Goal: Task Accomplishment & Management: Use online tool/utility

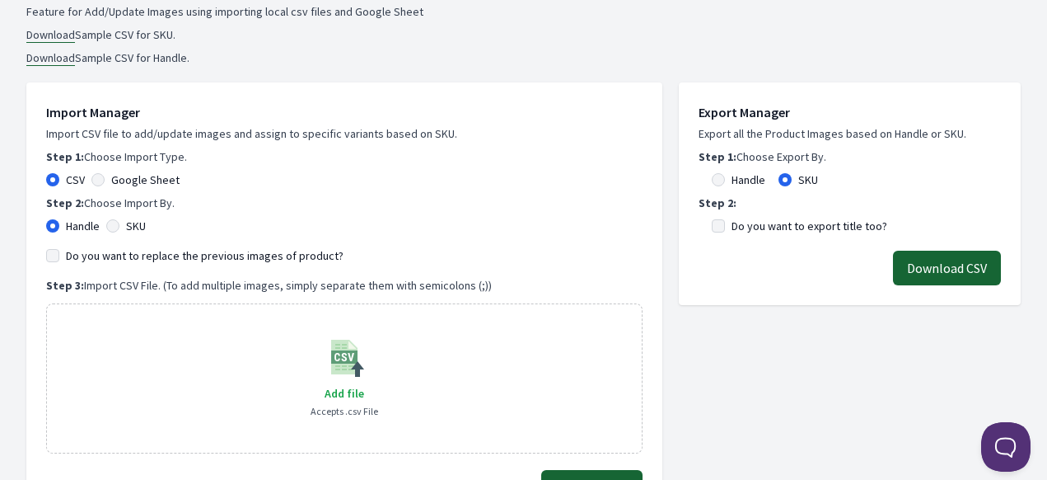
scroll to position [247, 0]
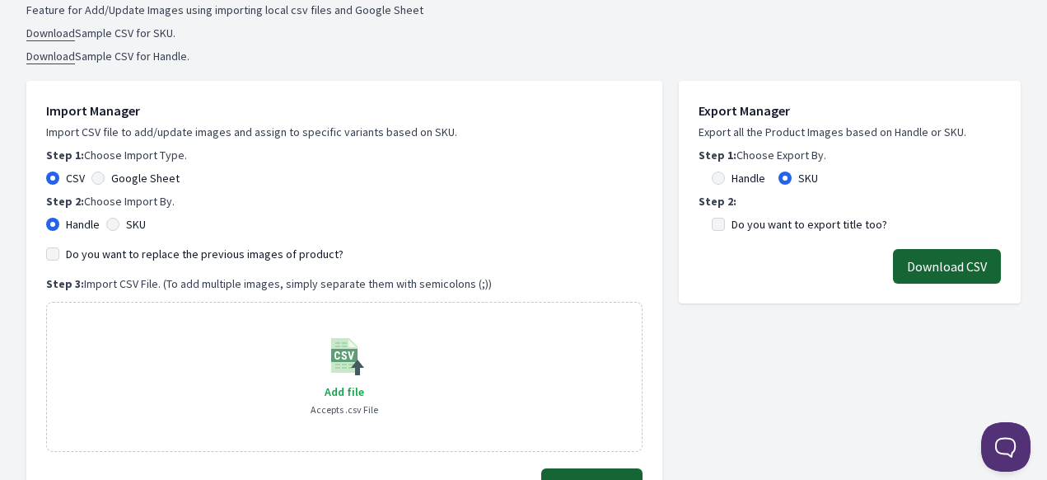
click at [105, 176] on div "Google Sheet" at bounding box center [135, 178] width 88 height 16
click at [91, 181] on div "Google Sheet" at bounding box center [135, 178] width 88 height 16
click at [96, 184] on div "Google Sheet" at bounding box center [135, 178] width 88 height 16
click at [102, 178] on input "Google Sheet" at bounding box center [97, 177] width 13 height 13
radio input "true"
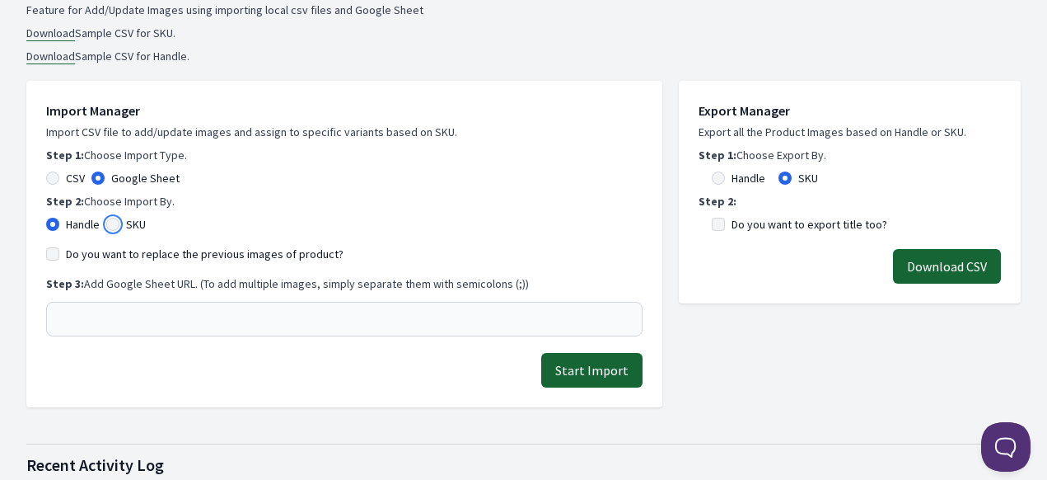
click at [119, 227] on input "SKU" at bounding box center [112, 224] width 13 height 13
radio input "true"
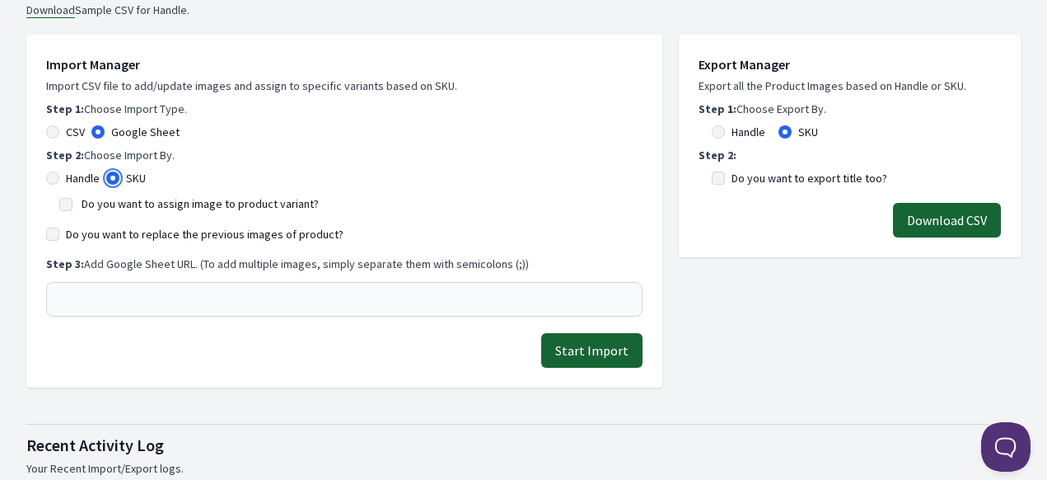
scroll to position [330, 0]
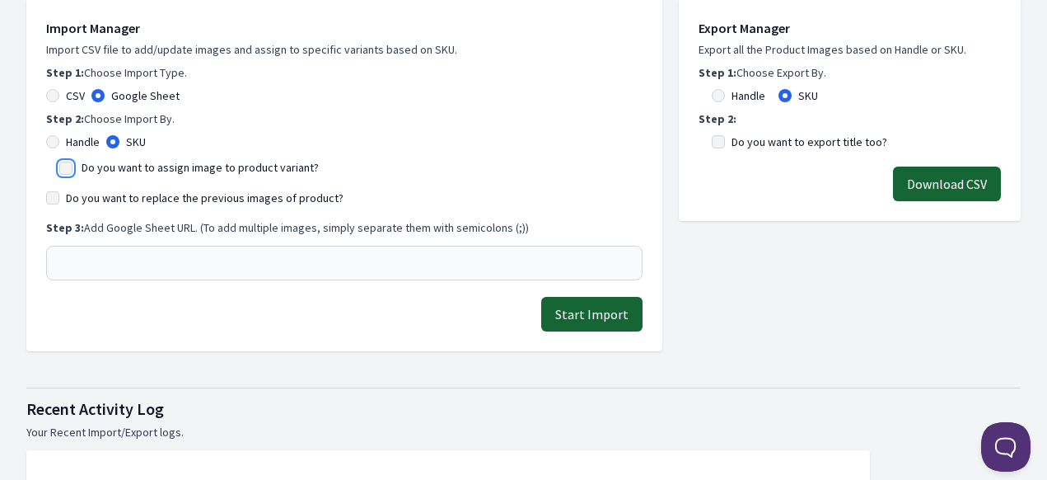
click at [71, 163] on input "Do you want to assign image to product variant?" at bounding box center [65, 167] width 13 height 13
checkbox input "true"
click at [63, 201] on div "Do you want to replace the previous images of product?" at bounding box center [344, 197] width 596 height 16
click at [49, 203] on input "Do you want to replace the previous images of product?" at bounding box center [52, 197] width 13 height 13
checkbox input "true"
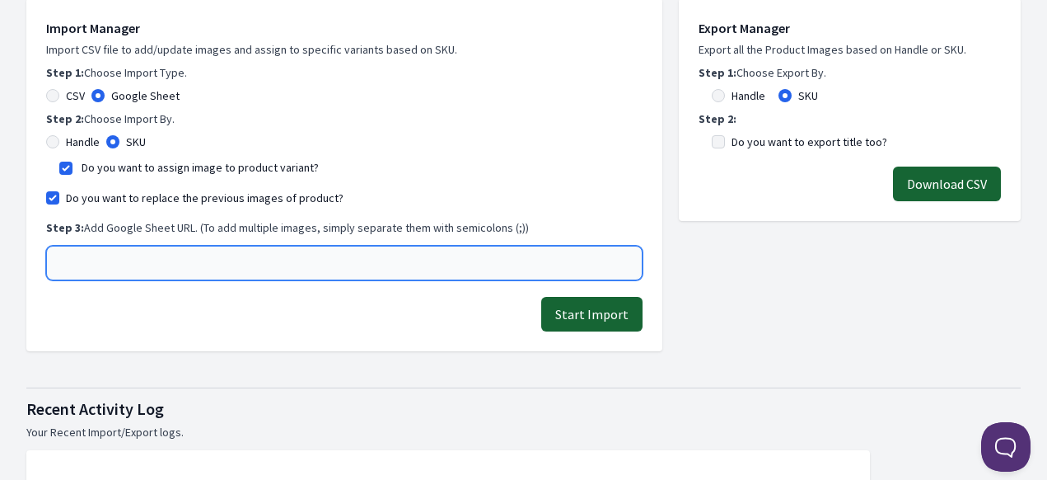
paste input "https://docs.google.com/spreadsheets/d/1lU1M5cmRz2TMxuPGw9ZSbm5nvMGElEWLn42TXF_…"
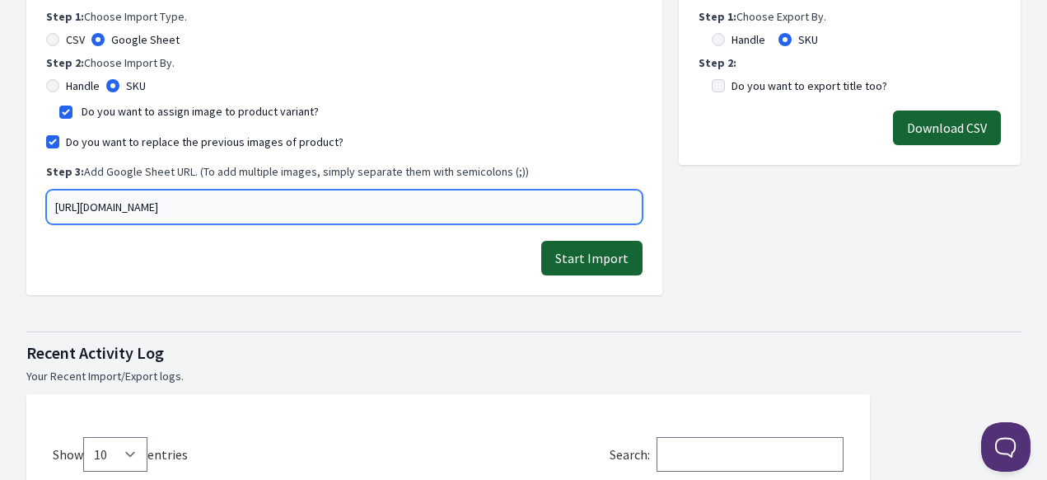
scroll to position [412, 0]
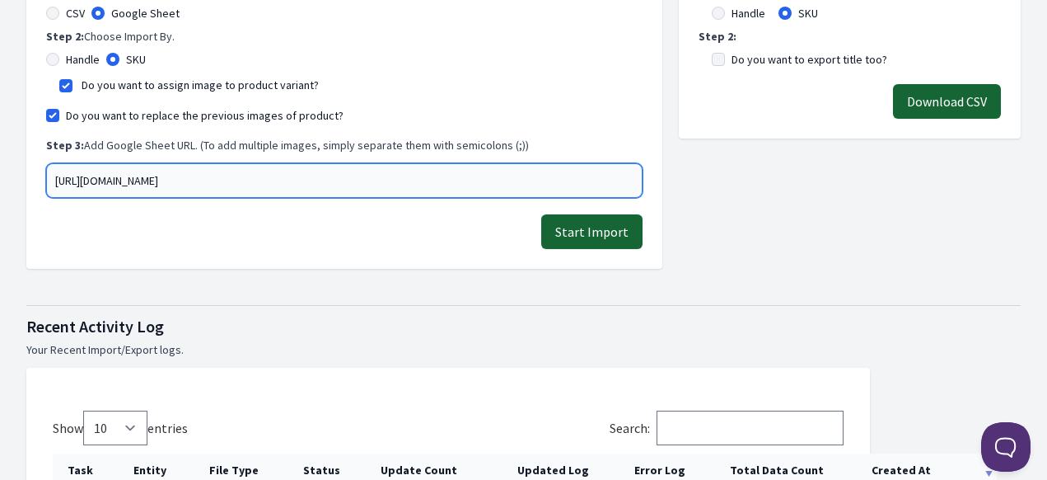
type input "https://docs.google.com/spreadsheets/d/1lU1M5cmRz2TMxuPGw9ZSbm5nvMGElEWLn42TXF_…"
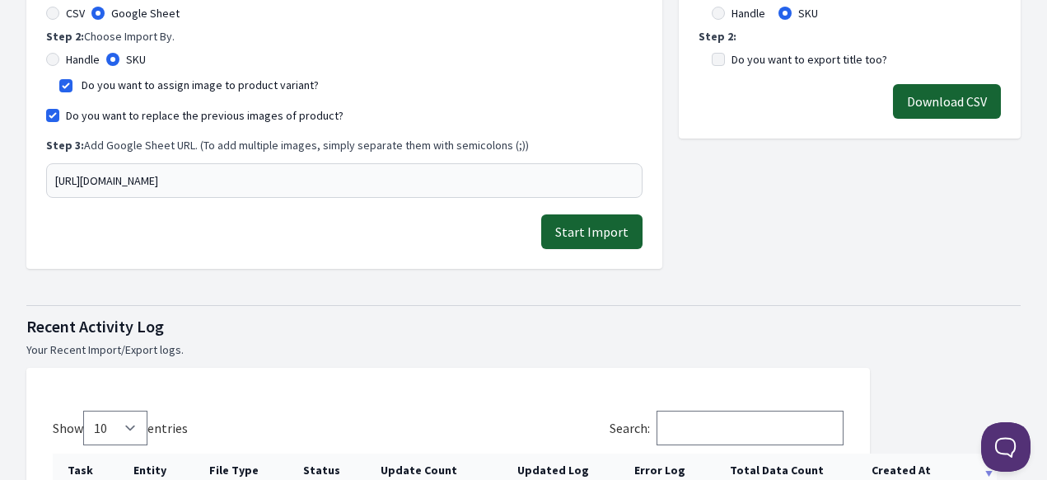
click at [588, 231] on button "Start Import" at bounding box center [591, 231] width 101 height 35
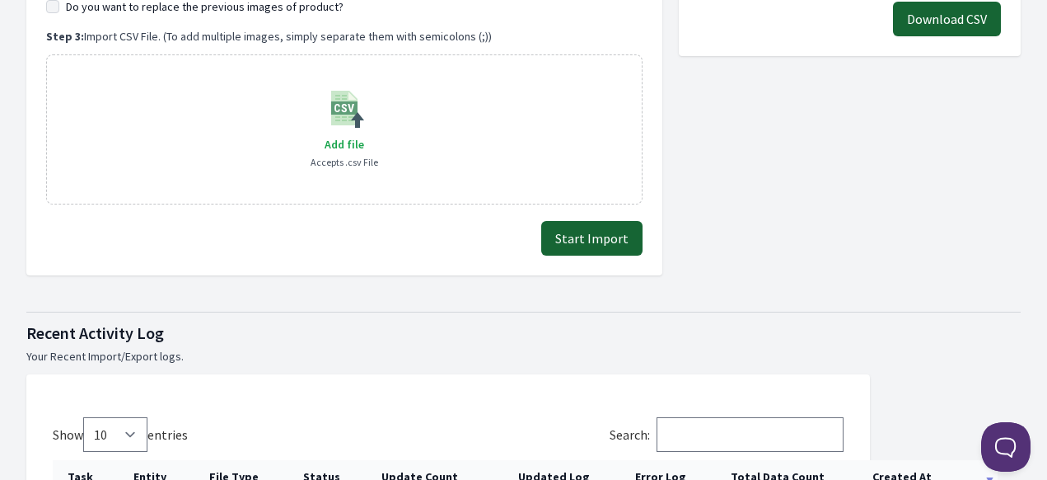
scroll to position [742, 0]
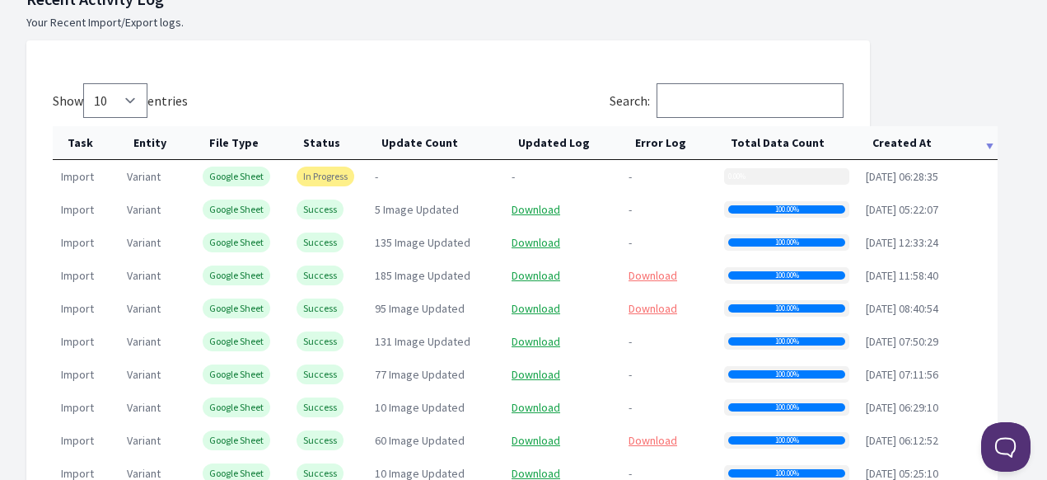
scroll to position [906, 0]
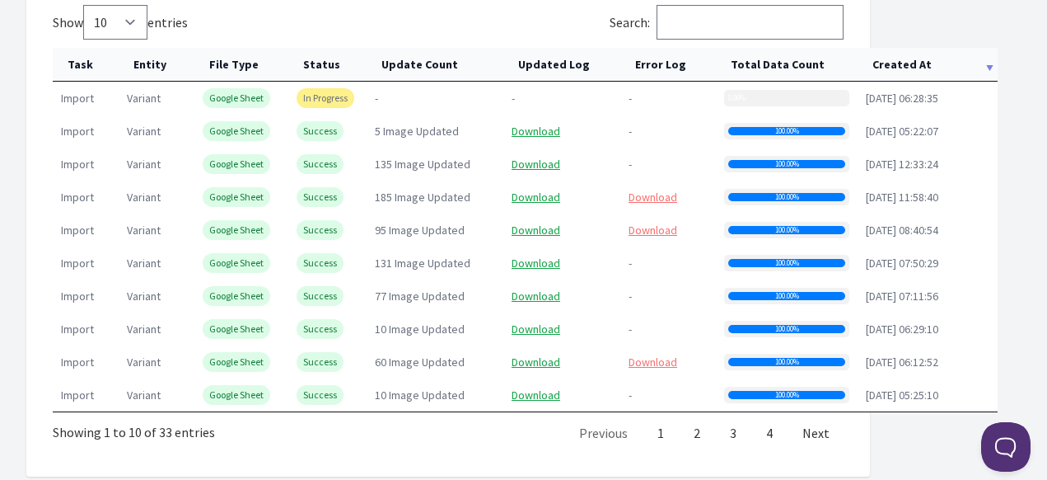
click at [771, 95] on div "0.00%" at bounding box center [786, 98] width 125 height 16
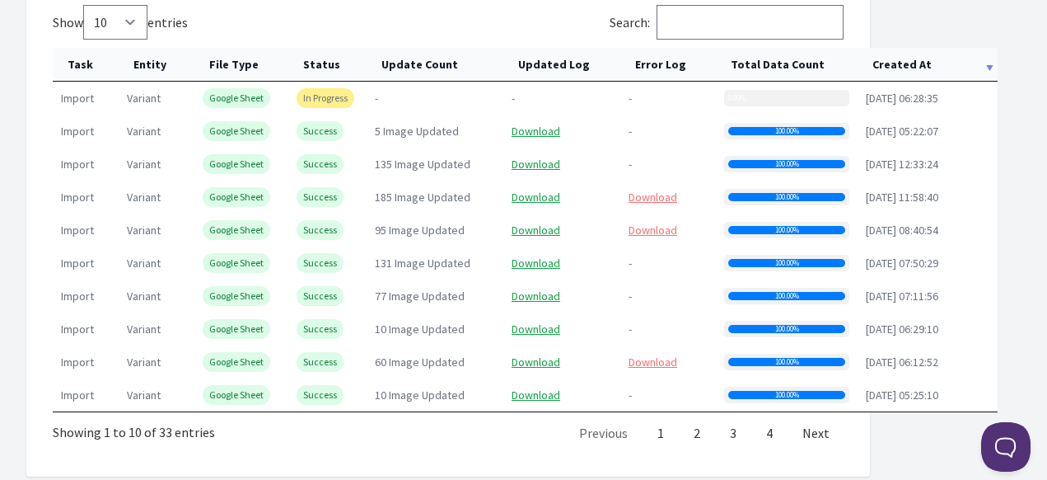
click at [709, 95] on td "-" at bounding box center [668, 98] width 96 height 33
click at [784, 96] on div "0.00%" at bounding box center [786, 98] width 125 height 16
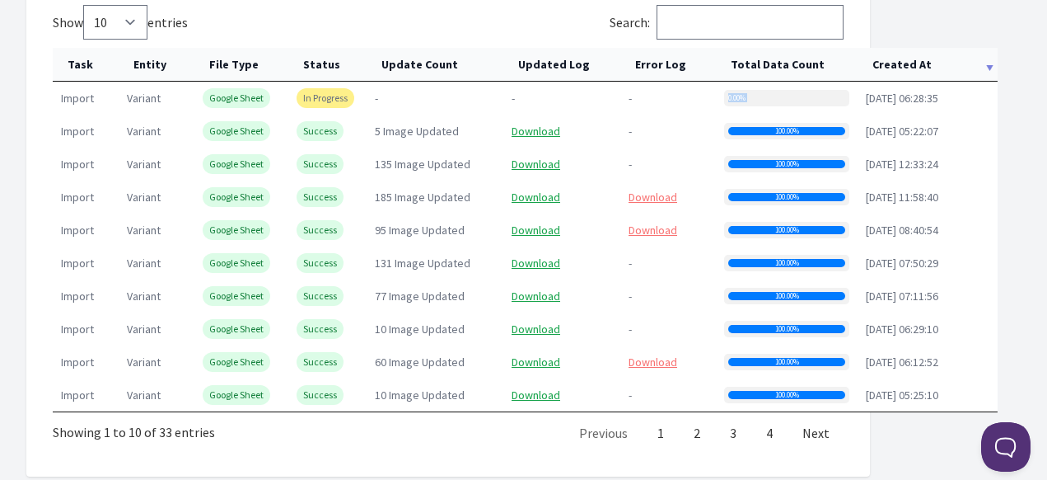
click at [784, 96] on div "0.00%" at bounding box center [786, 98] width 125 height 16
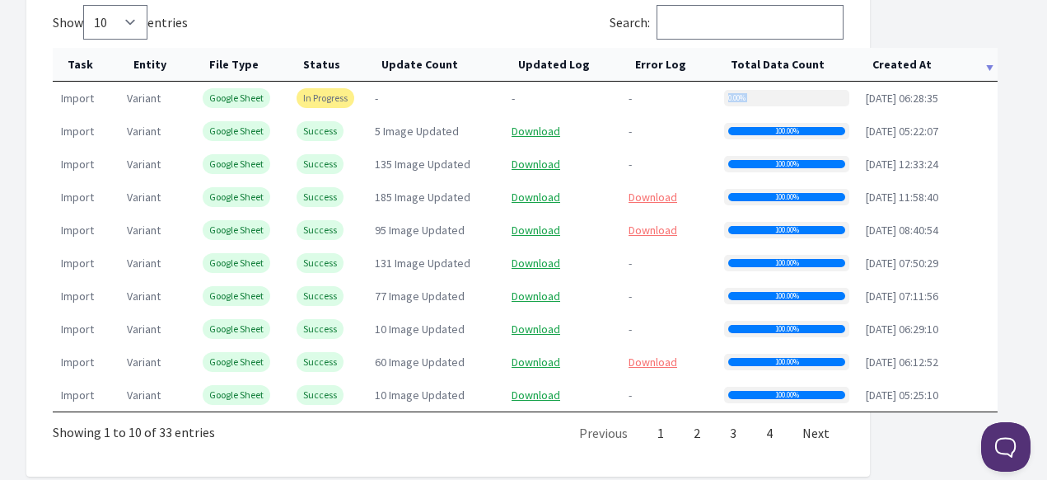
click at [784, 96] on div "0.00%" at bounding box center [786, 98] width 125 height 16
click at [947, 69] on th "Created At" at bounding box center [928, 65] width 140 height 34
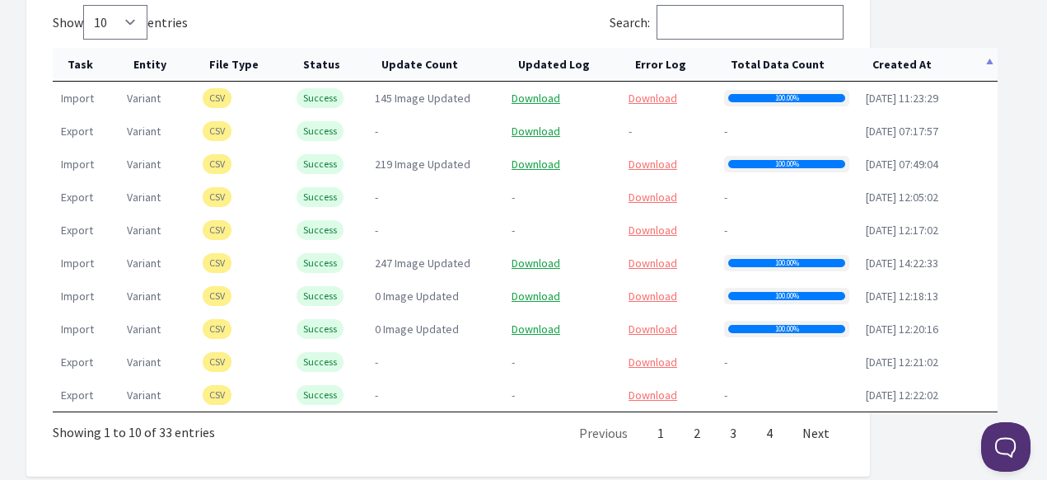
click at [947, 69] on th "Created At" at bounding box center [928, 65] width 140 height 34
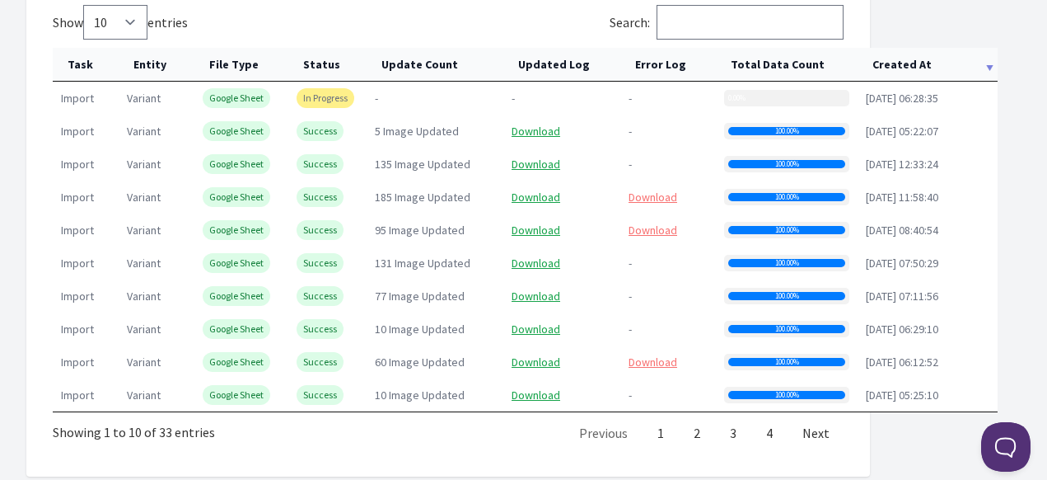
click at [786, 95] on div "0.00%" at bounding box center [786, 98] width 125 height 16
click at [923, 68] on th "Created At" at bounding box center [928, 65] width 140 height 34
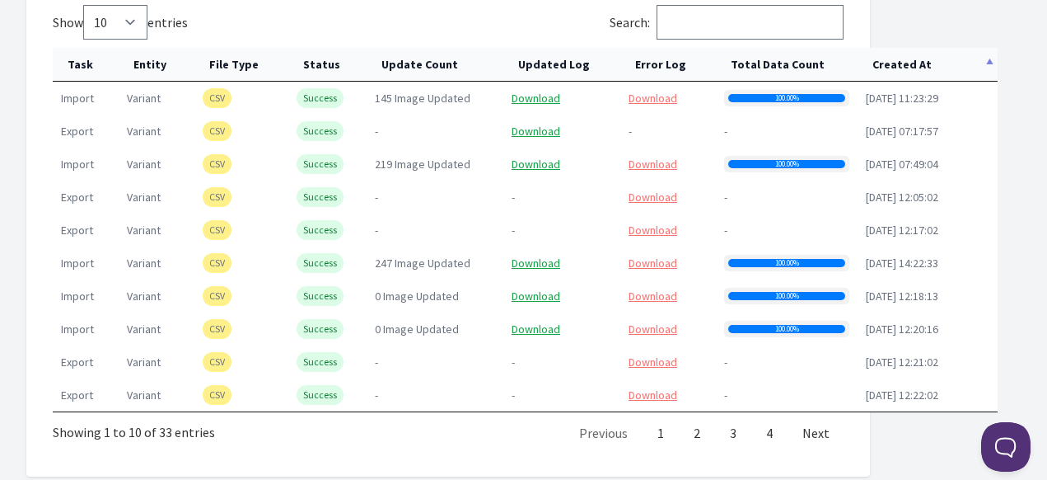
click at [933, 70] on th "Created At" at bounding box center [928, 65] width 140 height 34
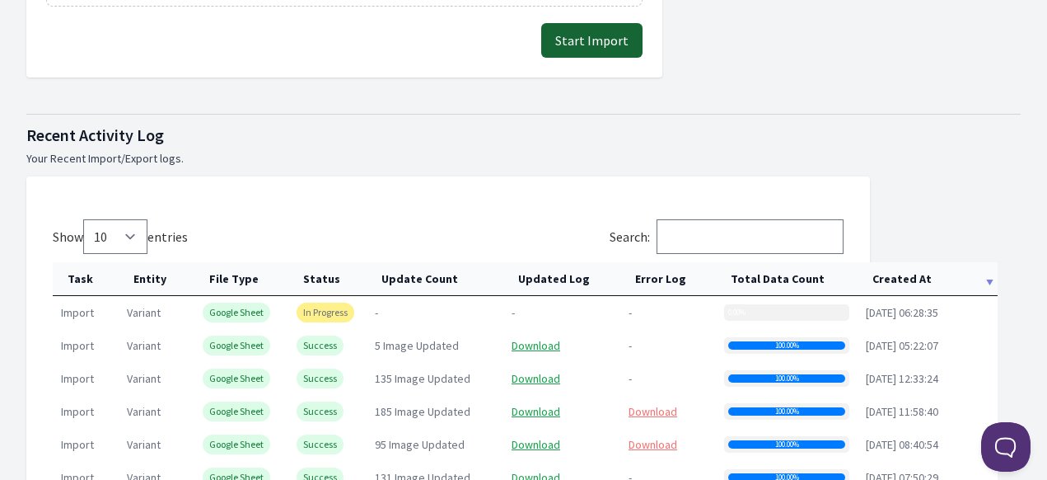
scroll to position [824, 0]
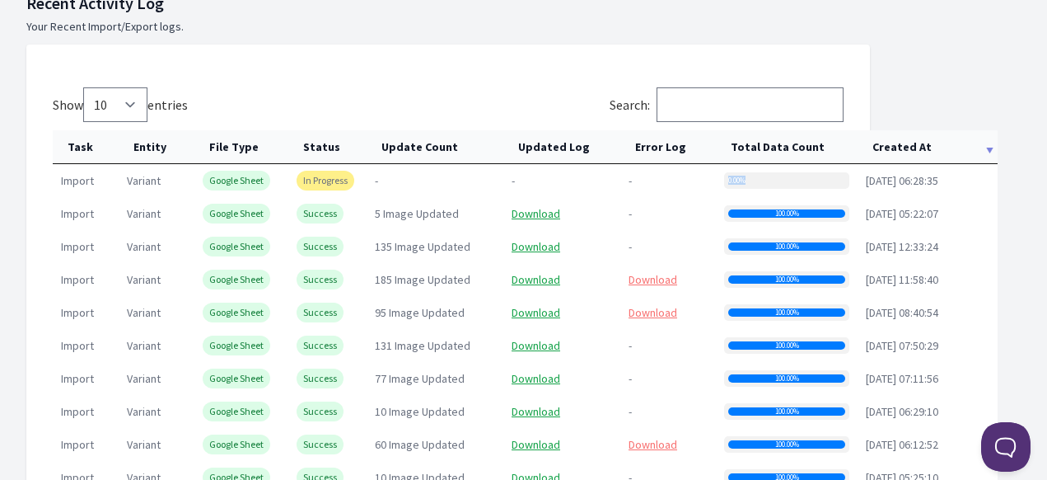
drag, startPoint x: 724, startPoint y: 192, endPoint x: 829, endPoint y: 184, distance: 105.0
click at [829, 184] on td "0.00%" at bounding box center [787, 180] width 142 height 33
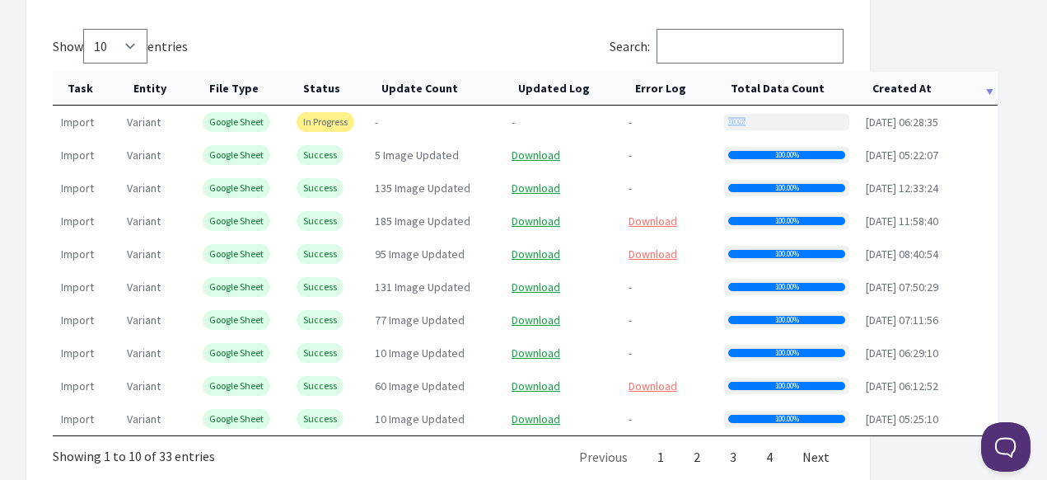
scroll to position [906, 0]
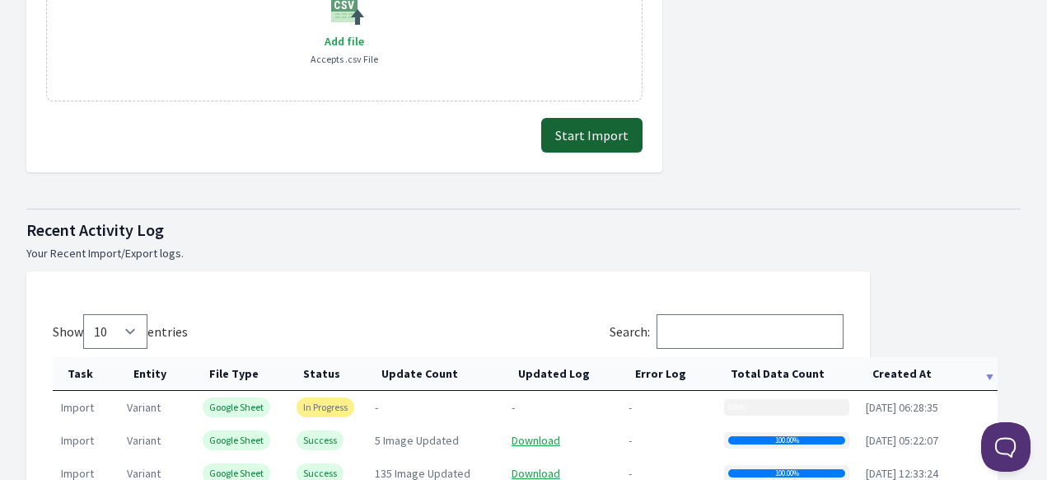
scroll to position [742, 0]
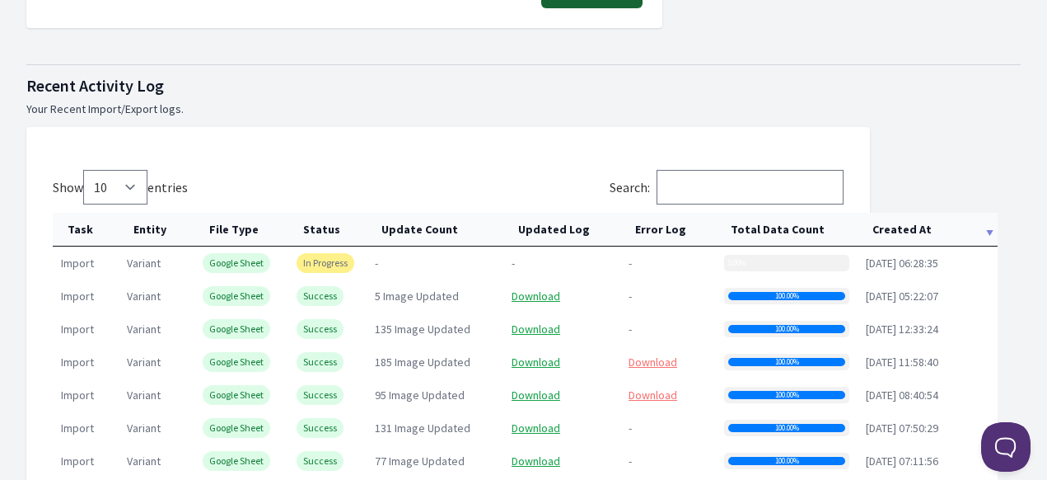
click at [751, 264] on div "0.00%" at bounding box center [786, 263] width 125 height 16
click at [747, 264] on div "0.00%" at bounding box center [786, 263] width 125 height 16
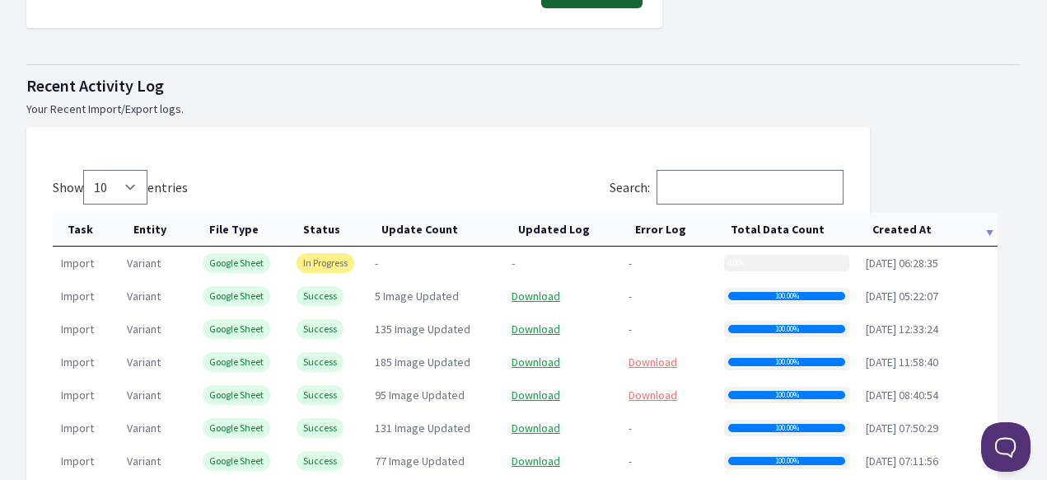
click at [728, 263] on div "0.00%" at bounding box center [728, 263] width 0 height 8
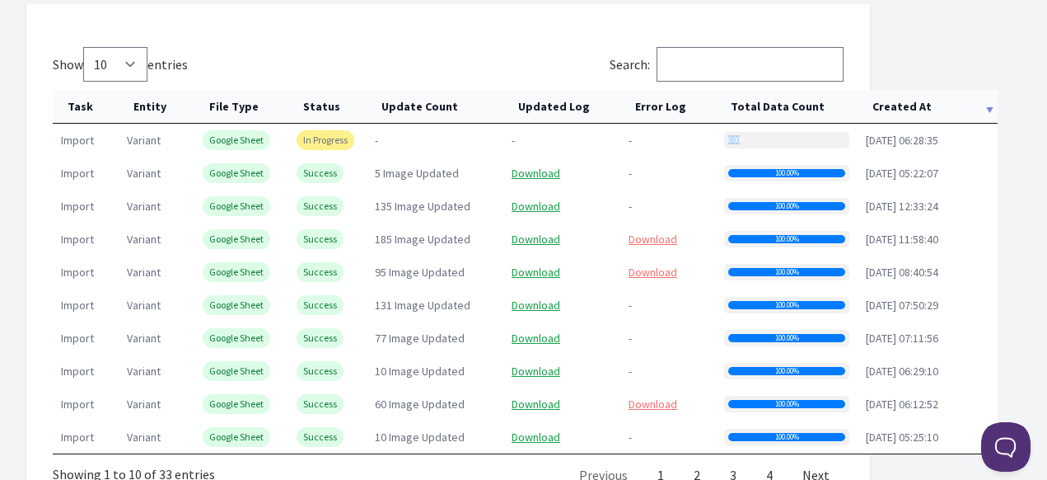
scroll to position [906, 0]
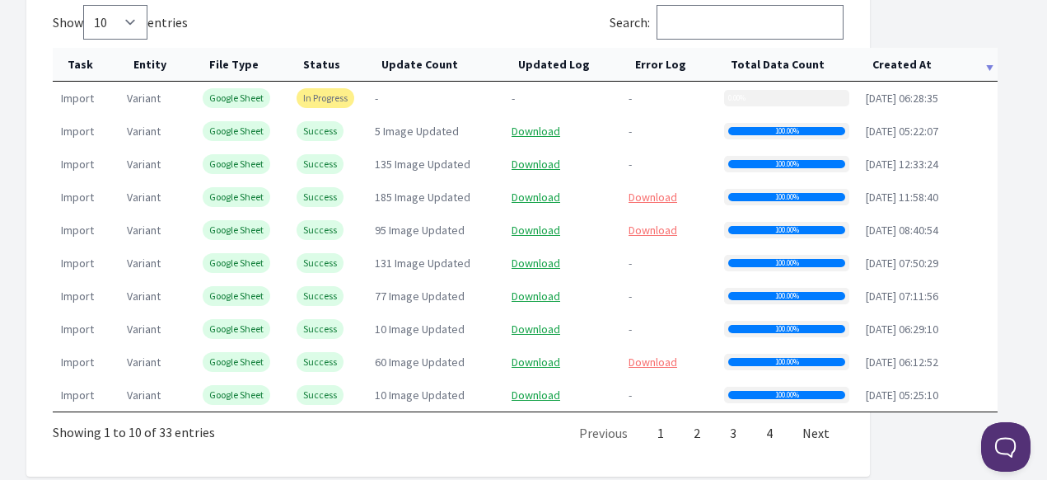
click at [776, 101] on div "0.00%" at bounding box center [786, 98] width 125 height 16
click at [909, 69] on th "Created At" at bounding box center [928, 65] width 140 height 34
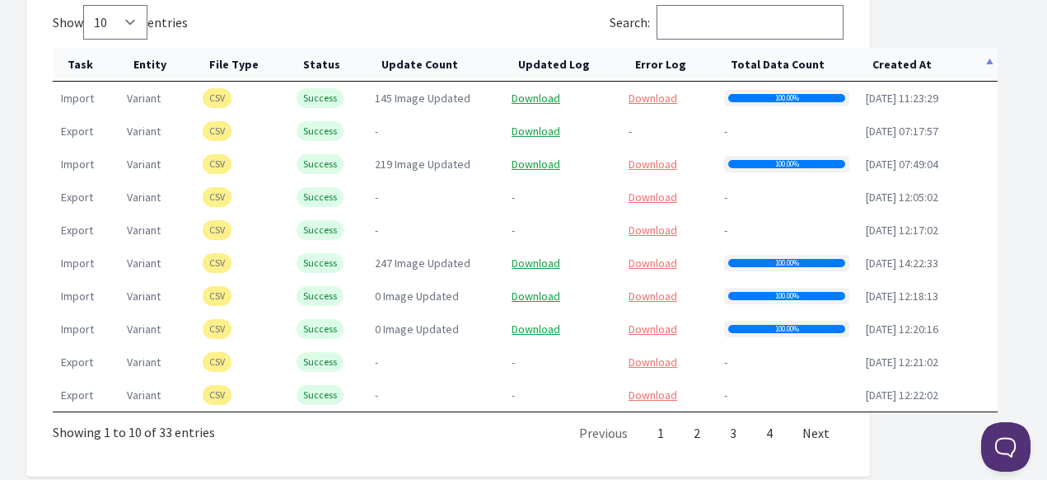
click at [910, 65] on th "Created At" at bounding box center [928, 65] width 140 height 34
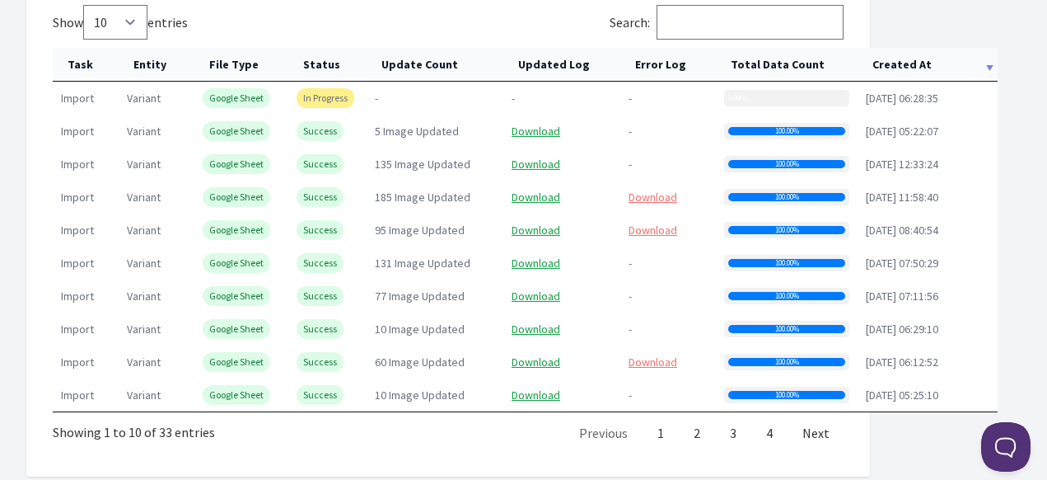
click at [780, 90] on div "0.00%" at bounding box center [786, 98] width 125 height 16
click at [749, 101] on div "0.00%" at bounding box center [786, 98] width 125 height 16
click at [732, 101] on div "0.00%" at bounding box center [786, 98] width 125 height 16
click at [936, 63] on th "Created At" at bounding box center [928, 65] width 140 height 34
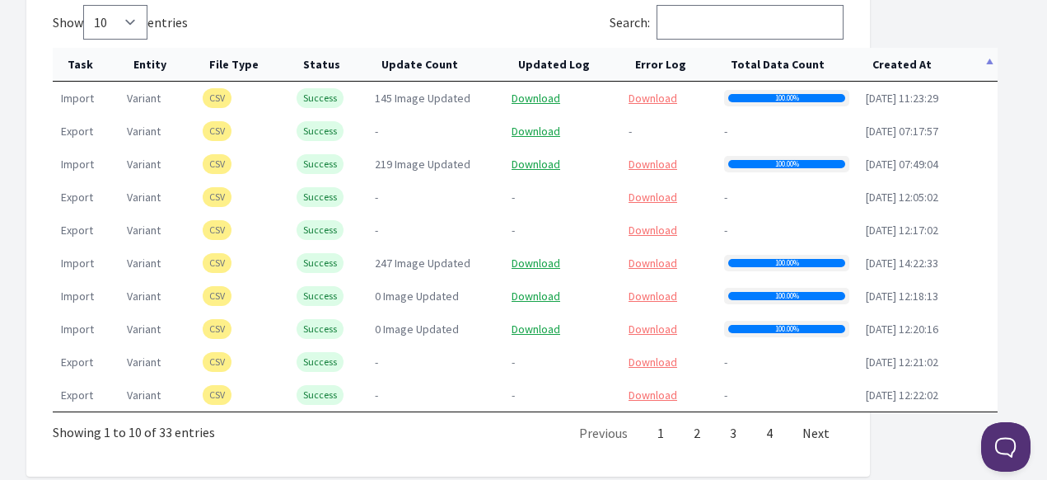
click at [936, 63] on th "Created At" at bounding box center [928, 65] width 140 height 34
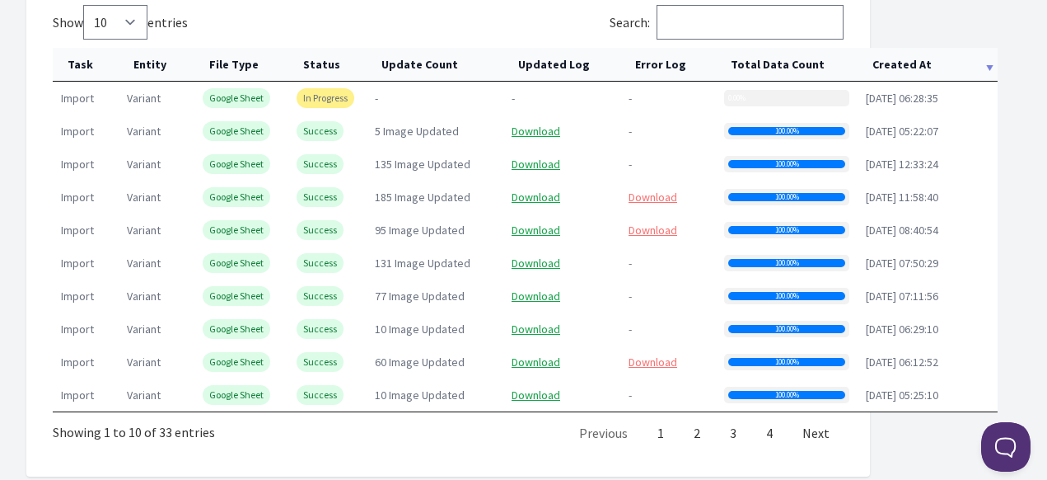
click at [936, 63] on th "Created At" at bounding box center [928, 65] width 140 height 34
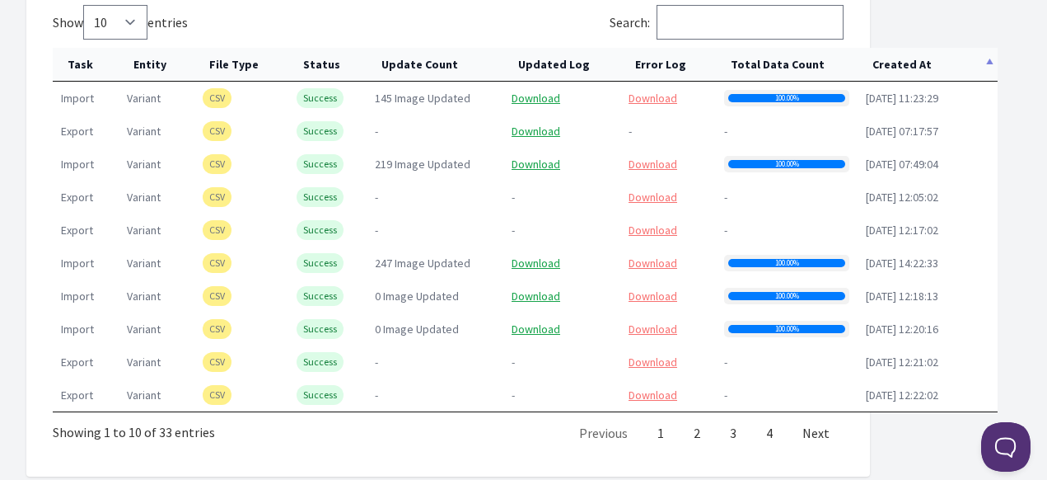
click at [936, 63] on th "Created At" at bounding box center [928, 65] width 140 height 34
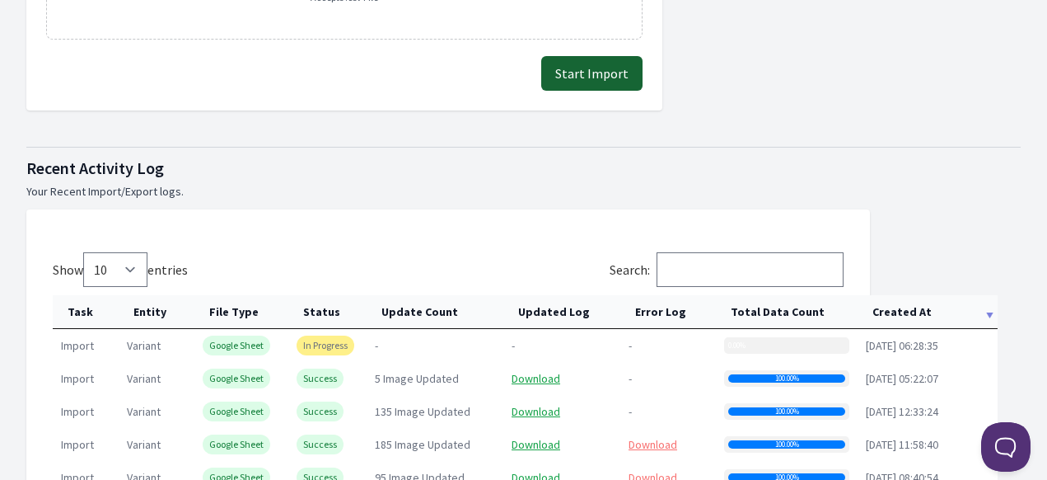
scroll to position [742, 0]
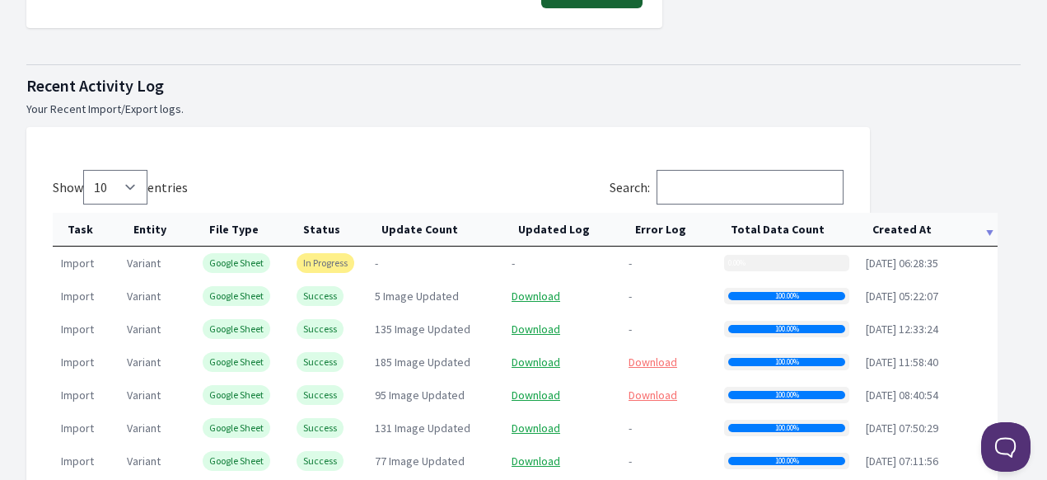
click at [896, 236] on th "Created At" at bounding box center [928, 230] width 140 height 34
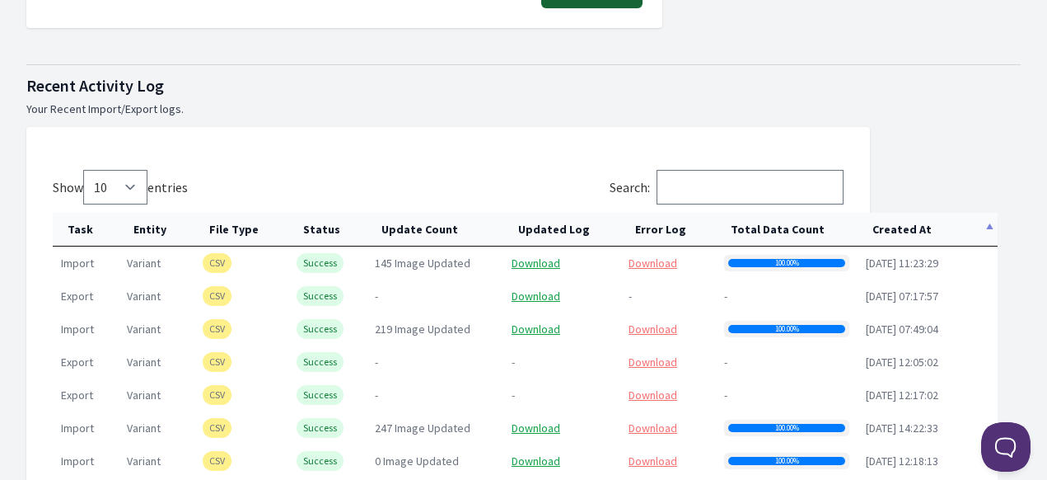
click at [896, 235] on th "Created At" at bounding box center [928, 230] width 140 height 34
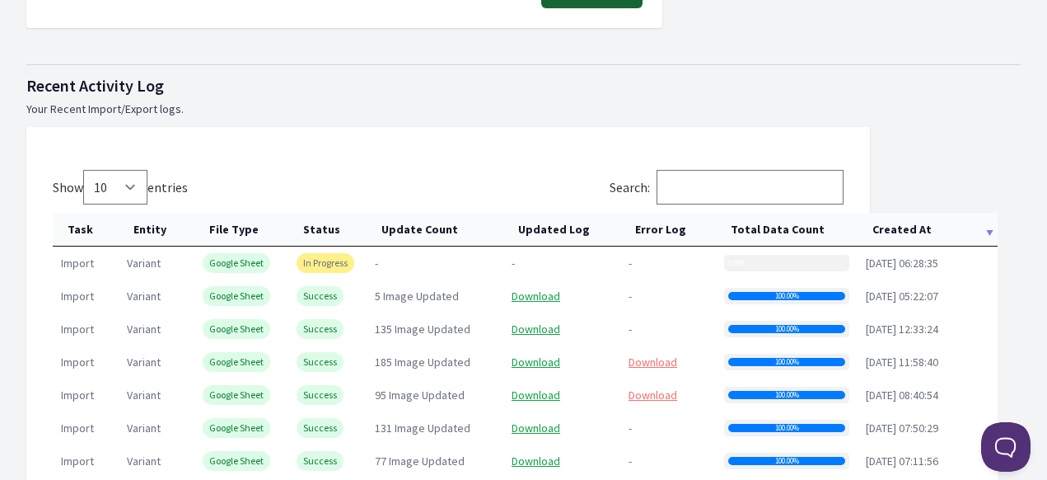
click at [873, 230] on th "Created At" at bounding box center [928, 230] width 140 height 34
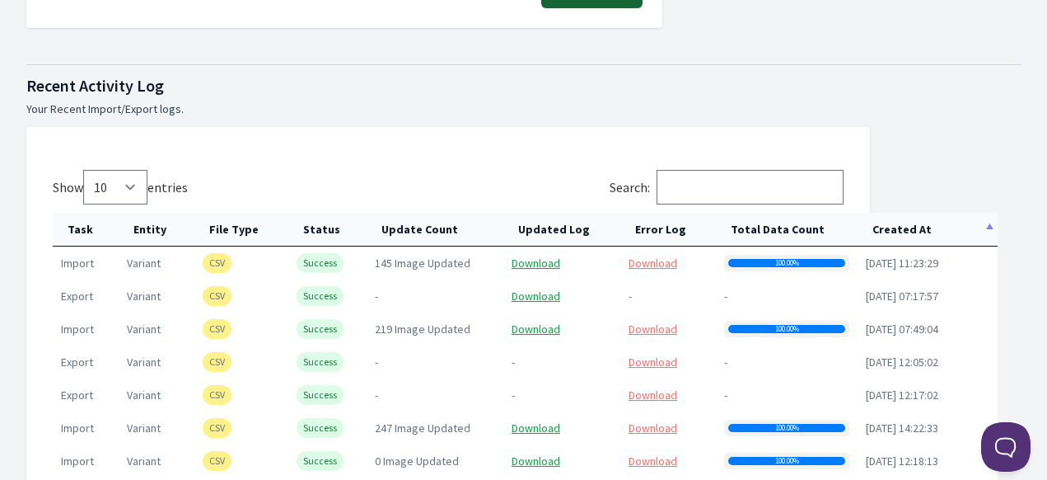
click at [904, 231] on th "Created At" at bounding box center [928, 230] width 140 height 34
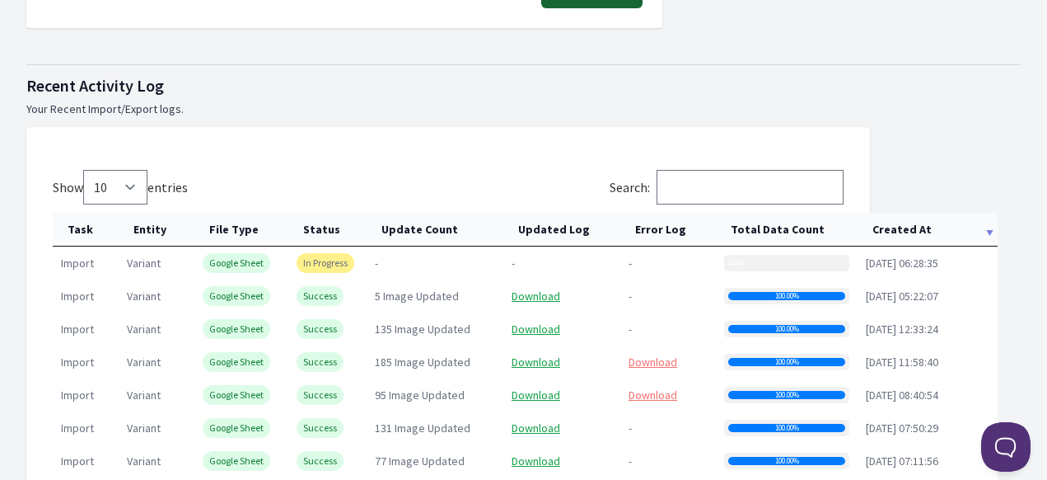
click at [904, 231] on th "Created At" at bounding box center [928, 230] width 140 height 34
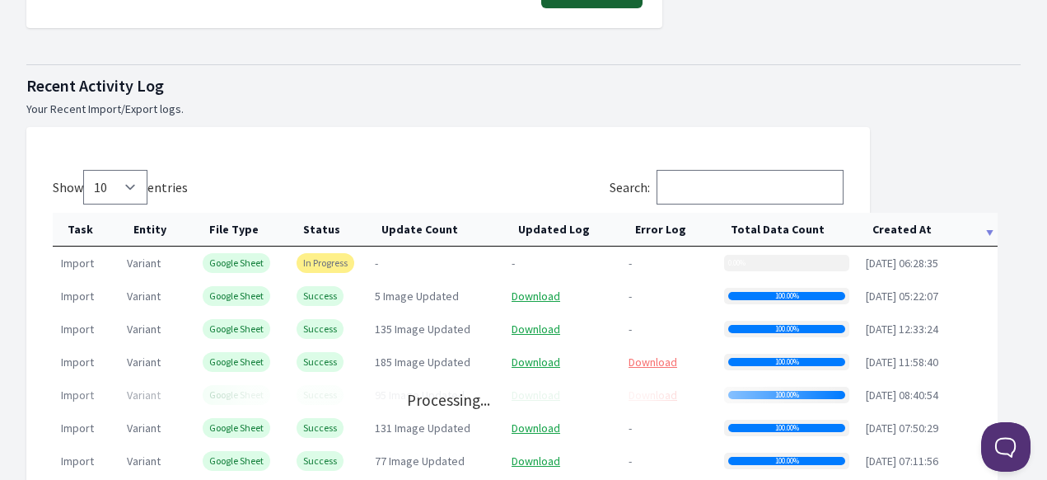
click at [904, 231] on th "Created At" at bounding box center [928, 230] width 140 height 34
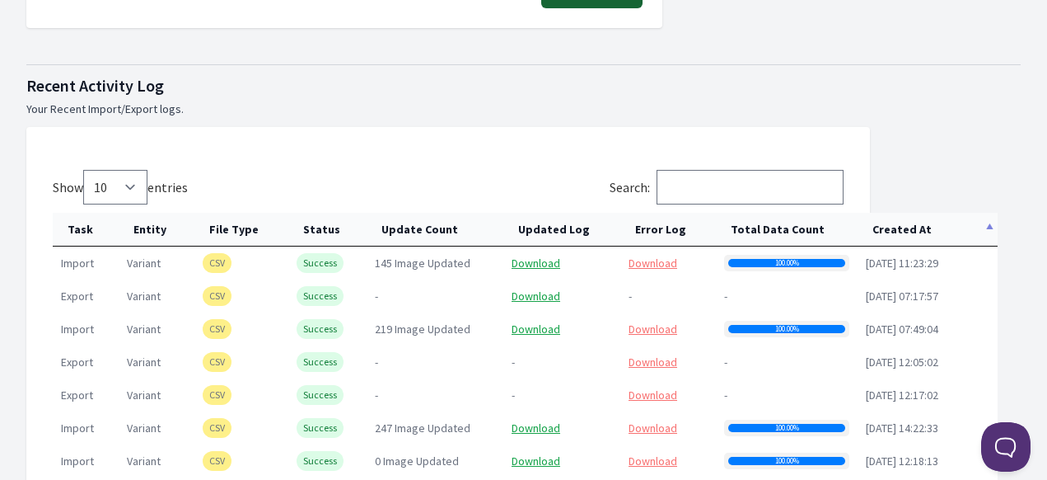
click at [916, 230] on th "Created At" at bounding box center [928, 230] width 140 height 34
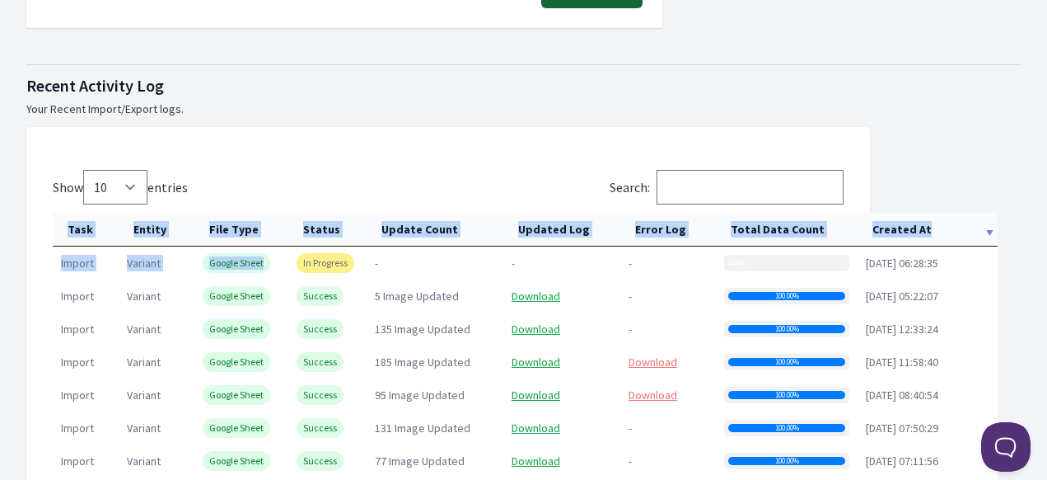
drag, startPoint x: 285, startPoint y: 264, endPoint x: 1003, endPoint y: 264, distance: 718.4
click at [870, 264] on div "Show 10 25 50 100 entries Search: Task Entity File Type Status Update Count Upd…" at bounding box center [448, 384] width 844 height 514
click at [625, 269] on td "-" at bounding box center [668, 262] width 96 height 33
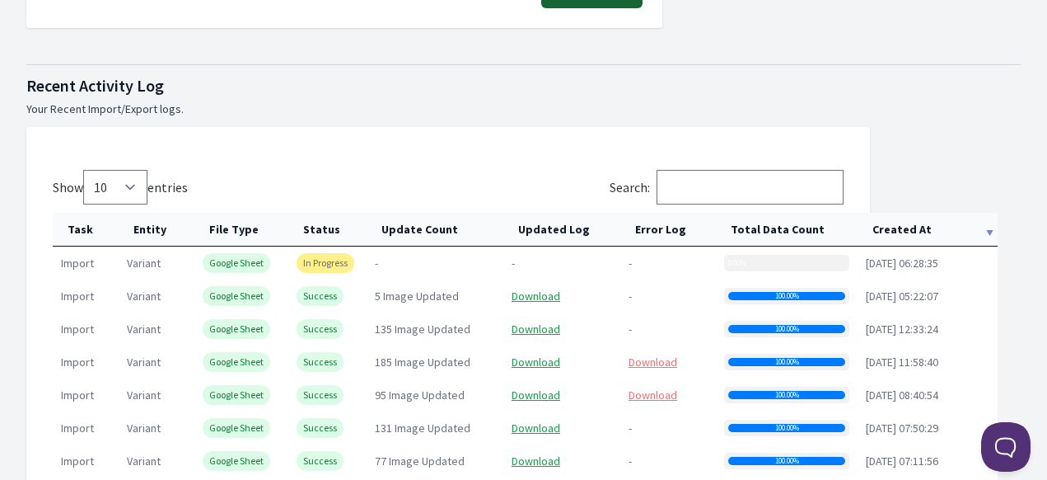
click at [266, 258] on span "Google Sheet" at bounding box center [237, 263] width 68 height 20
click at [305, 256] on span "In Progress" at bounding box center [326, 263] width 58 height 20
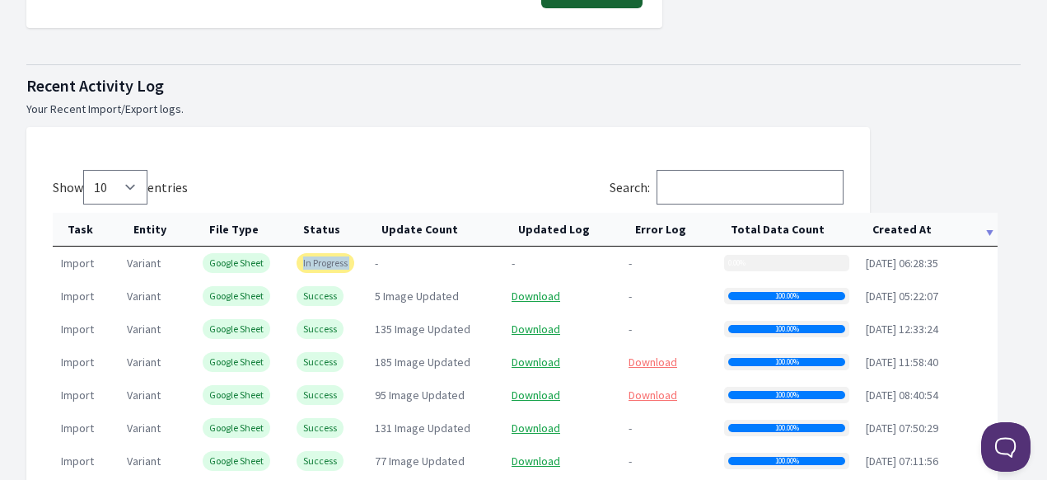
click at [305, 256] on span "In Progress" at bounding box center [326, 263] width 58 height 20
click at [397, 256] on td "-" at bounding box center [435, 262] width 137 height 33
click at [399, 256] on td "-" at bounding box center [435, 262] width 137 height 33
click at [639, 254] on td "-" at bounding box center [668, 262] width 96 height 33
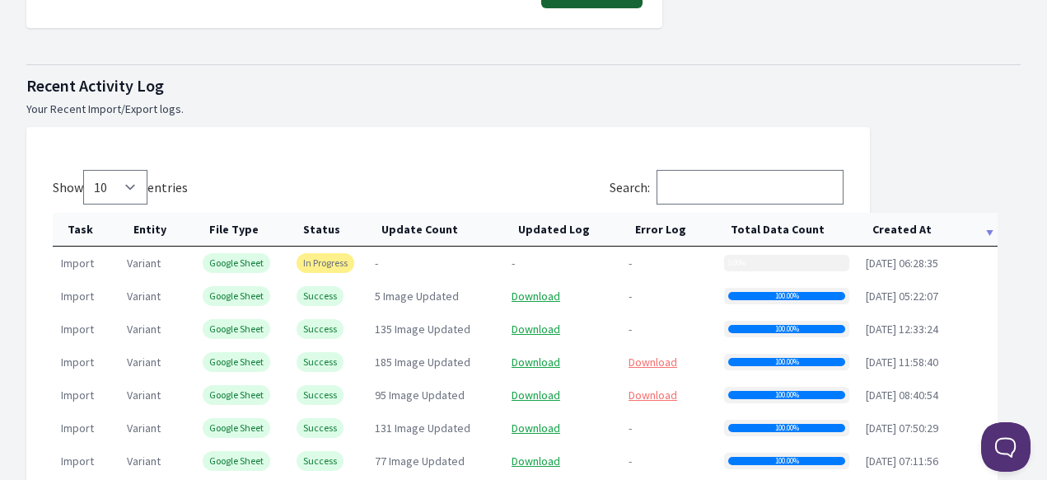
click at [632, 255] on span "-" at bounding box center [630, 262] width 3 height 15
click at [982, 236] on th "Created At" at bounding box center [928, 230] width 140 height 34
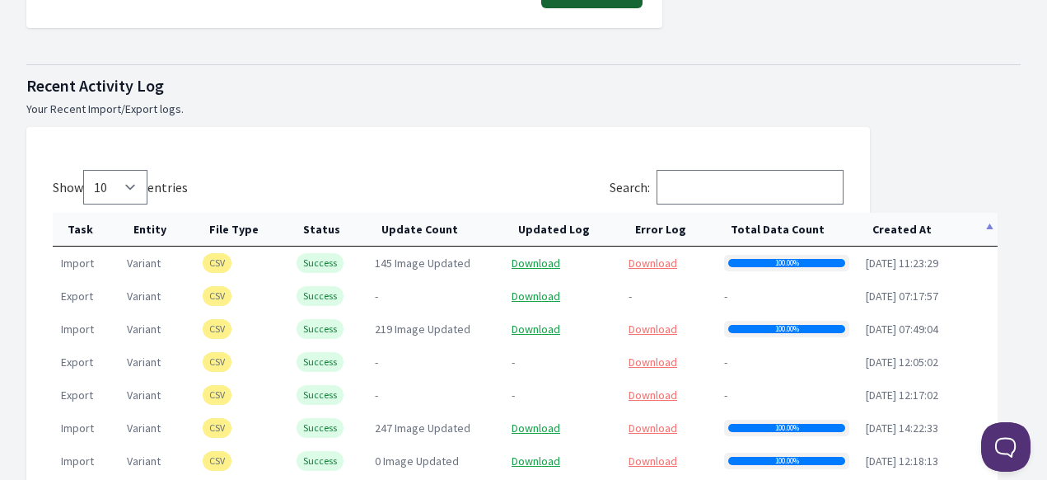
click at [982, 232] on th "Created At" at bounding box center [928, 230] width 140 height 34
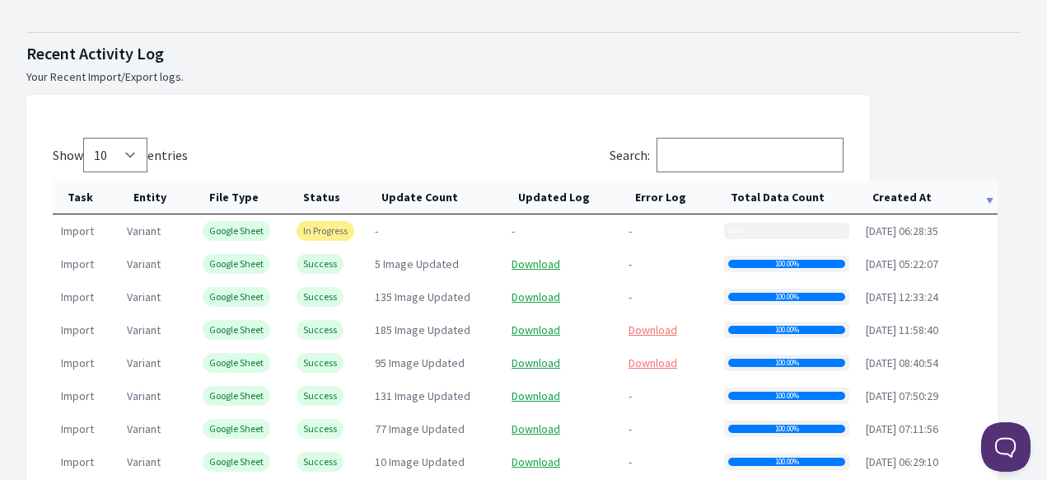
scroll to position [824, 0]
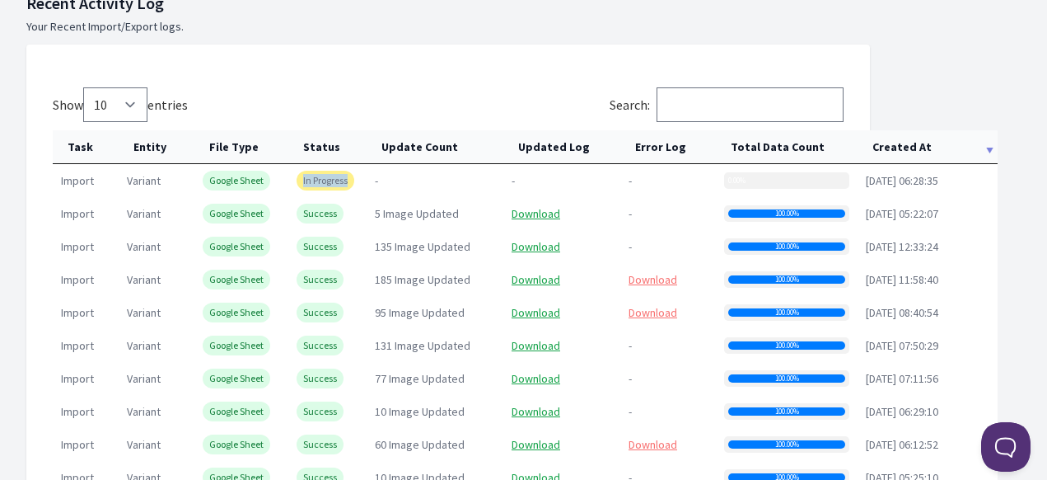
drag, startPoint x: 302, startPoint y: 183, endPoint x: 349, endPoint y: 183, distance: 47.0
click at [349, 183] on span "In Progress" at bounding box center [326, 181] width 58 height 20
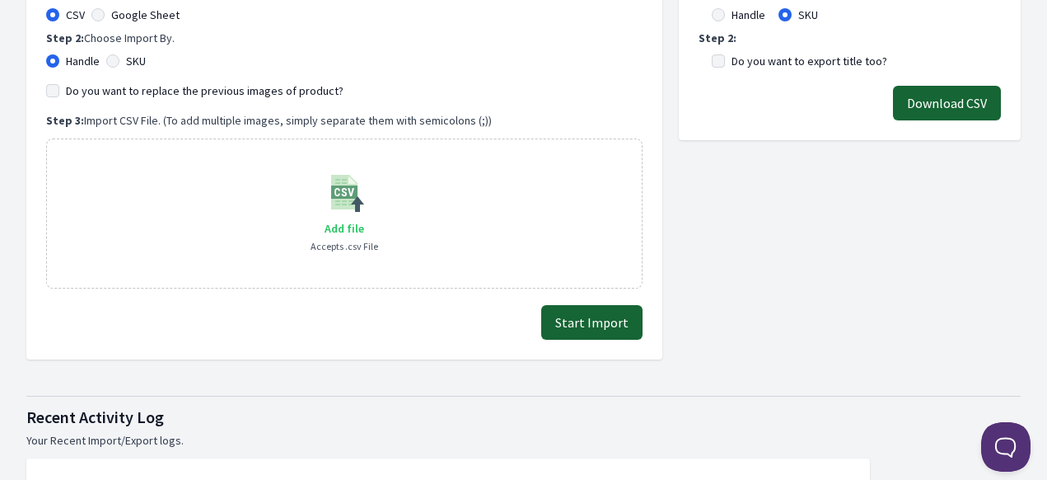
scroll to position [330, 0]
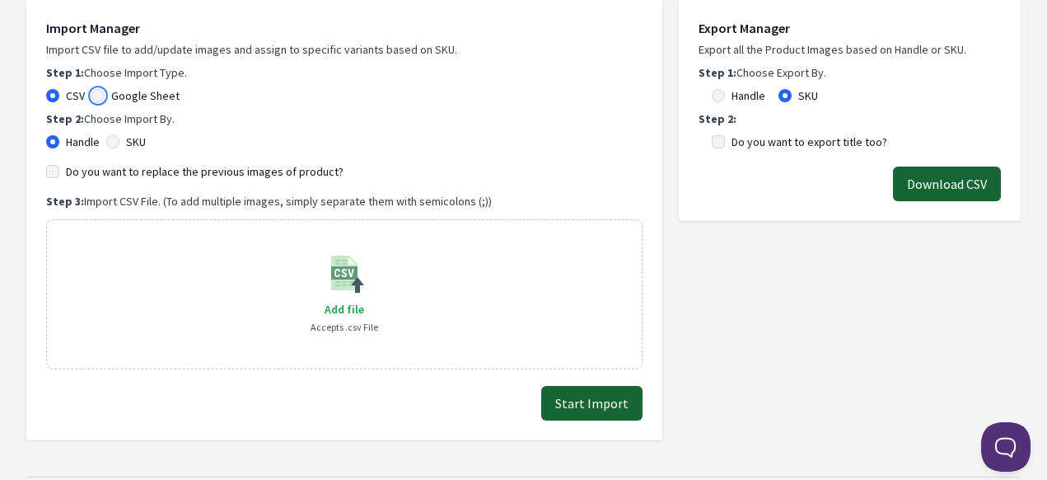
click at [99, 96] on input "Google Sheet" at bounding box center [97, 95] width 13 height 13
radio input "true"
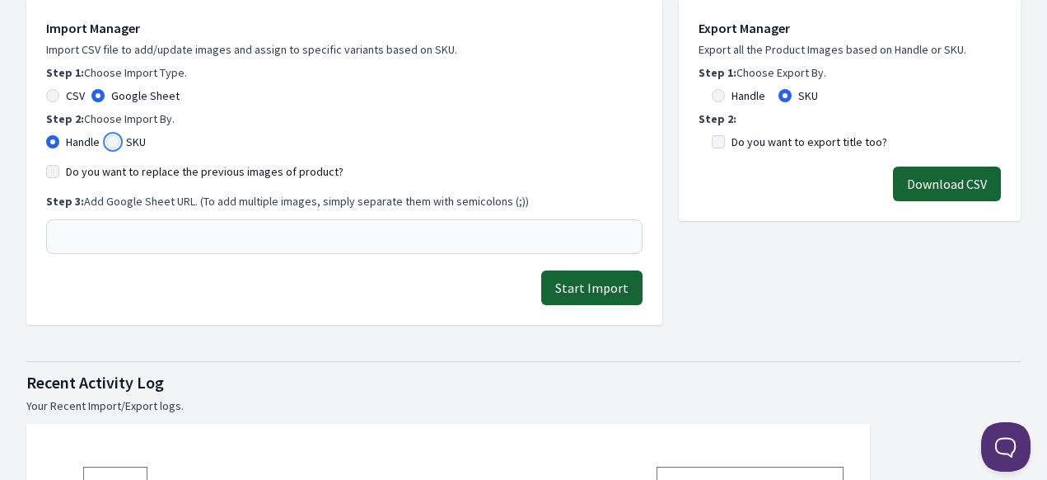
click at [116, 143] on input "SKU" at bounding box center [112, 141] width 13 height 13
radio input "true"
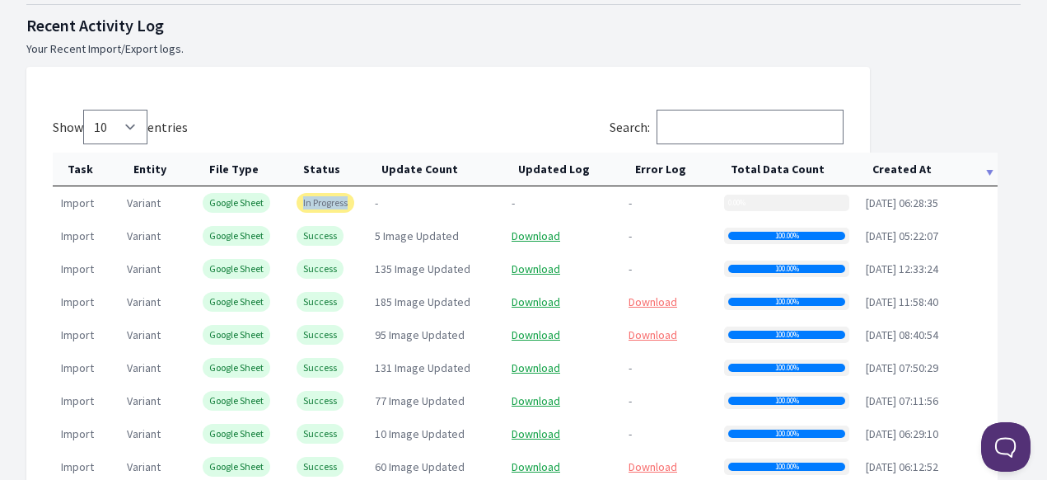
scroll to position [742, 0]
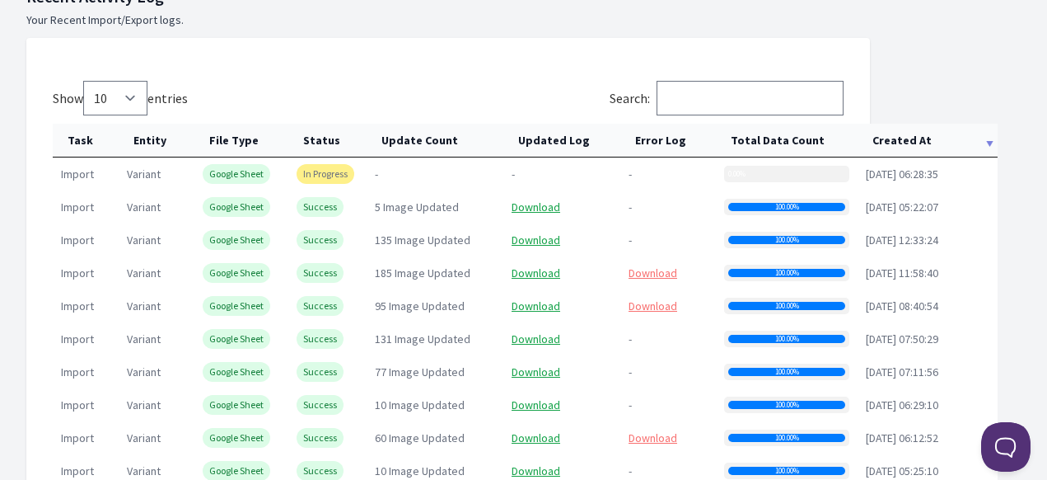
click at [753, 177] on div "0.00%" at bounding box center [786, 174] width 125 height 16
click at [903, 145] on th "Created At" at bounding box center [928, 141] width 140 height 34
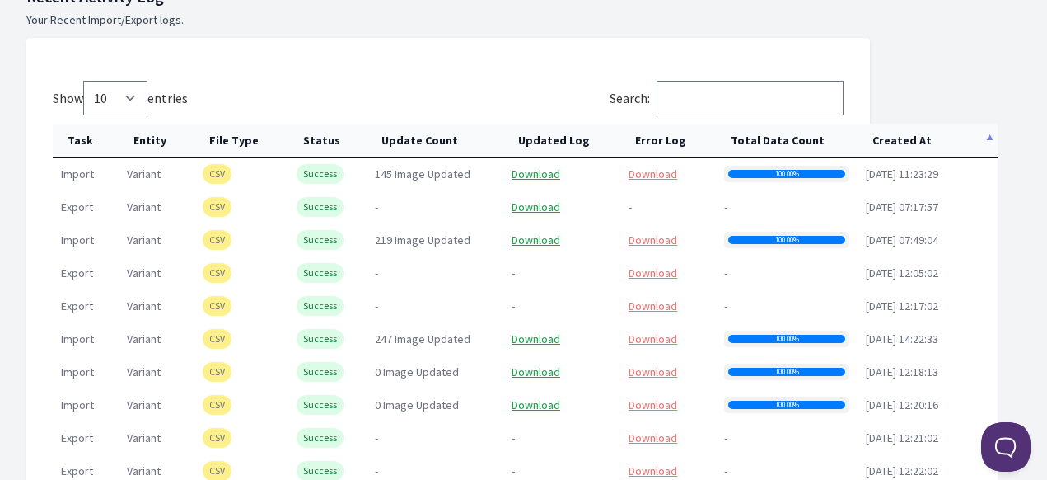
click at [887, 140] on th "Created At" at bounding box center [928, 141] width 140 height 34
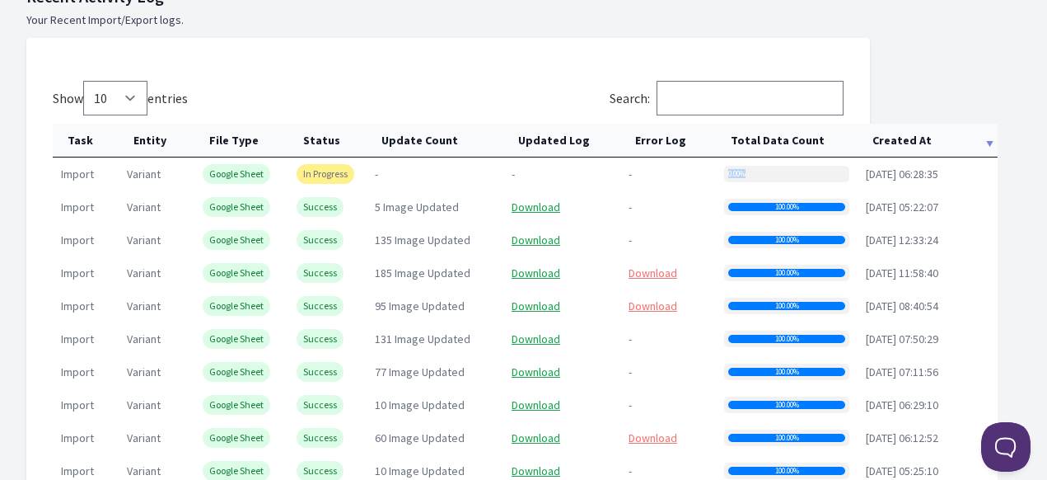
drag, startPoint x: 728, startPoint y: 174, endPoint x: 788, endPoint y: 174, distance: 59.3
click at [788, 174] on div "0.00%" at bounding box center [786, 174] width 125 height 16
drag, startPoint x: 297, startPoint y: 172, endPoint x: 352, endPoint y: 175, distance: 54.5
click at [352, 175] on span "In Progress" at bounding box center [326, 174] width 58 height 20
click at [728, 174] on div "0.00%" at bounding box center [728, 174] width 0 height 8
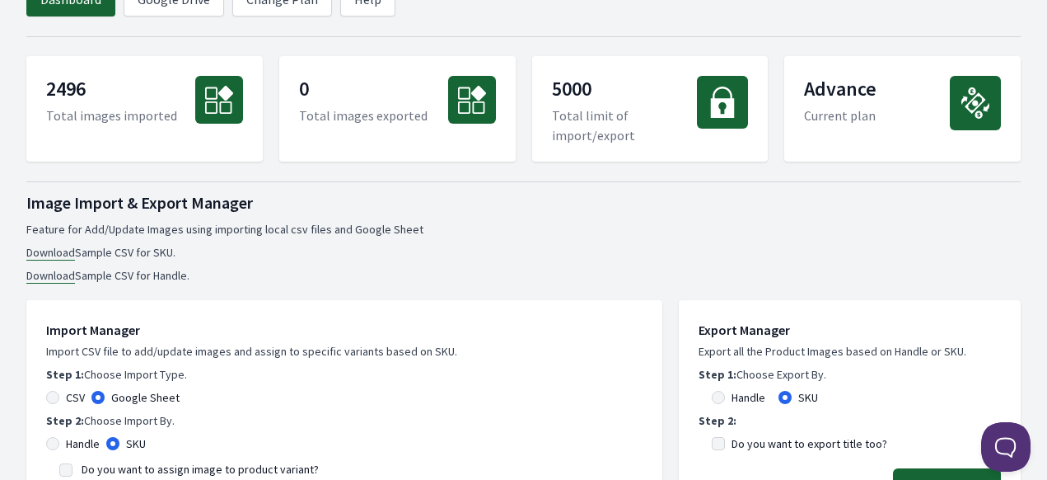
scroll to position [0, 0]
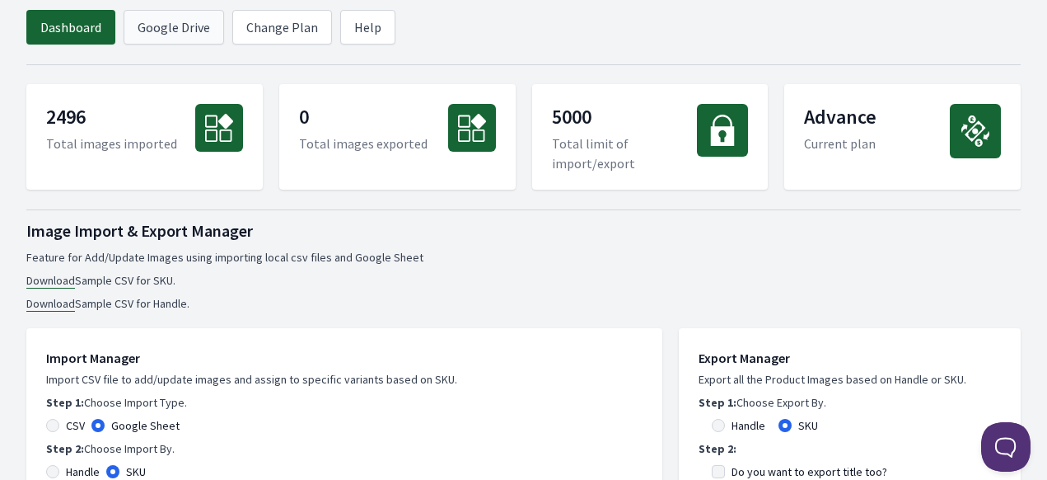
click at [185, 33] on link "Google Drive" at bounding box center [174, 27] width 101 height 35
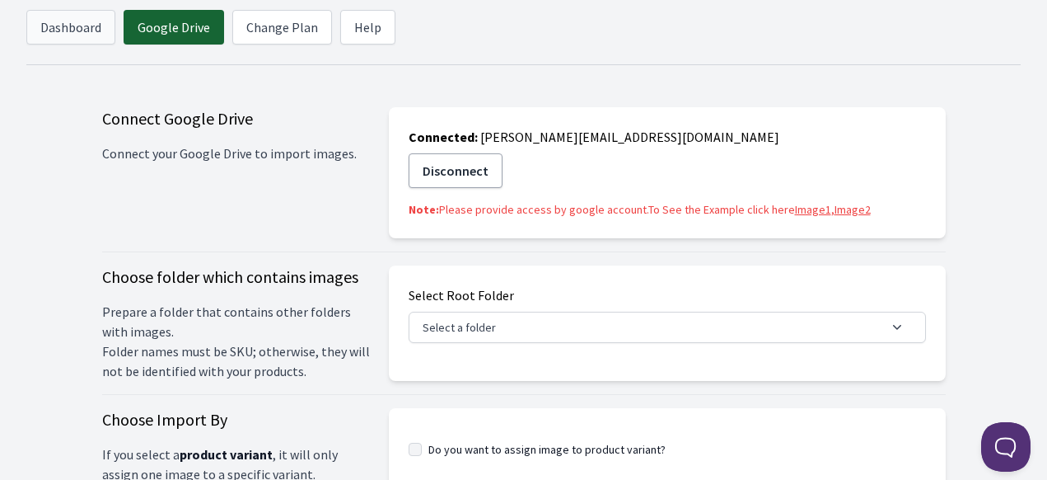
click at [82, 29] on link "Dashboard" at bounding box center [70, 27] width 89 height 35
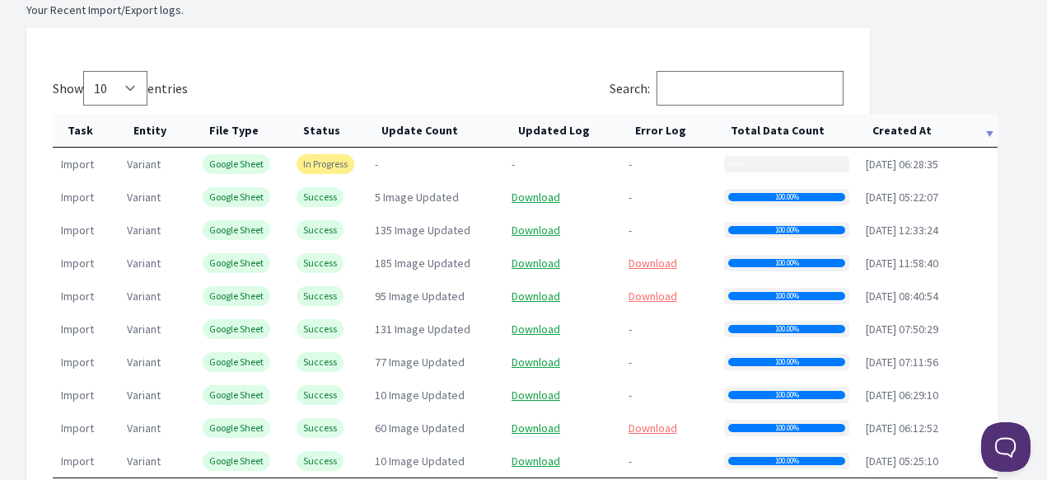
scroll to position [906, 0]
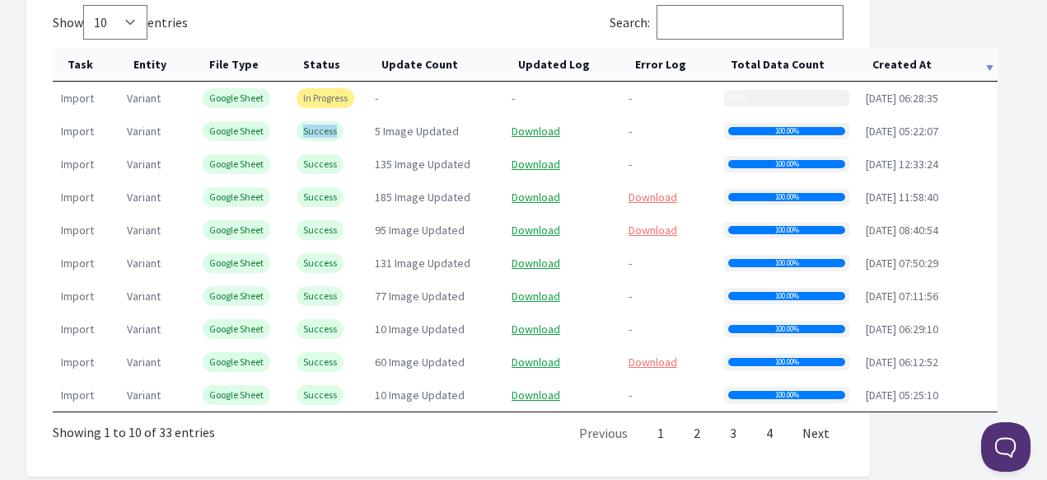
drag, startPoint x: 297, startPoint y: 128, endPoint x: 343, endPoint y: 128, distance: 46.1
click at [343, 128] on td "Success" at bounding box center [327, 131] width 78 height 33
click at [400, 98] on td "-" at bounding box center [435, 98] width 137 height 33
click at [400, 100] on td "-" at bounding box center [435, 98] width 137 height 33
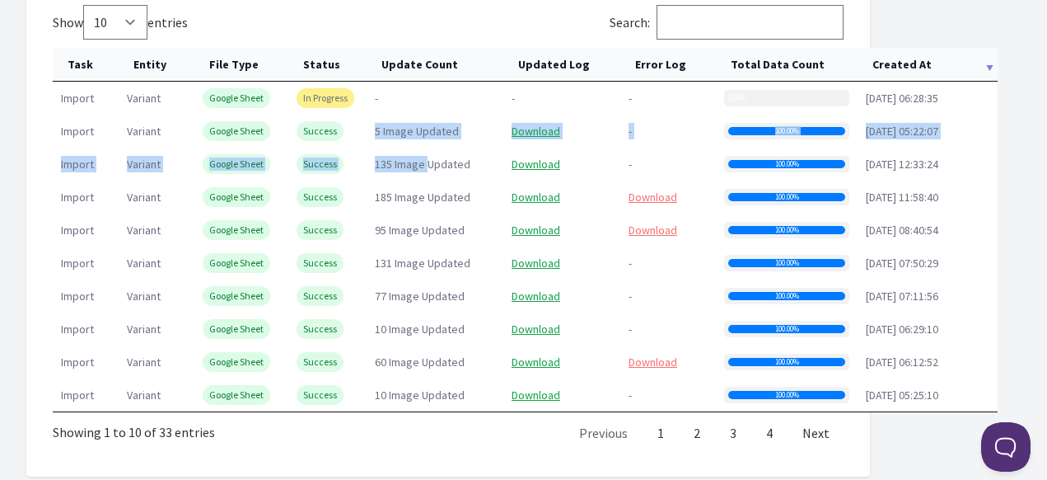
drag, startPoint x: 370, startPoint y: 125, endPoint x: 425, endPoint y: 157, distance: 63.5
click at [425, 157] on tbody "import variant Google Sheet In Progress - - - 0.00% 2025-08-22 06:28:35 import …" at bounding box center [525, 247] width 945 height 330
click at [426, 157] on span "135 Image Updated" at bounding box center [423, 164] width 96 height 15
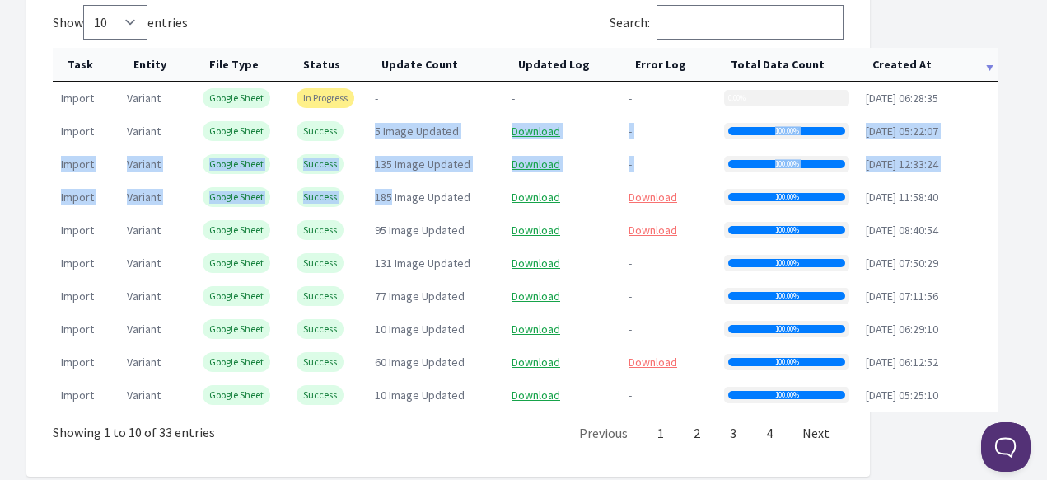
drag, startPoint x: 373, startPoint y: 128, endPoint x: 391, endPoint y: 200, distance: 74.7
click at [391, 200] on tbody "import variant Google Sheet In Progress - - - 0.00% 2025-08-22 06:28:35 import …" at bounding box center [525, 247] width 945 height 330
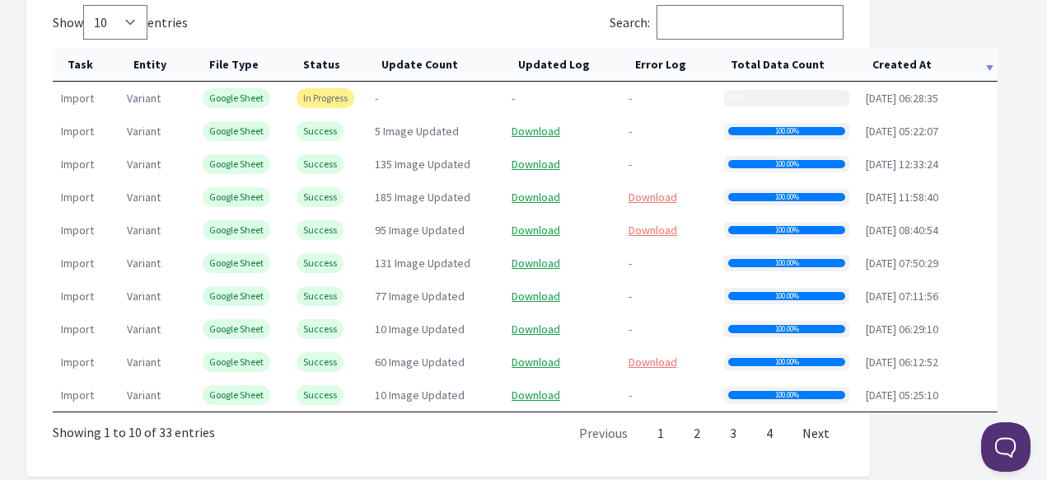
click at [395, 213] on td "95 Image Updated" at bounding box center [435, 229] width 137 height 33
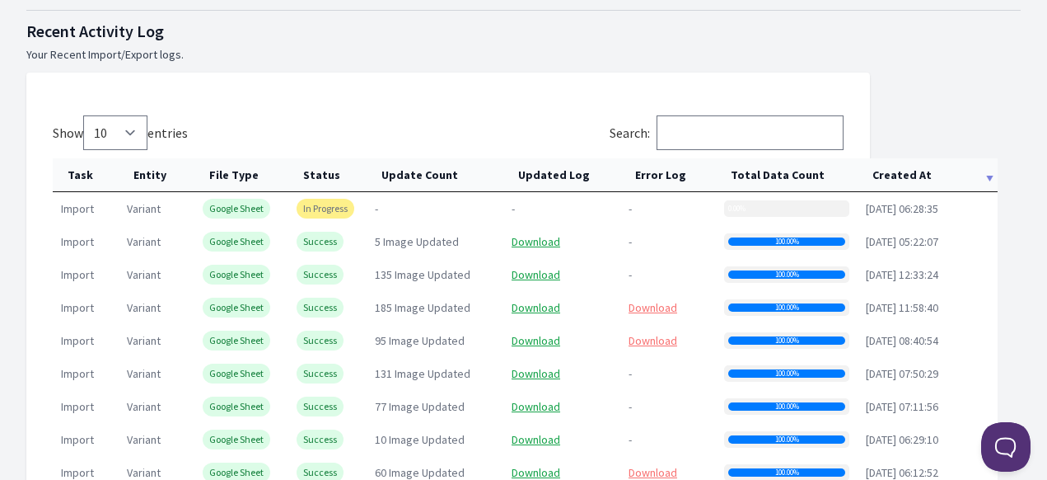
scroll to position [824, 0]
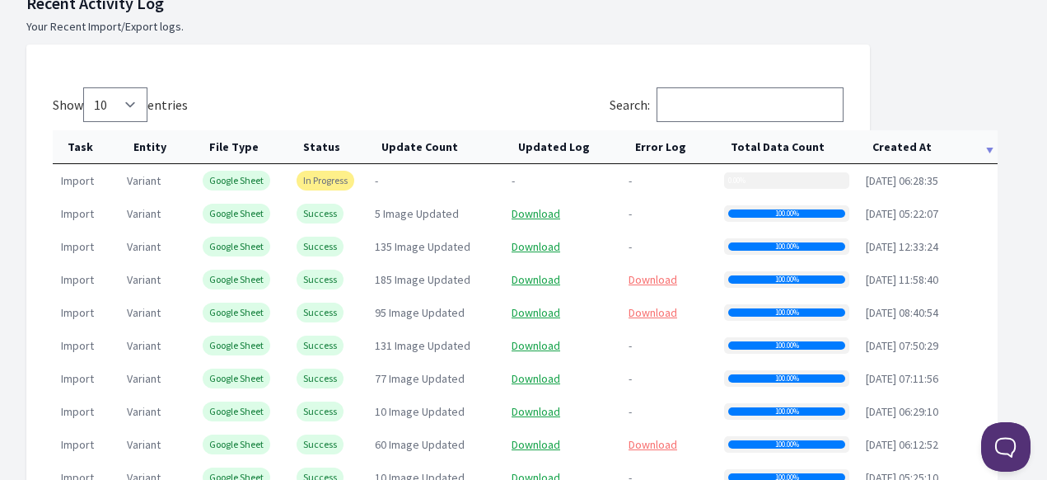
click at [728, 176] on div "0.00%" at bounding box center [728, 180] width 0 height 8
click at [893, 145] on th "Created At" at bounding box center [928, 147] width 140 height 34
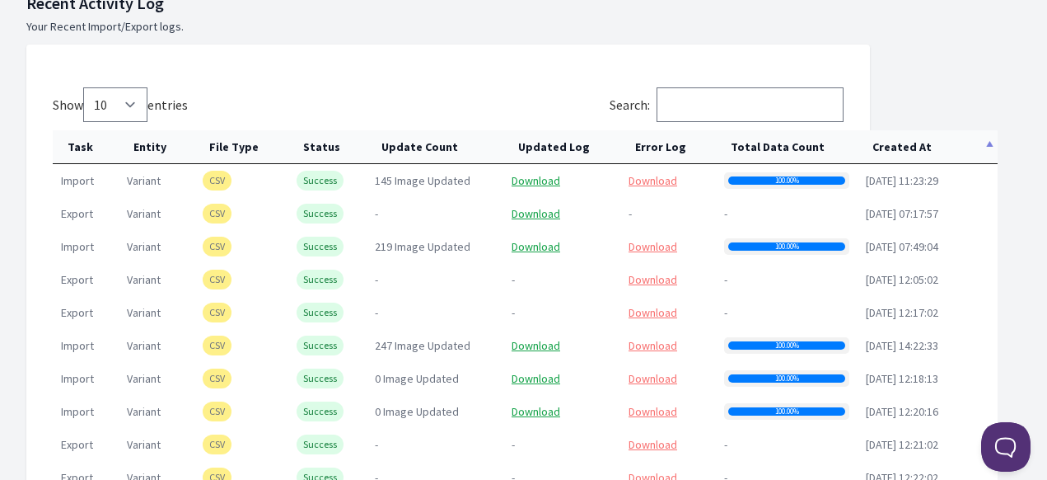
click at [893, 145] on th "Created At" at bounding box center [928, 147] width 140 height 34
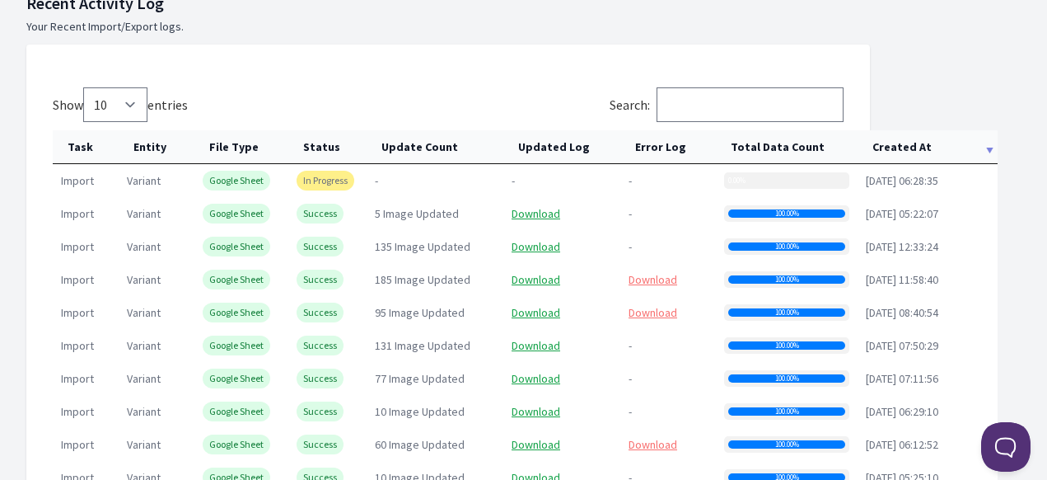
click at [894, 157] on th "Created At" at bounding box center [928, 147] width 140 height 34
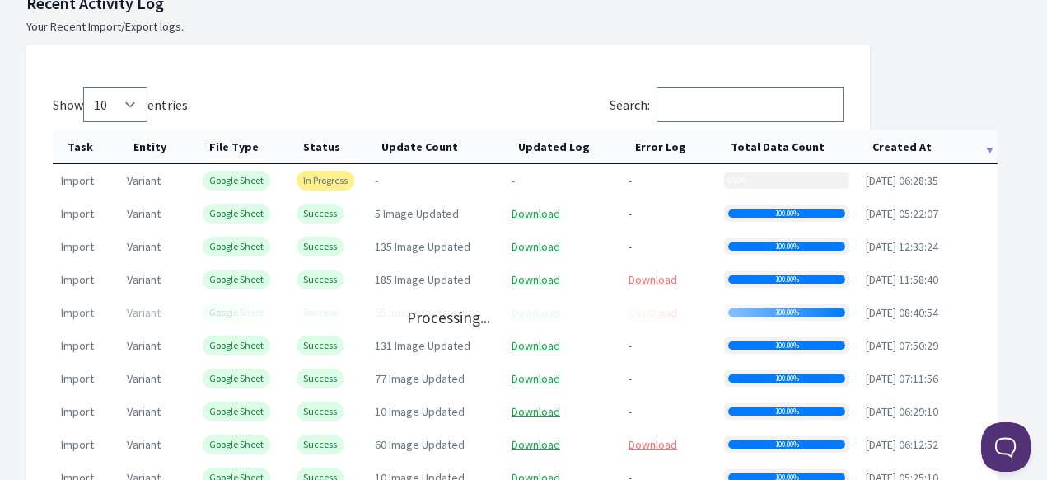
click at [897, 153] on th "Created At" at bounding box center [928, 147] width 140 height 34
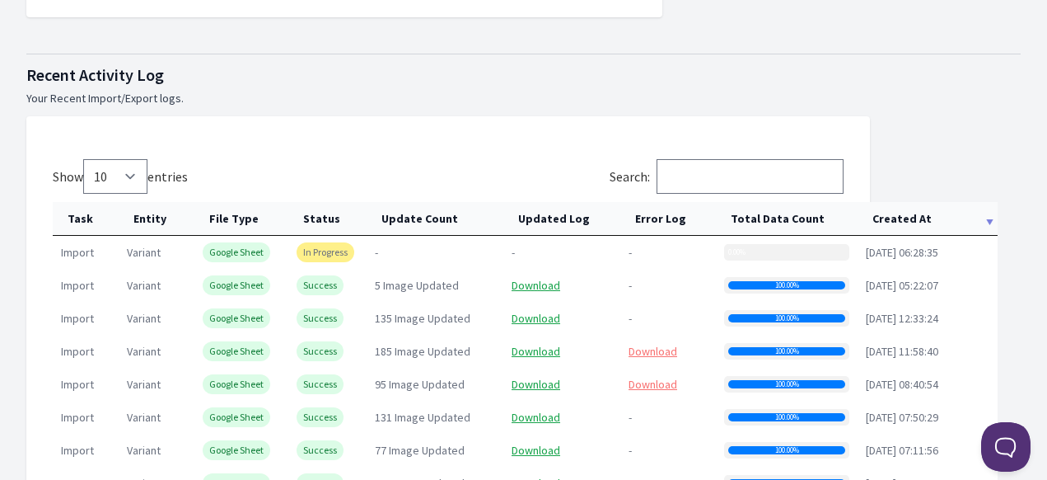
scroll to position [824, 0]
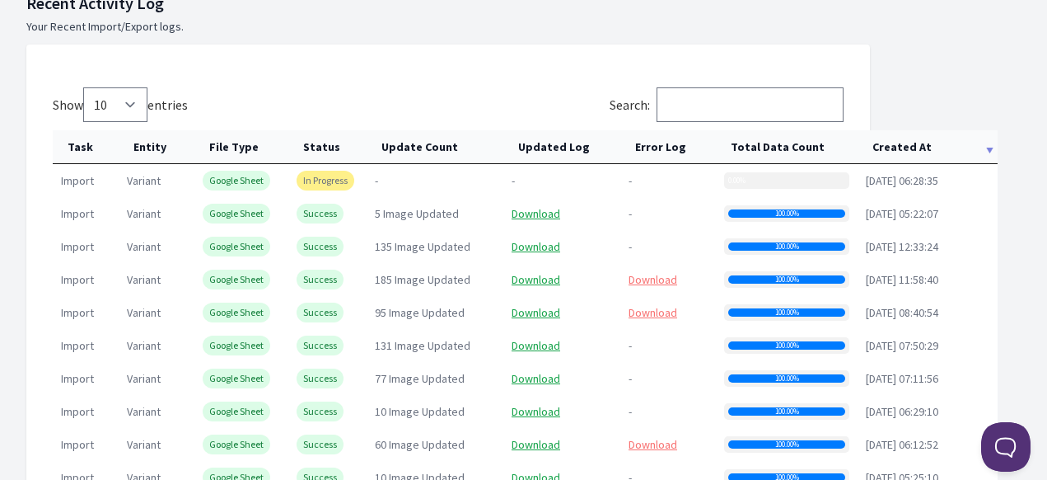
click at [905, 152] on th "Created At" at bounding box center [928, 147] width 140 height 34
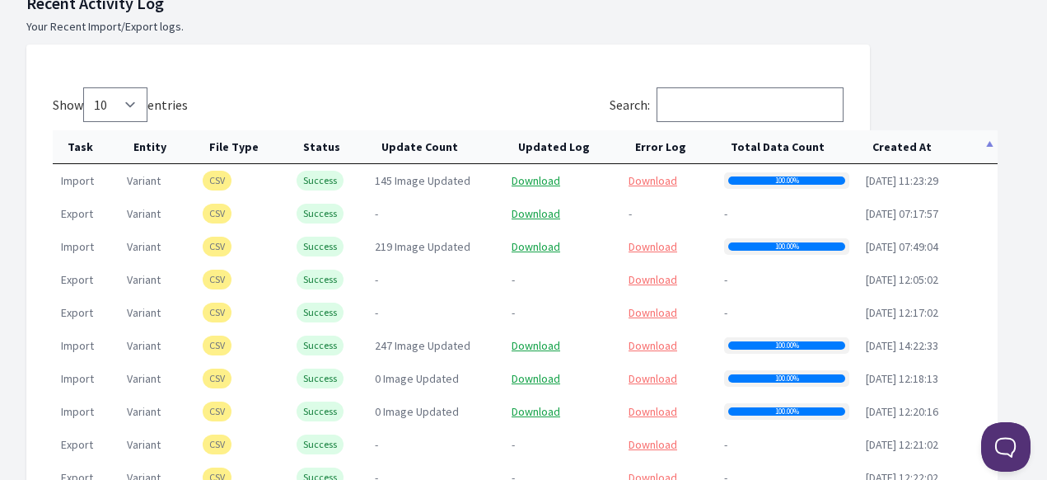
click at [913, 158] on th "Created At" at bounding box center [928, 147] width 140 height 34
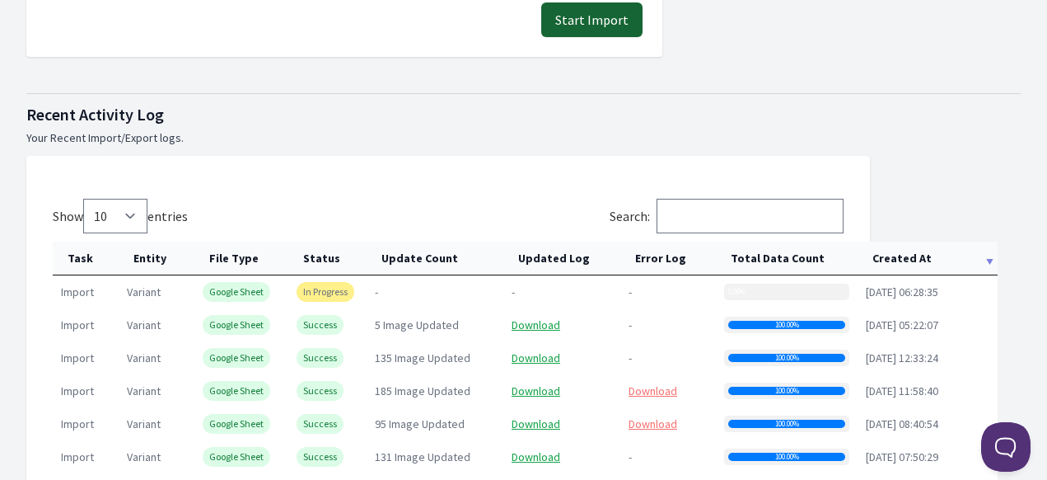
scroll to position [742, 0]
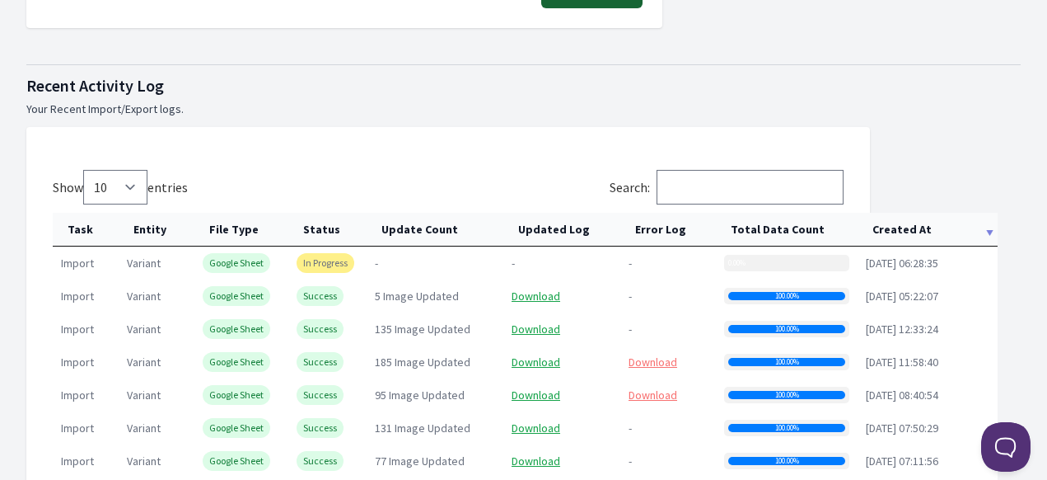
click at [931, 232] on th "Created At" at bounding box center [928, 230] width 140 height 34
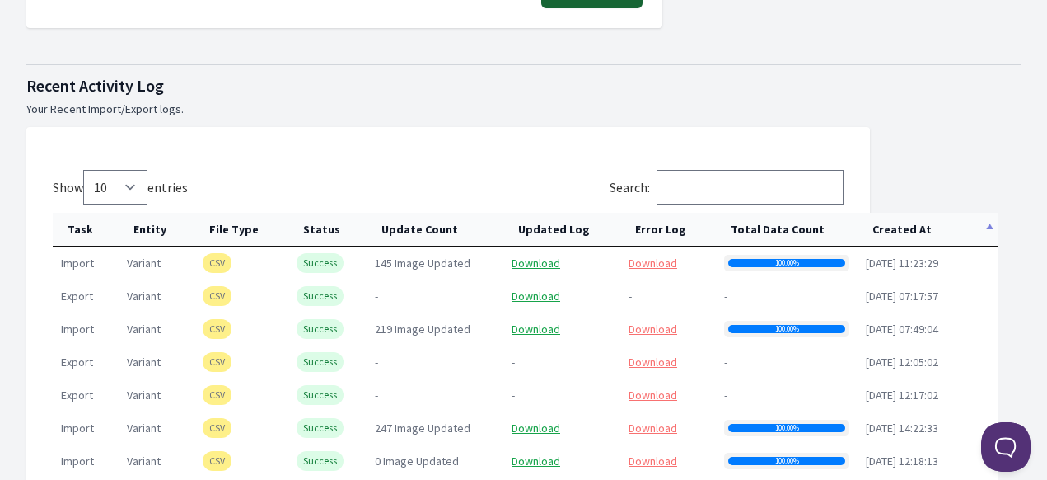
click at [931, 232] on th "Created At" at bounding box center [928, 230] width 140 height 34
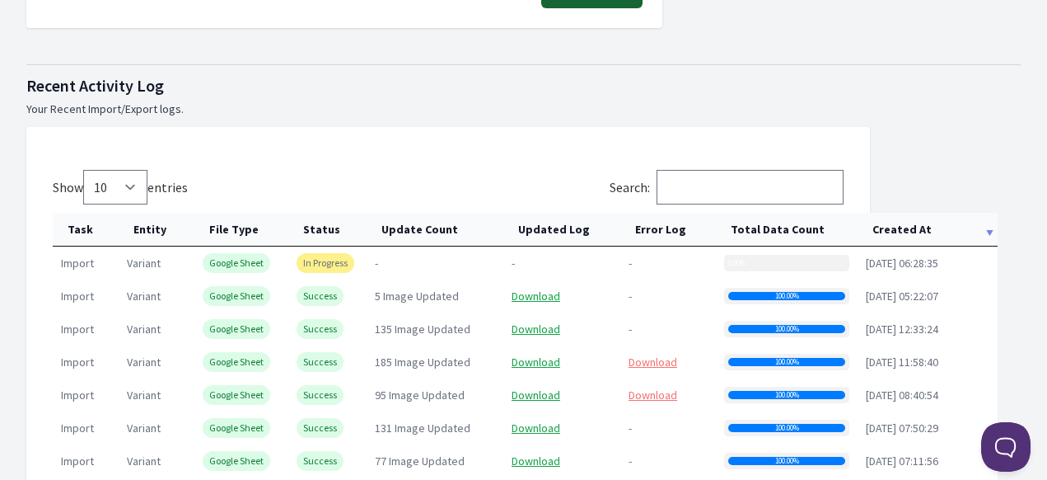
click at [891, 233] on th "Created At" at bounding box center [928, 230] width 140 height 34
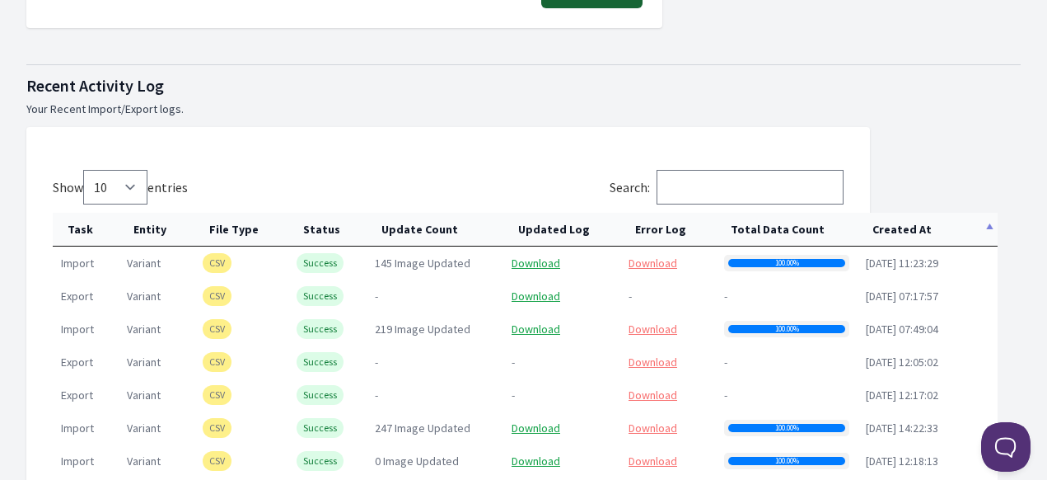
click at [902, 238] on th "Created At" at bounding box center [928, 230] width 140 height 34
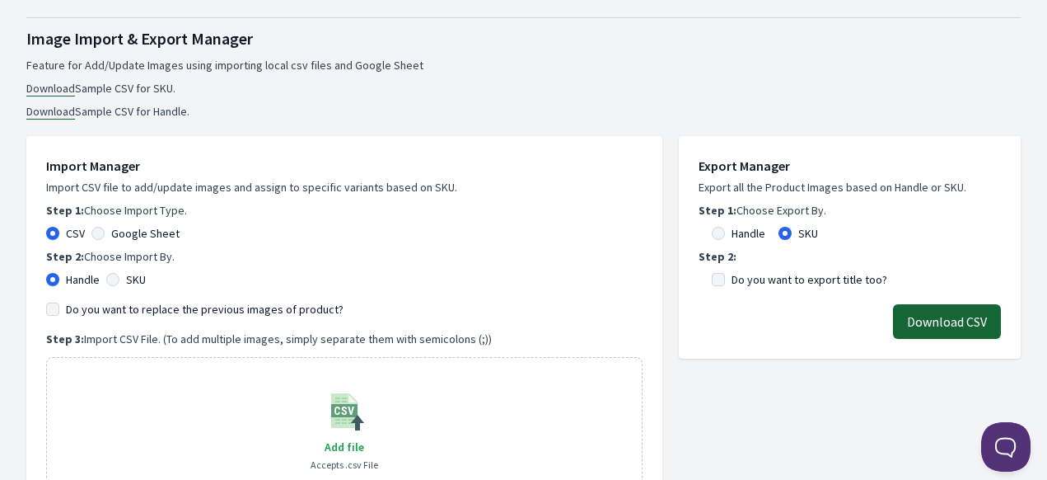
scroll to position [165, 0]
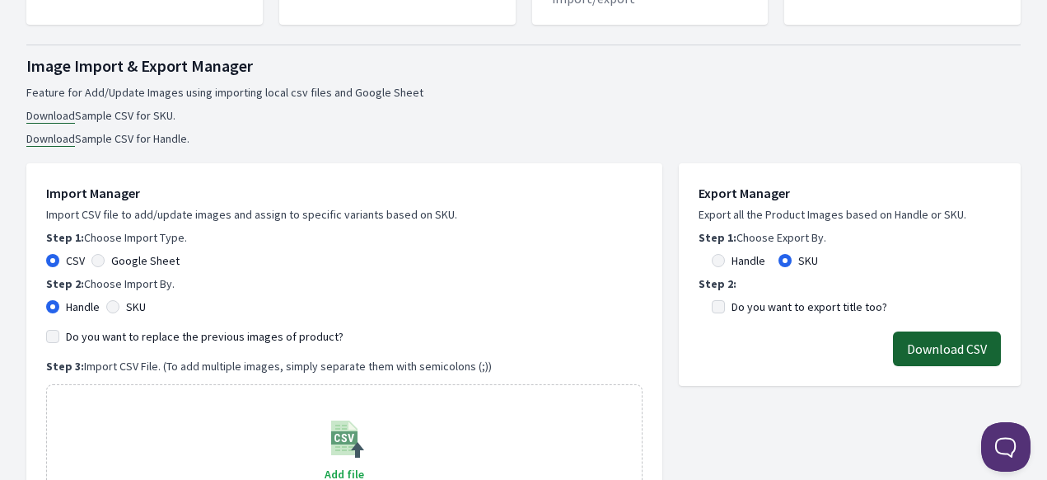
click at [62, 119] on link "Download" at bounding box center [50, 116] width 49 height 16
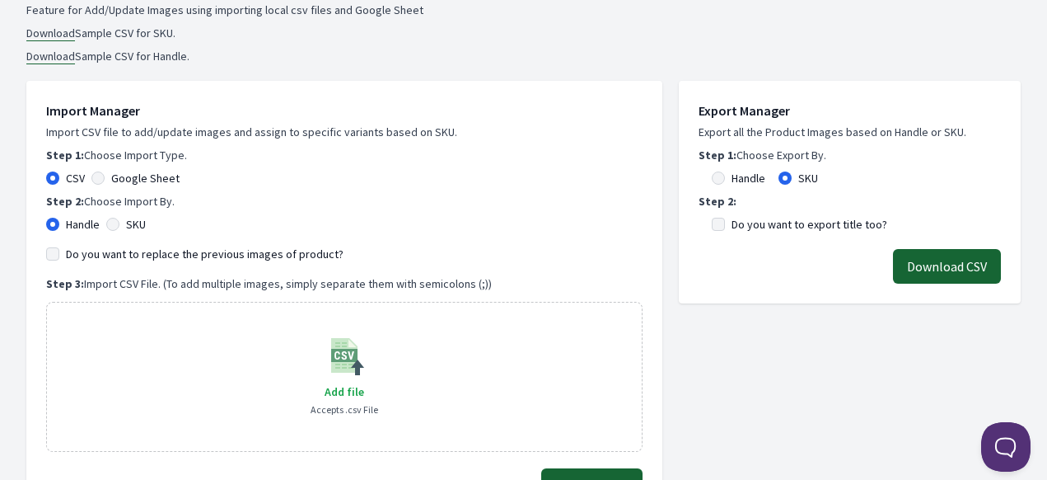
scroll to position [247, 0]
click at [102, 180] on input "Google Sheet" at bounding box center [97, 177] width 13 height 13
radio input "true"
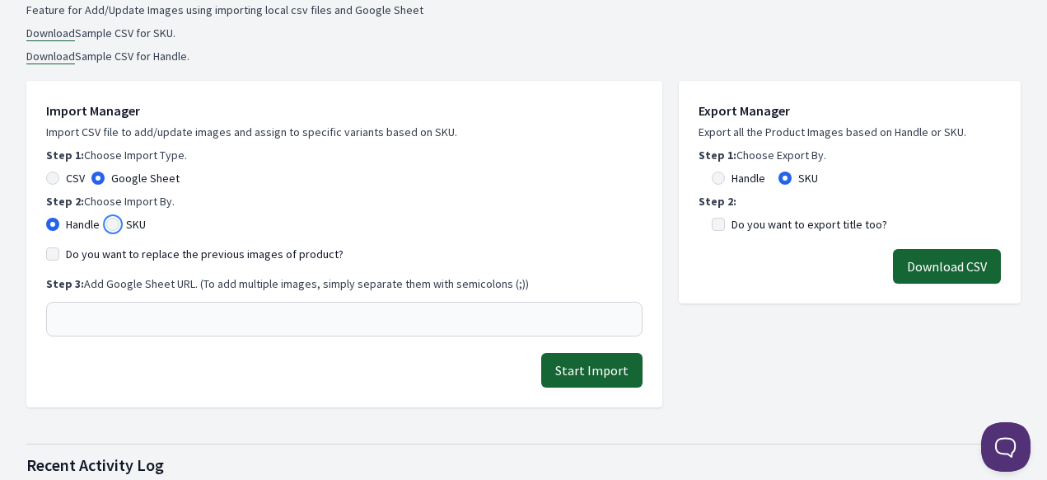
click at [115, 218] on input "SKU" at bounding box center [112, 224] width 13 height 13
radio input "true"
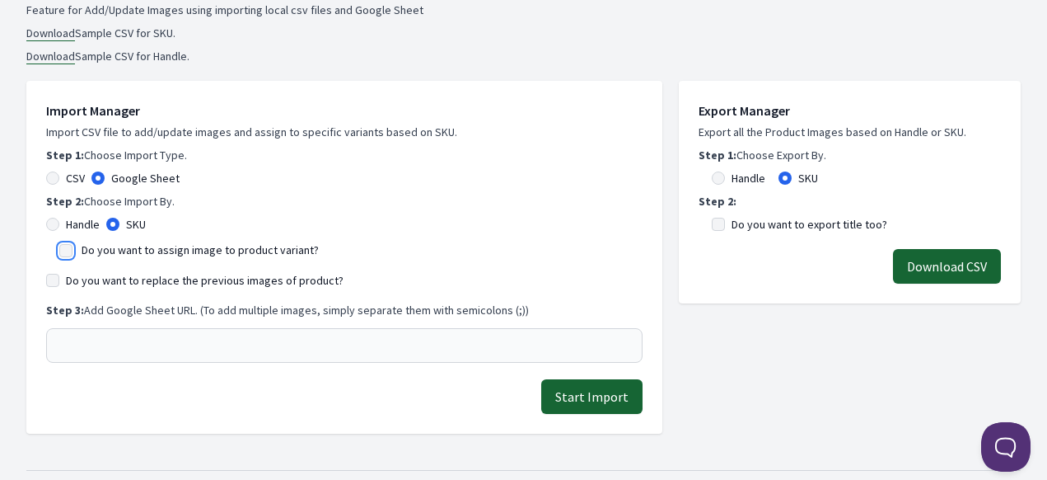
click at [69, 250] on input "Do you want to assign image to product variant?" at bounding box center [65, 250] width 13 height 13
checkbox input "true"
click at [56, 283] on input "Do you want to replace the previous images of product?" at bounding box center [52, 280] width 13 height 13
checkbox input "true"
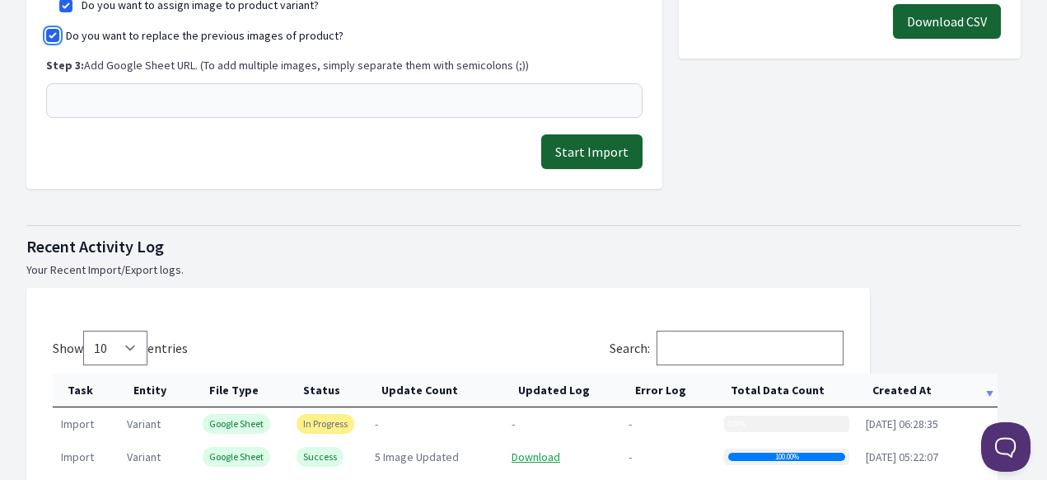
scroll to position [494, 0]
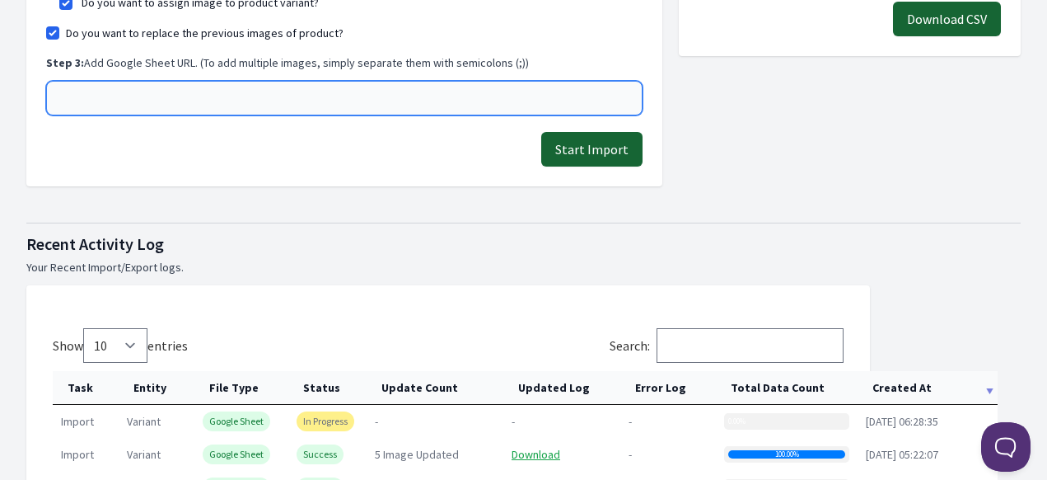
click at [111, 105] on input "text" at bounding box center [344, 98] width 596 height 35
paste input "https://docs.google.com/spreadsheets/d/1lU1M5cmRz2TMxuPGw9ZSbm5nvMGElEWLn42TXF_…"
type input "https://docs.google.com/spreadsheets/d/1lU1M5cmRz2TMxuPGw9ZSbm5nvMGElEWLn42TXF_…"
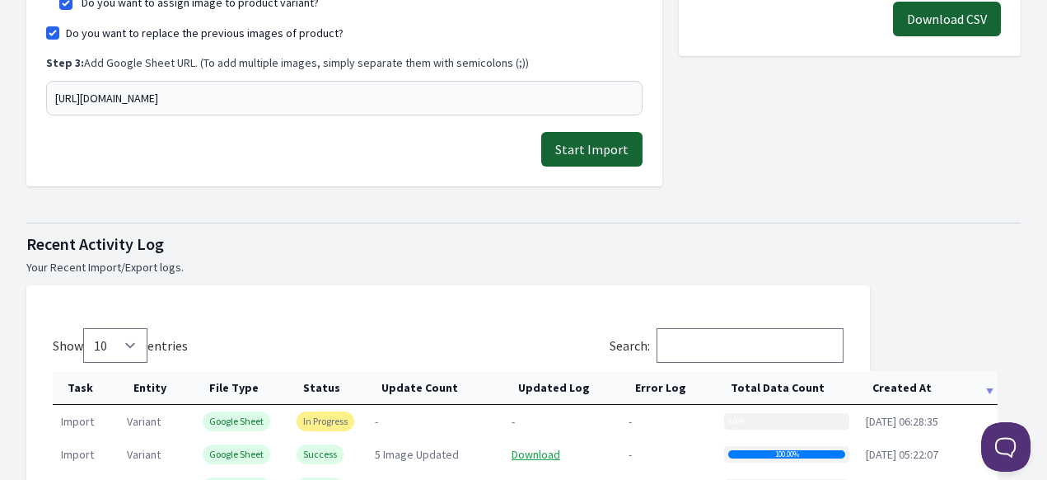
click at [601, 153] on button "Start Import" at bounding box center [591, 149] width 101 height 35
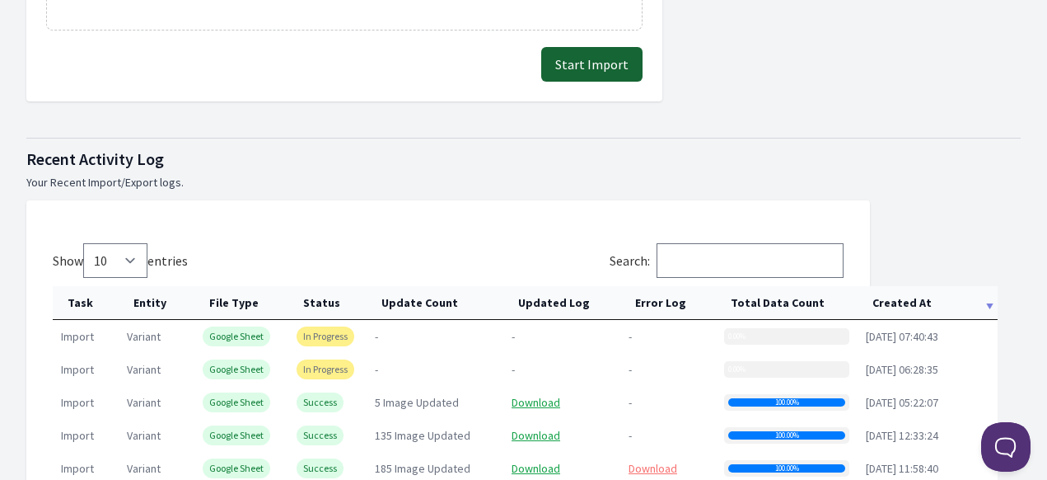
scroll to position [824, 0]
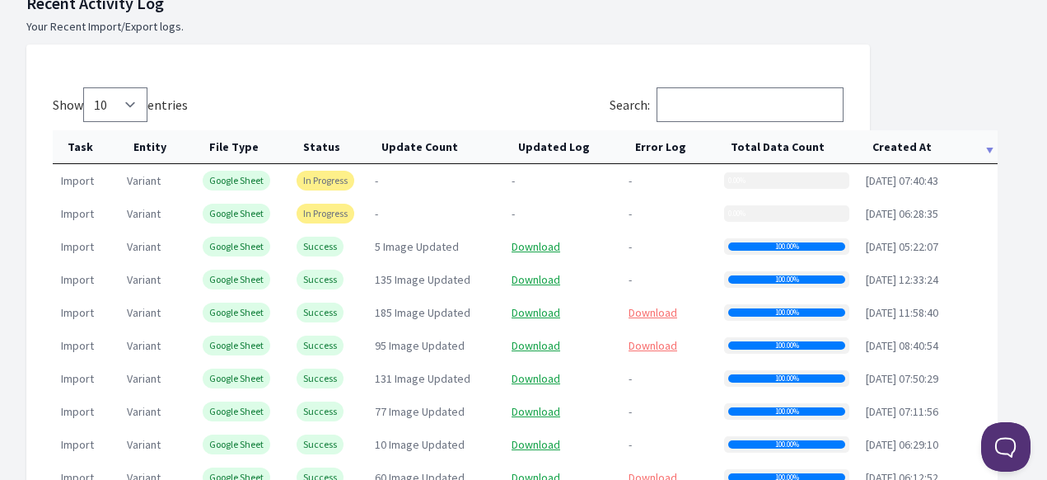
click at [794, 178] on div "0.00%" at bounding box center [786, 180] width 125 height 16
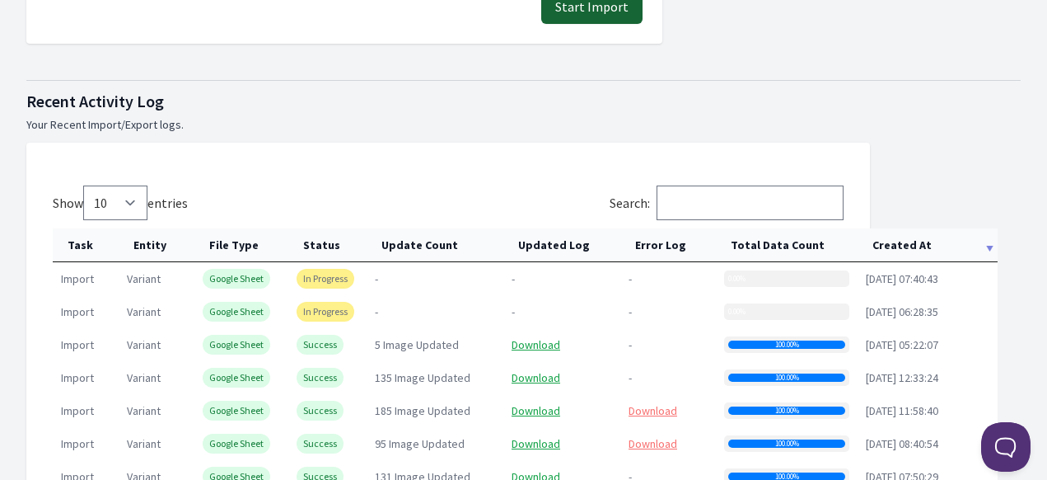
scroll to position [824, 0]
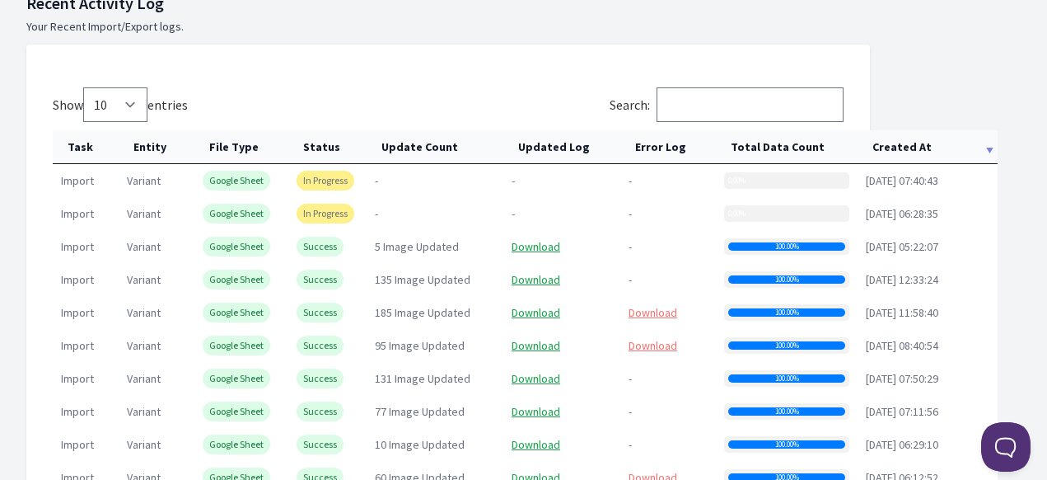
click at [929, 142] on th "Created At" at bounding box center [928, 147] width 140 height 34
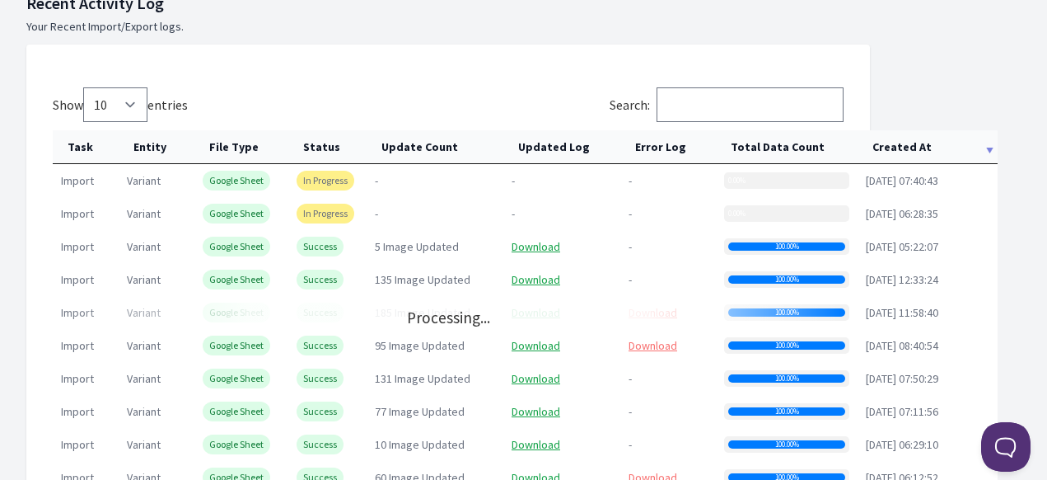
click at [929, 143] on th "Created At" at bounding box center [928, 147] width 140 height 34
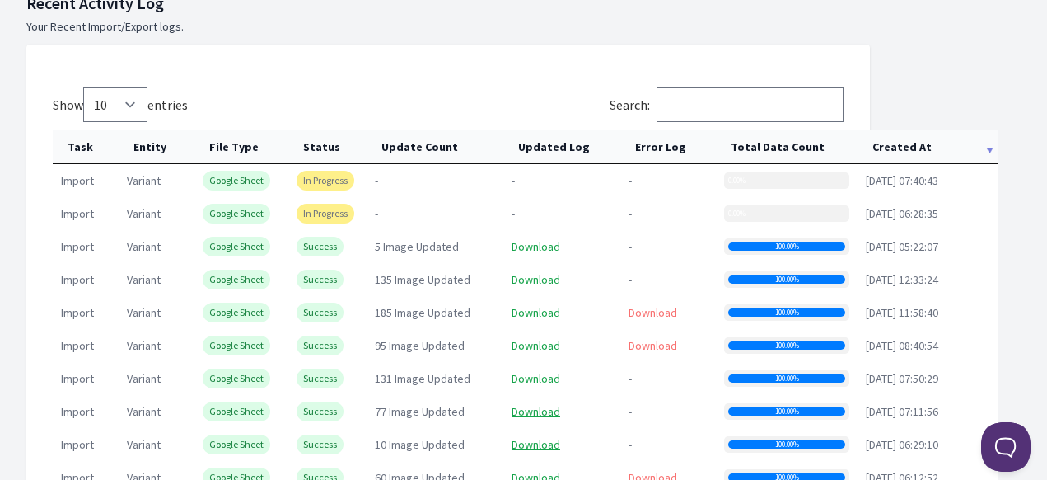
click at [928, 143] on th "Created At" at bounding box center [928, 147] width 140 height 34
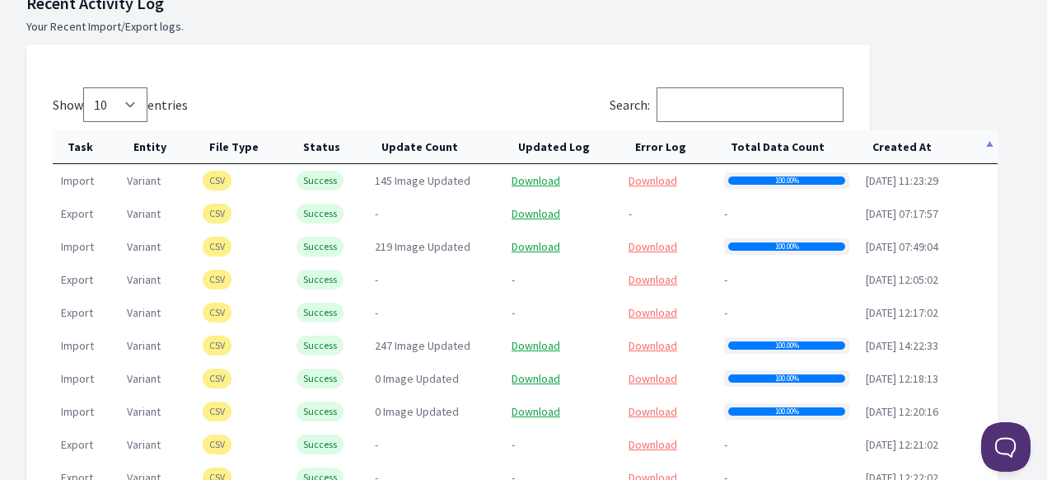
click at [928, 143] on th "Created At" at bounding box center [928, 147] width 140 height 34
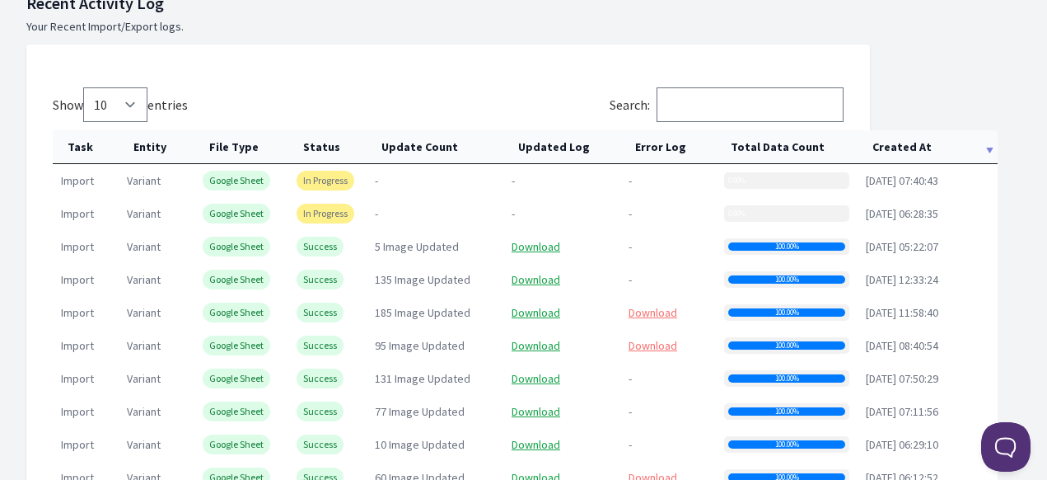
click at [920, 143] on th "Created At" at bounding box center [928, 147] width 140 height 34
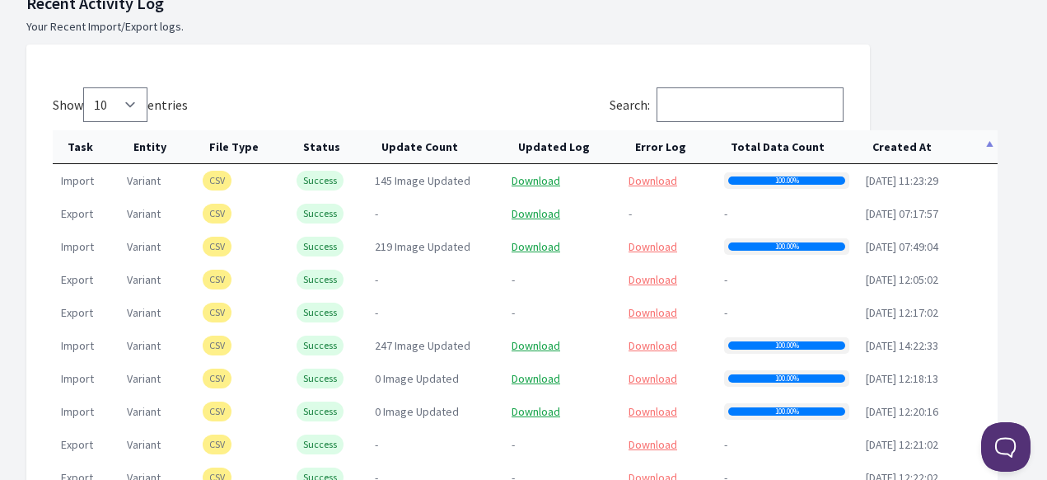
click at [910, 147] on th "Created At" at bounding box center [928, 147] width 140 height 34
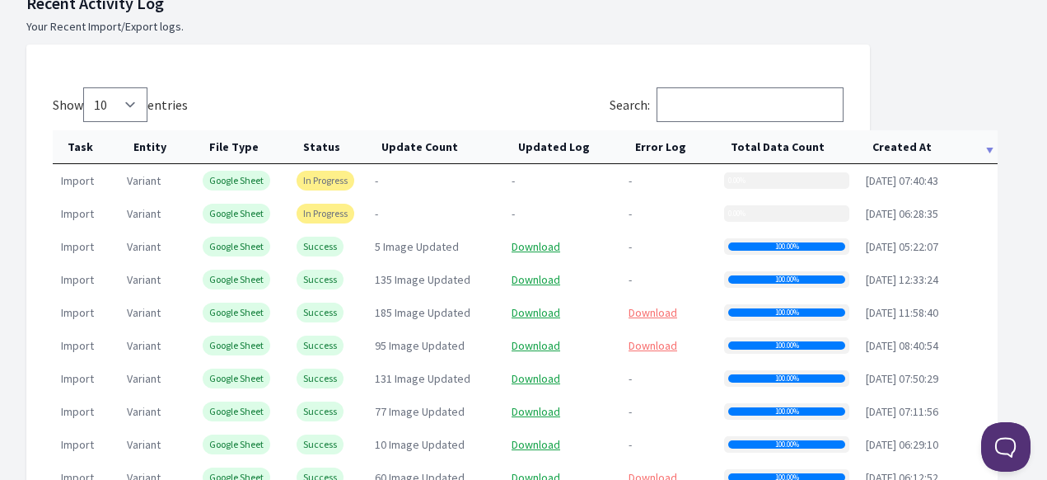
click at [910, 147] on th "Created At" at bounding box center [928, 147] width 140 height 34
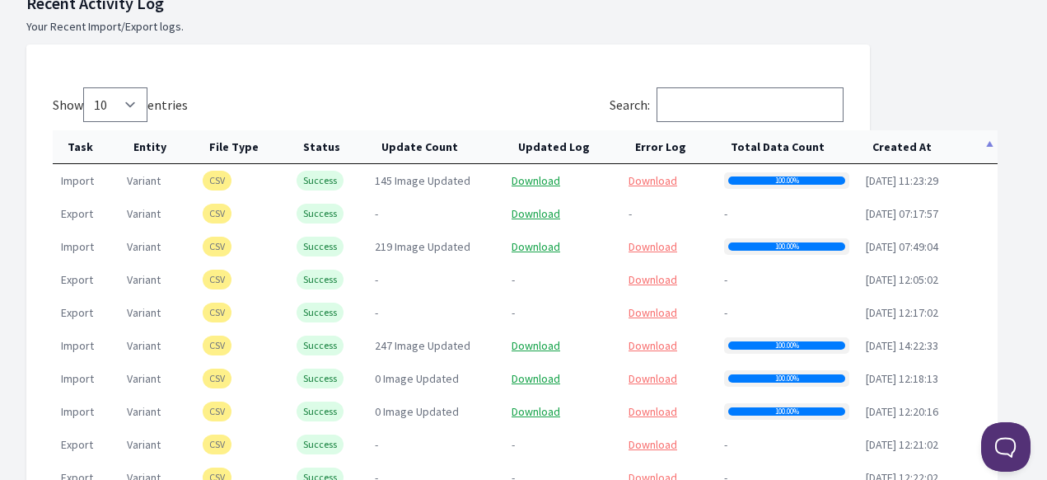
click at [910, 147] on th "Created At" at bounding box center [928, 147] width 140 height 34
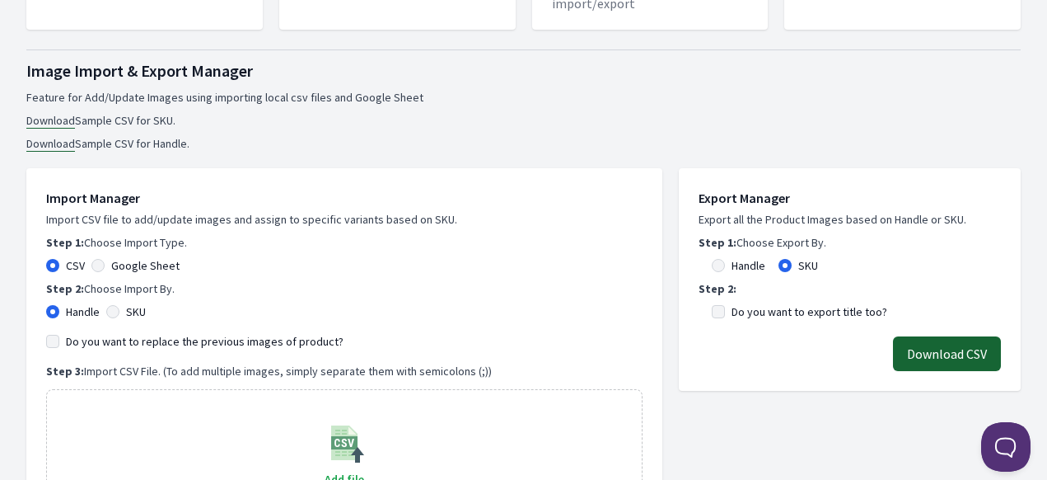
scroll to position [165, 0]
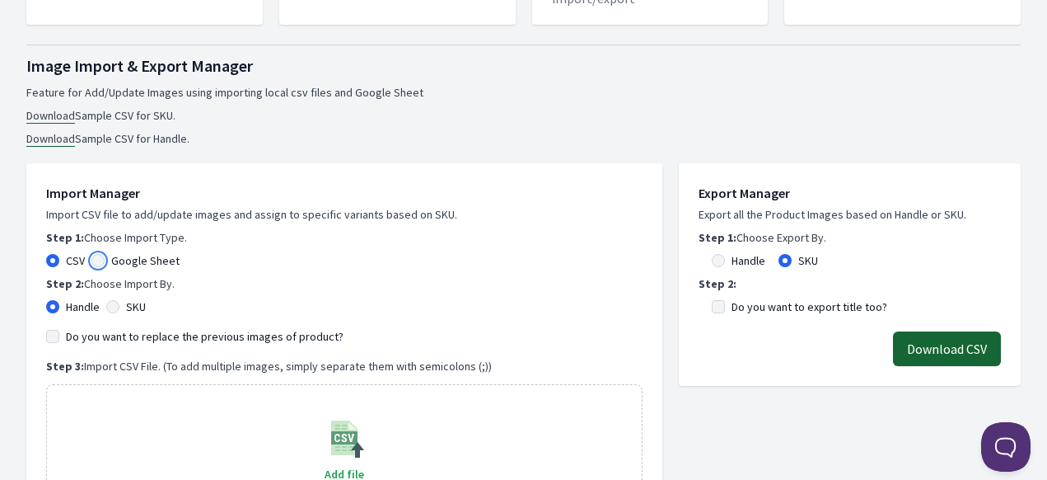
click at [100, 260] on input "Google Sheet" at bounding box center [97, 260] width 13 height 13
radio input "true"
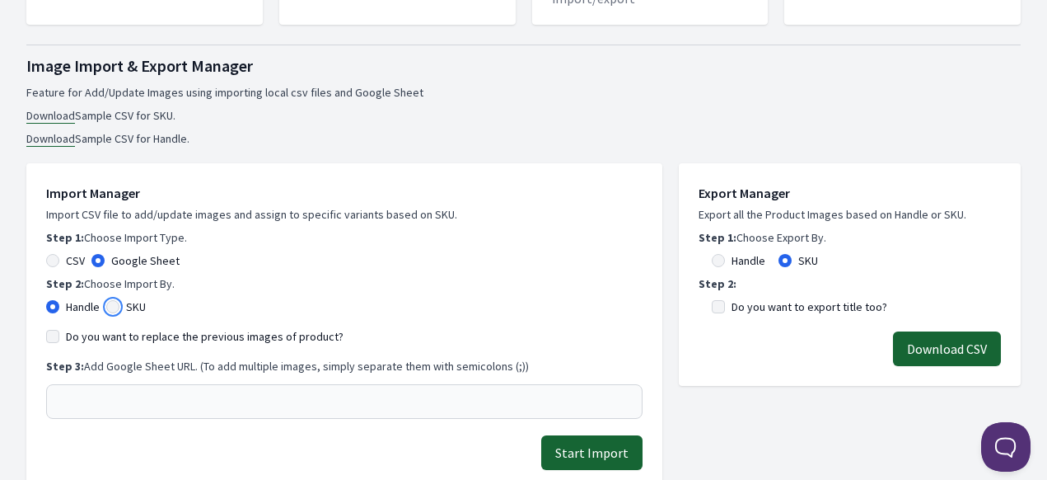
click at [119, 309] on input "SKU" at bounding box center [112, 306] width 13 height 13
radio input "true"
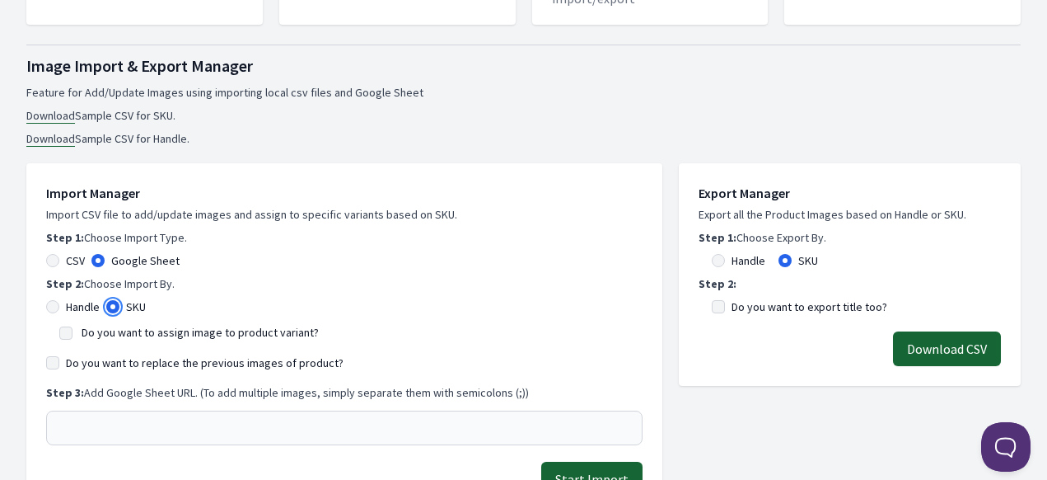
scroll to position [330, 0]
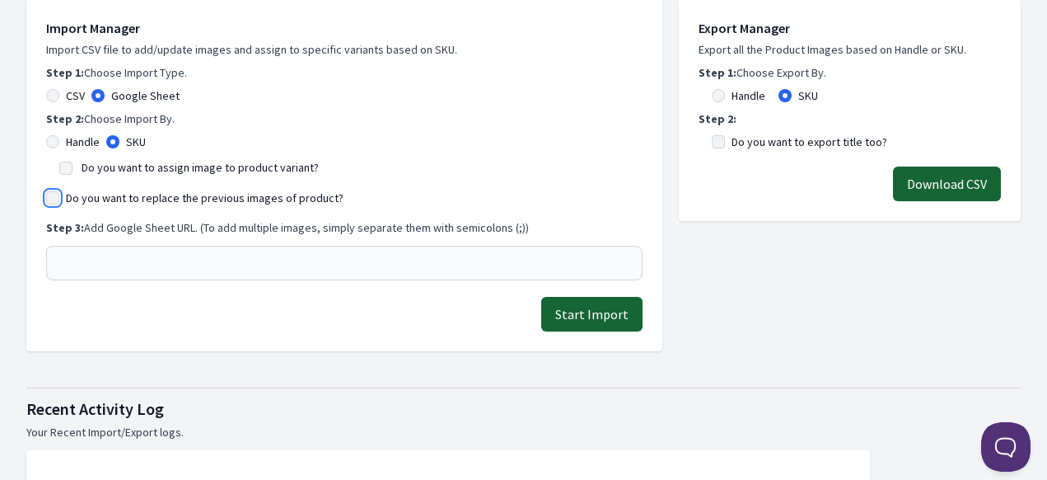
click at [51, 201] on input "Do you want to replace the previous images of product?" at bounding box center [52, 197] width 13 height 13
click at [52, 200] on input "Do you want to replace the previous images of product?" at bounding box center [52, 197] width 13 height 13
checkbox input "false"
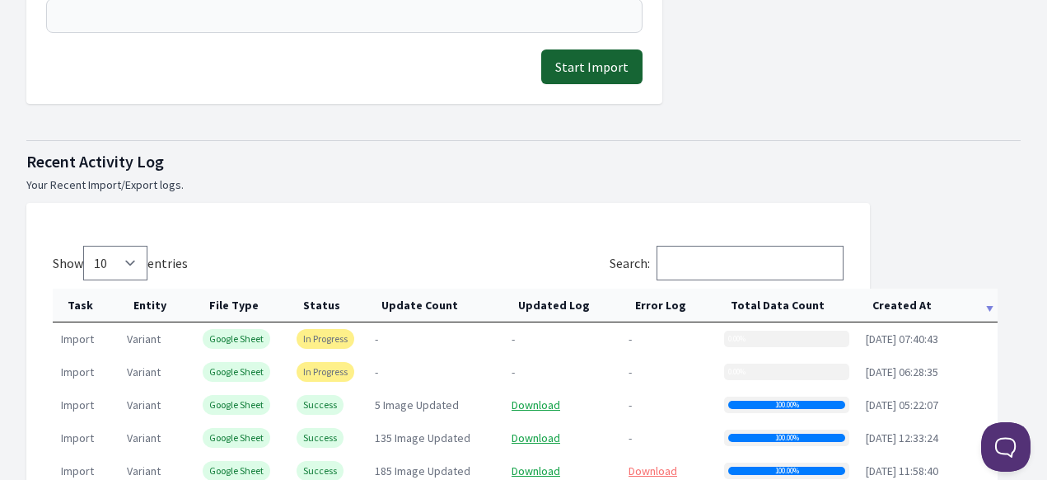
scroll to position [659, 0]
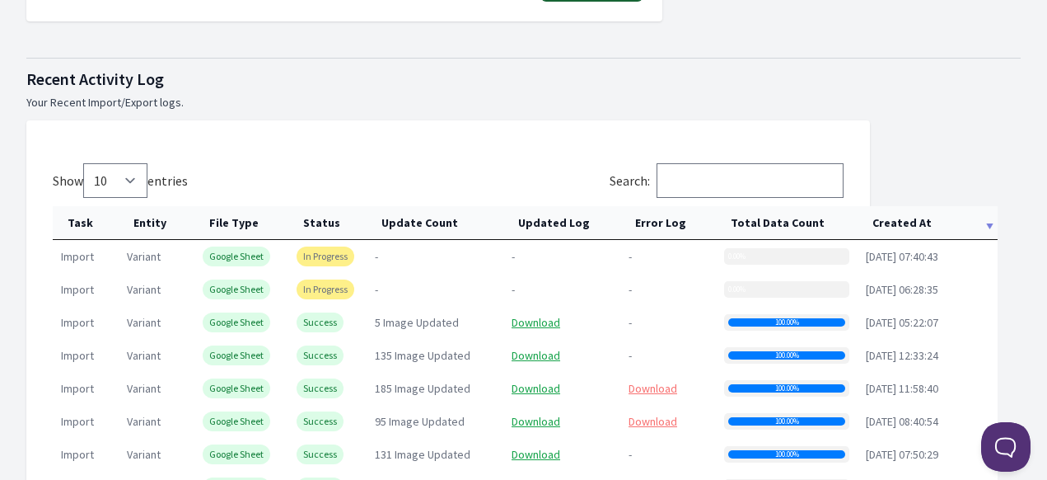
click at [892, 227] on th "Created At" at bounding box center [928, 223] width 140 height 34
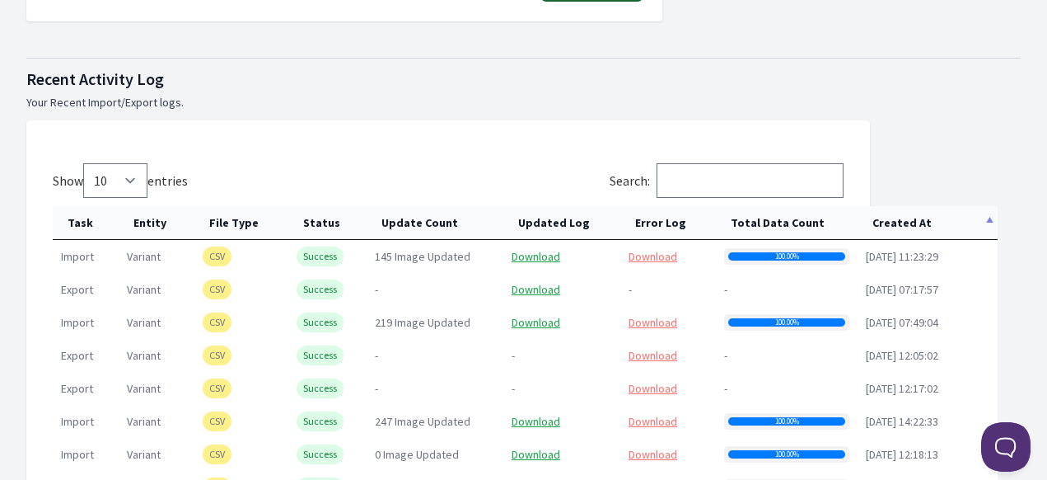
click at [892, 227] on th "Created At" at bounding box center [928, 223] width 140 height 34
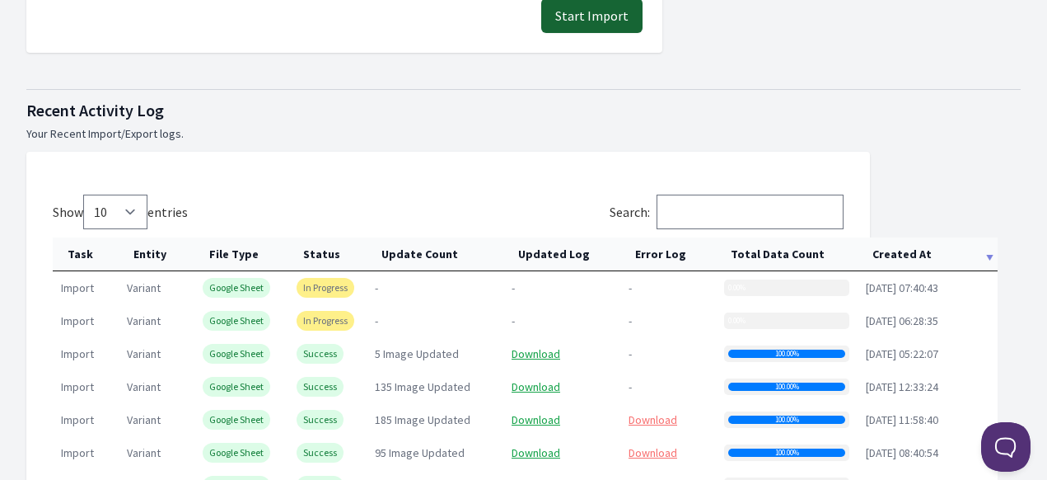
scroll to position [742, 0]
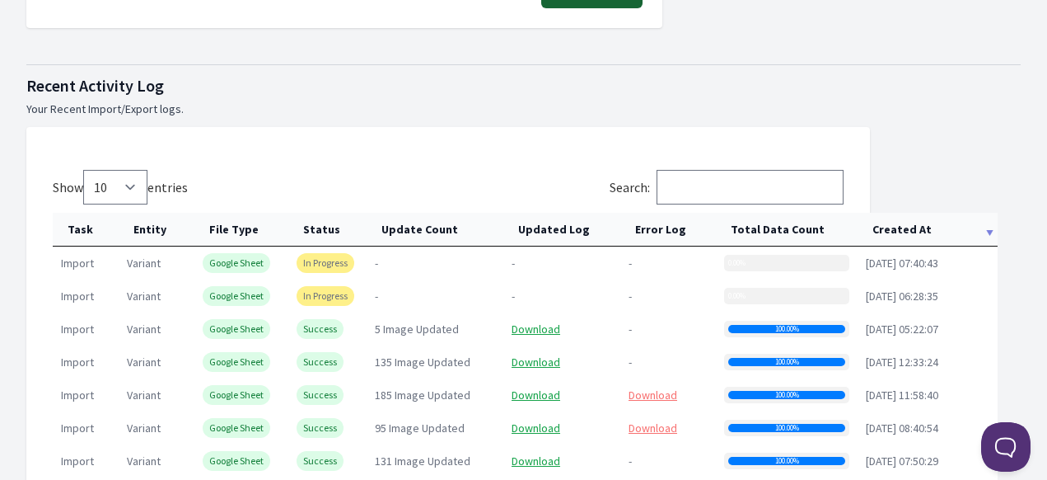
click at [894, 236] on th "Created At" at bounding box center [928, 230] width 140 height 34
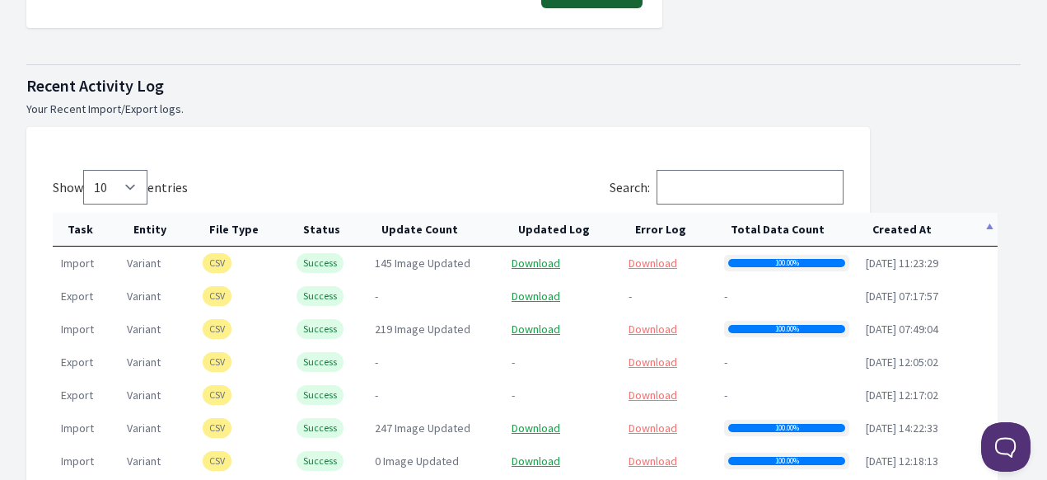
click at [894, 236] on th "Created At" at bounding box center [928, 230] width 140 height 34
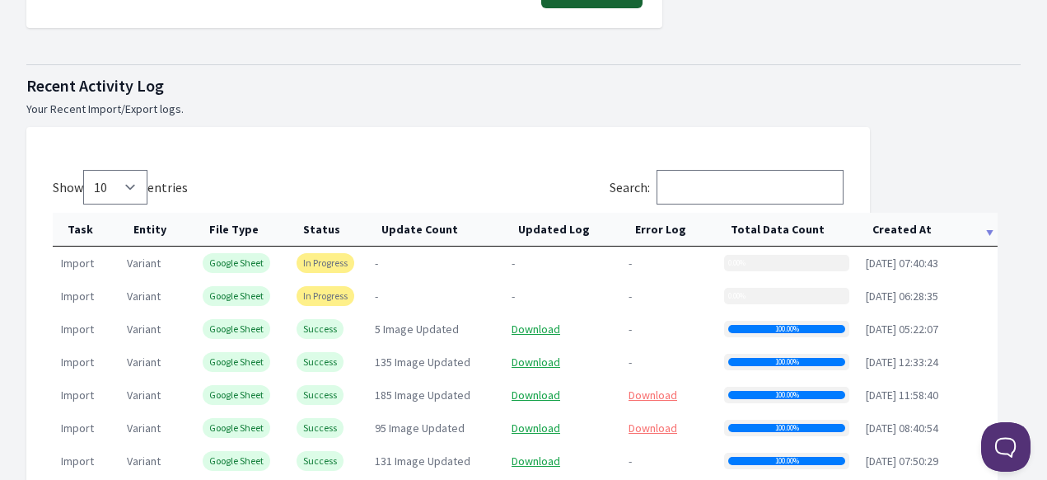
click at [340, 265] on span "In Progress" at bounding box center [326, 263] width 58 height 20
click at [905, 243] on th "Created At" at bounding box center [928, 230] width 140 height 34
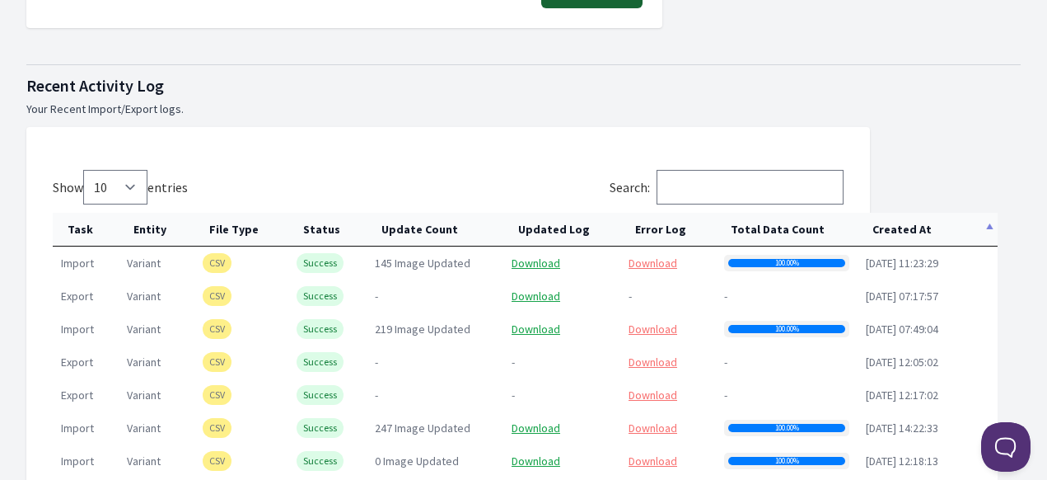
click at [906, 237] on th "Created At" at bounding box center [928, 230] width 140 height 34
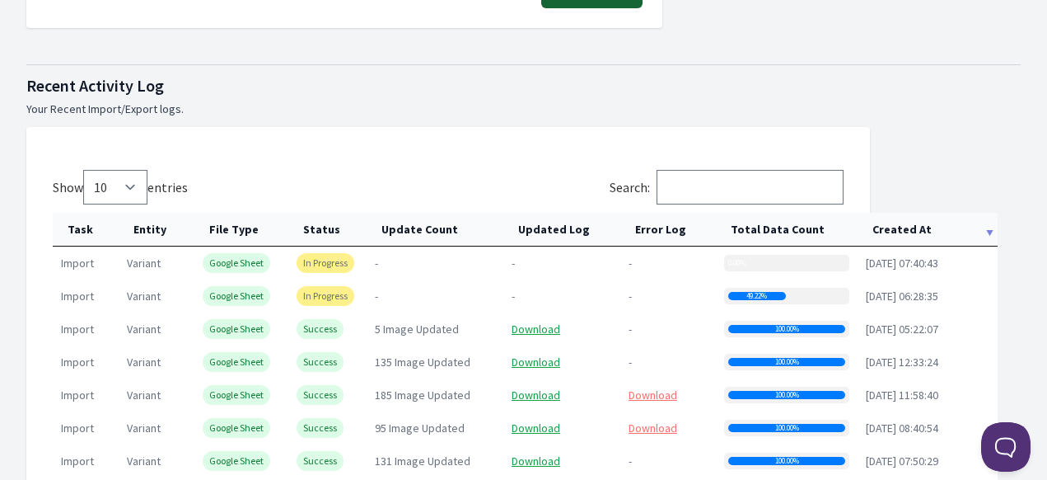
scroll to position [824, 0]
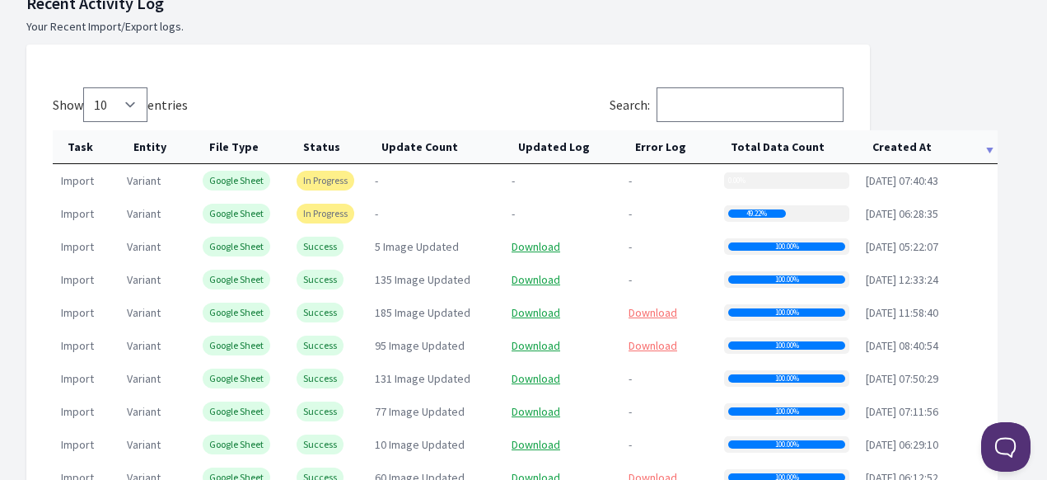
click at [890, 151] on th "Created At" at bounding box center [928, 147] width 140 height 34
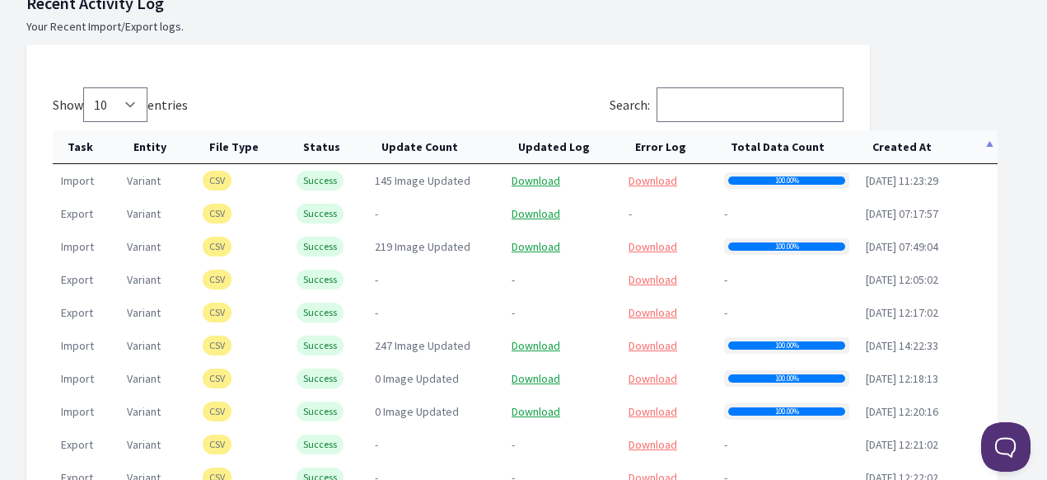
click at [890, 151] on th "Created At" at bounding box center [928, 147] width 140 height 34
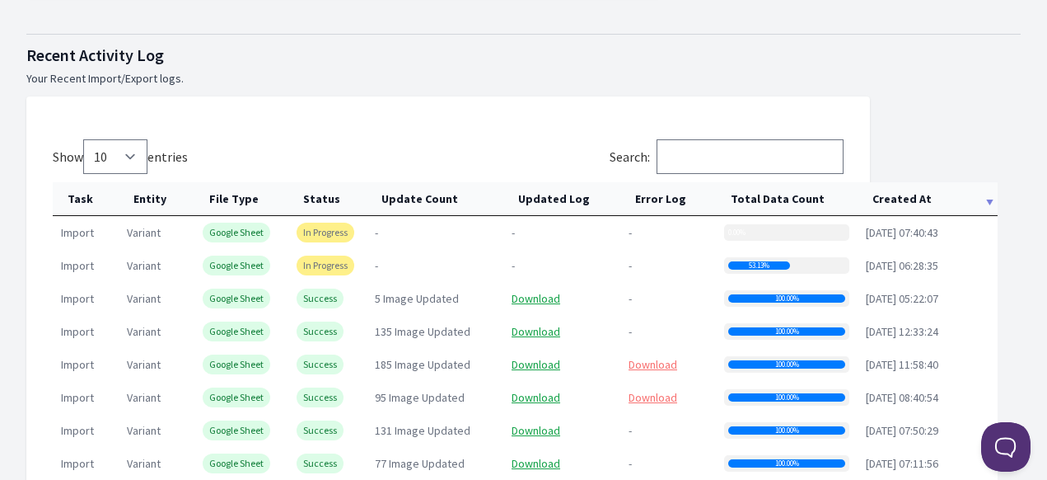
scroll to position [906, 0]
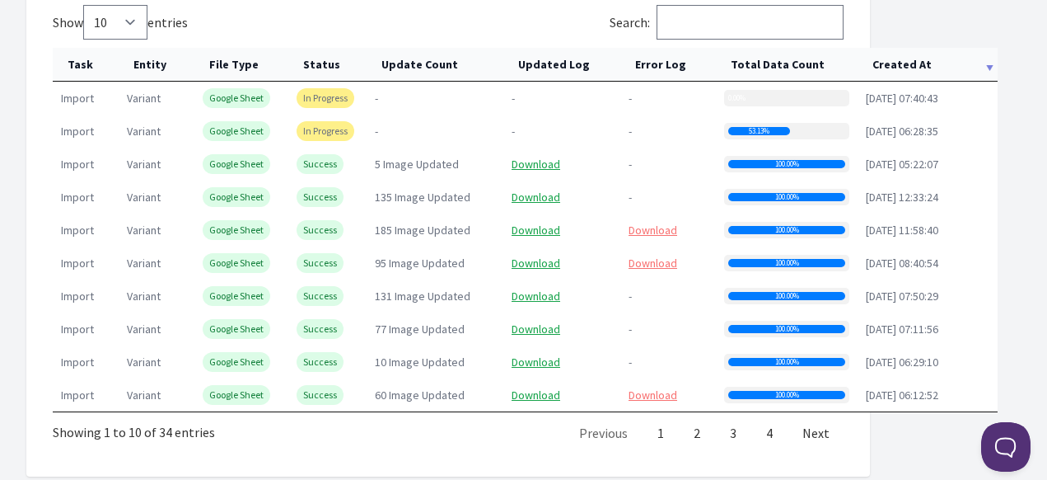
click at [911, 66] on th "Created At" at bounding box center [928, 65] width 140 height 34
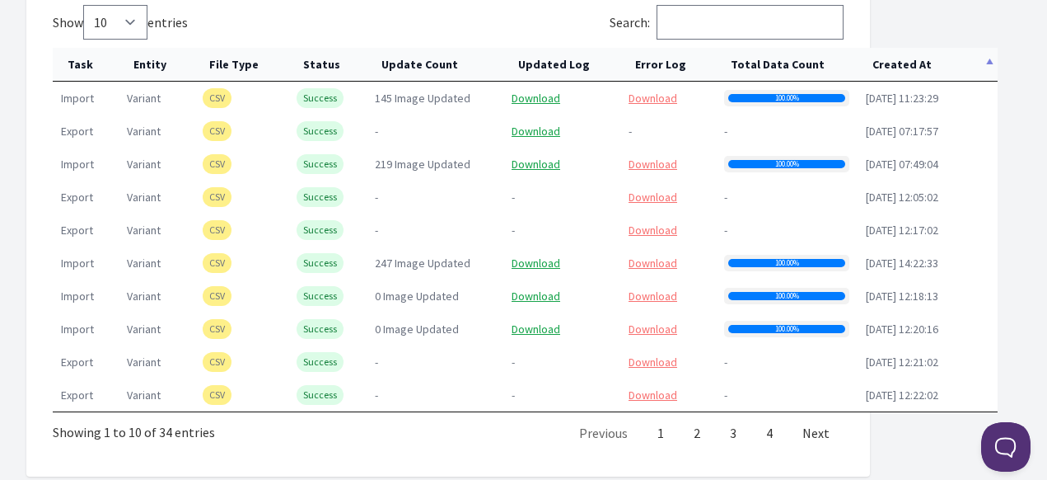
click at [912, 68] on th "Created At" at bounding box center [928, 65] width 140 height 34
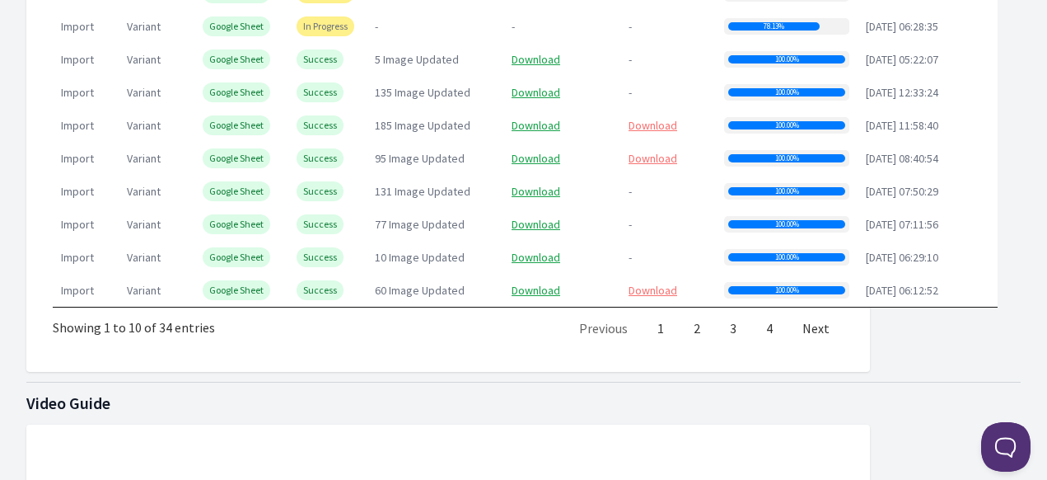
scroll to position [882, 0]
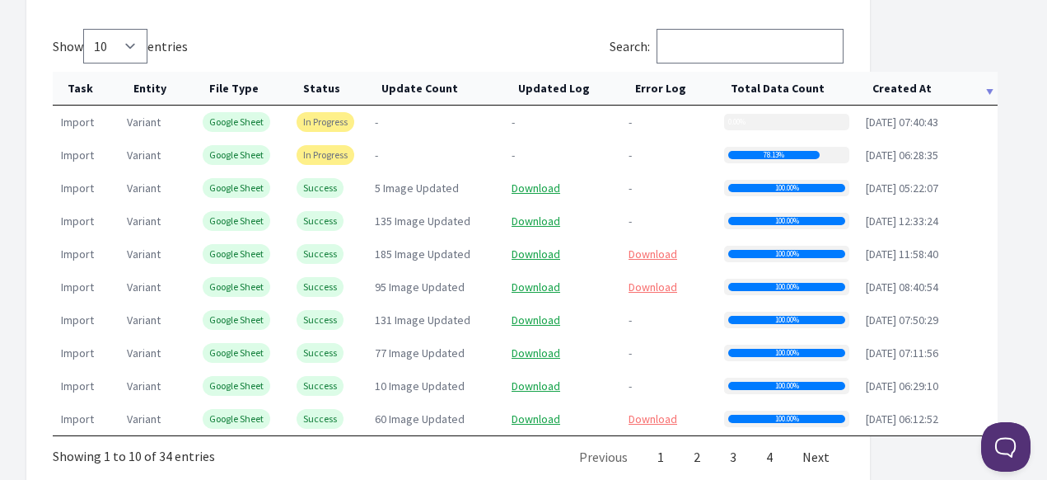
click at [895, 85] on th "Created At" at bounding box center [928, 89] width 140 height 34
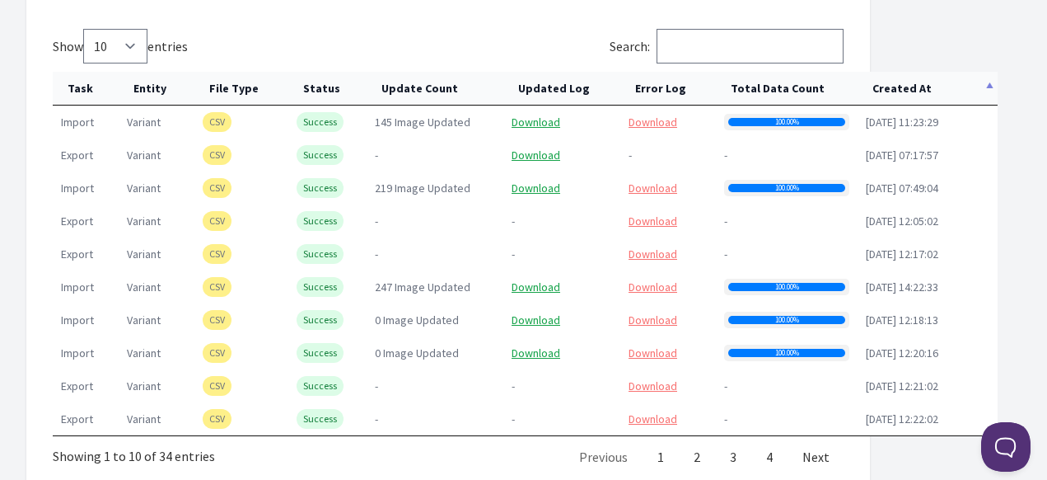
click at [895, 85] on th "Created At" at bounding box center [928, 89] width 140 height 34
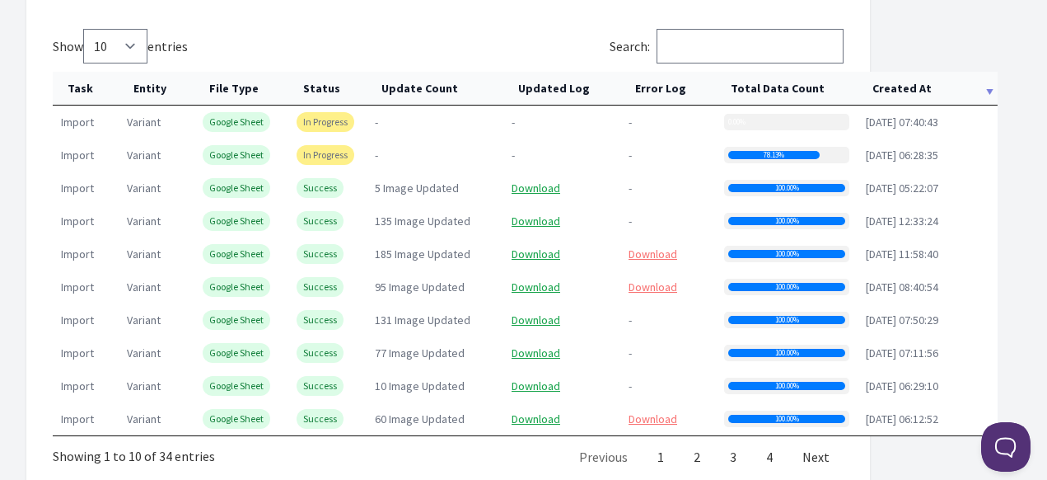
click at [911, 89] on th "Created At" at bounding box center [928, 89] width 140 height 34
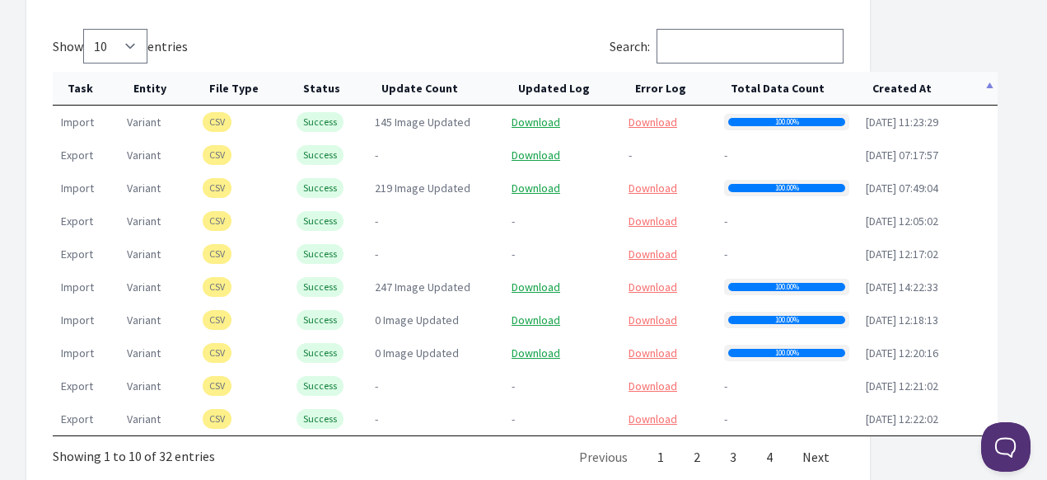
click at [911, 89] on th "Created At" at bounding box center [928, 89] width 140 height 34
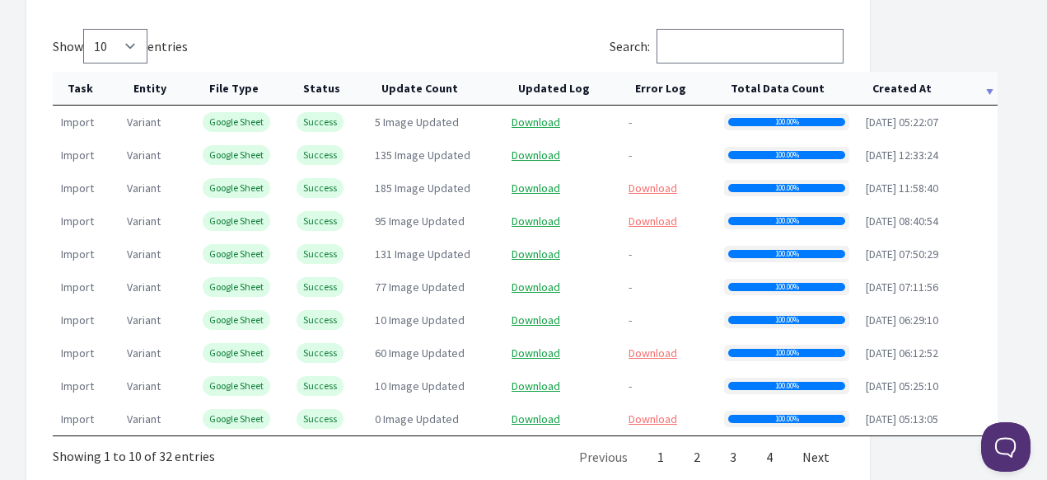
click at [912, 88] on th "Created At" at bounding box center [928, 89] width 140 height 34
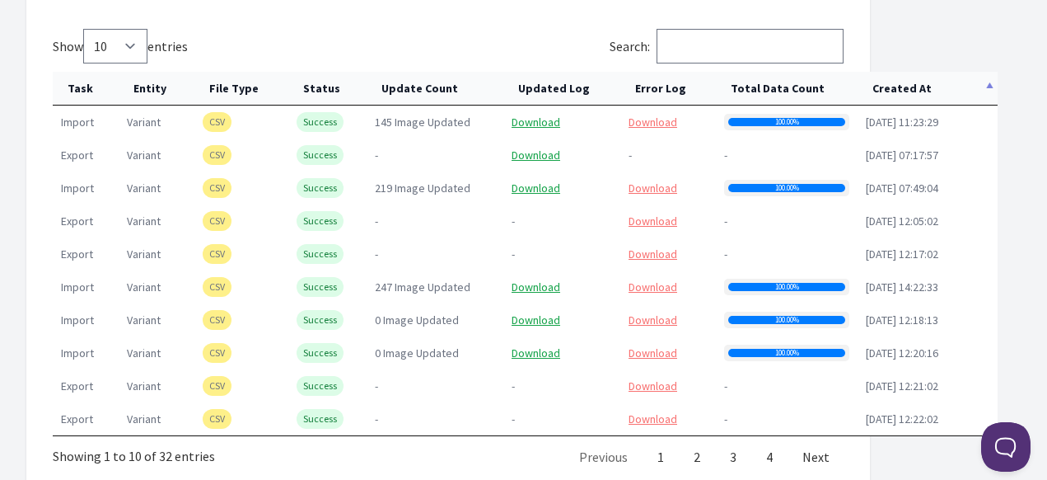
click at [912, 88] on th "Created At" at bounding box center [928, 89] width 140 height 34
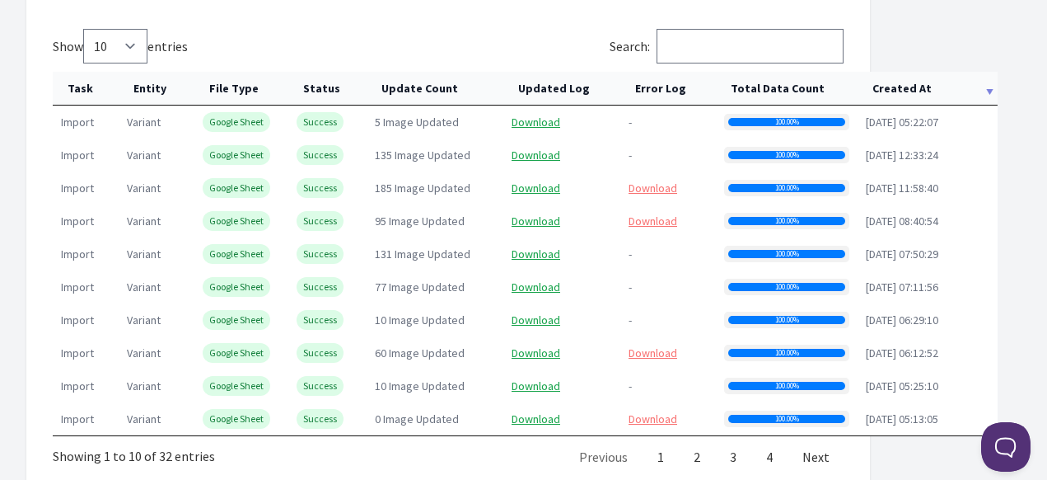
click at [913, 88] on th "Created At" at bounding box center [928, 89] width 140 height 34
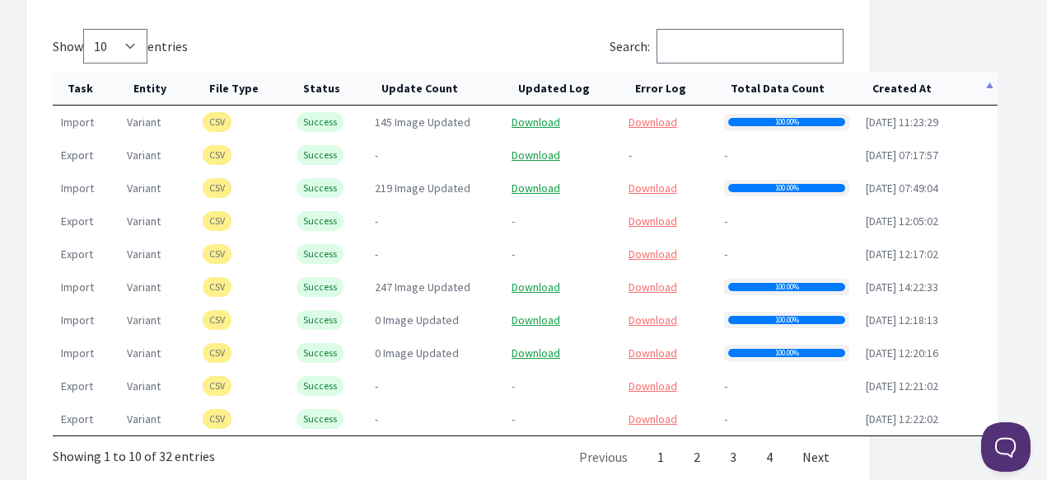
click at [913, 88] on th "Created At" at bounding box center [928, 89] width 140 height 34
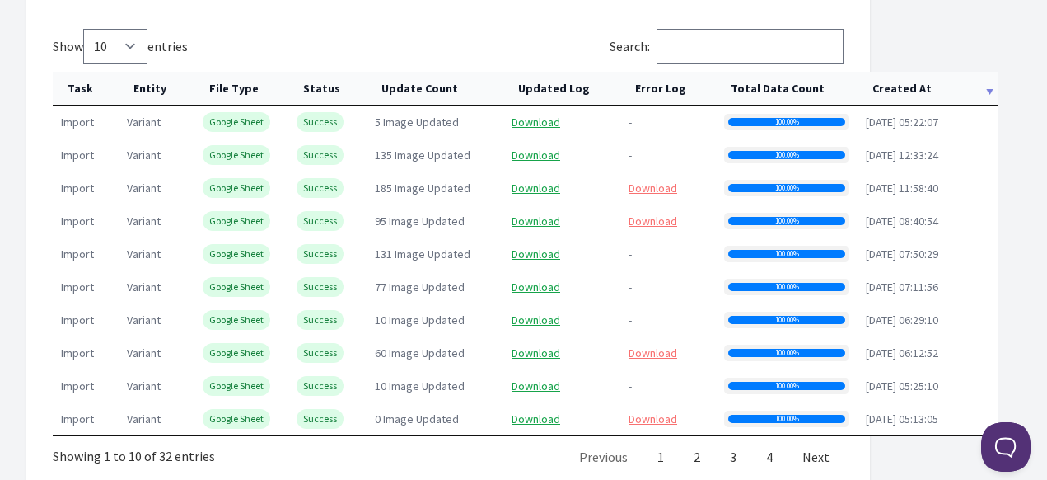
click at [913, 90] on th "Created At" at bounding box center [928, 89] width 140 height 34
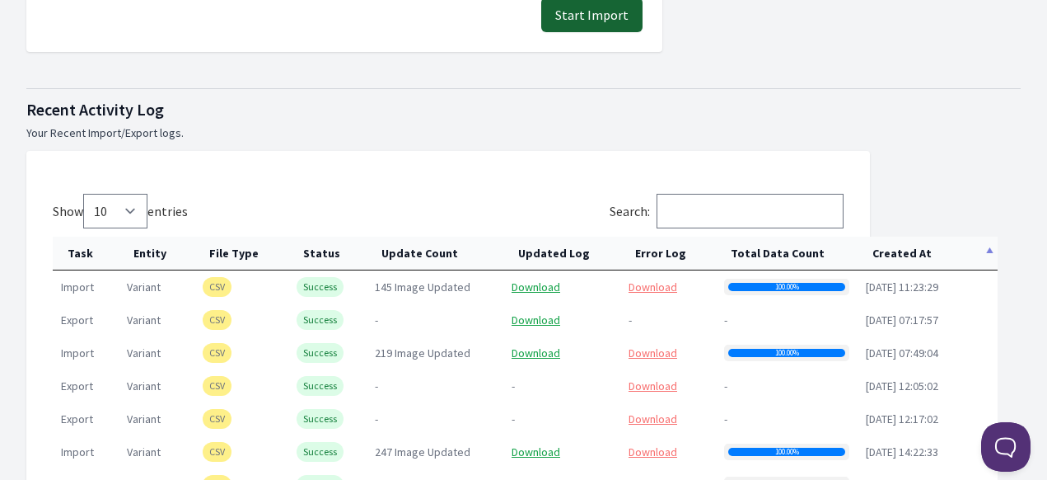
scroll to position [800, 0]
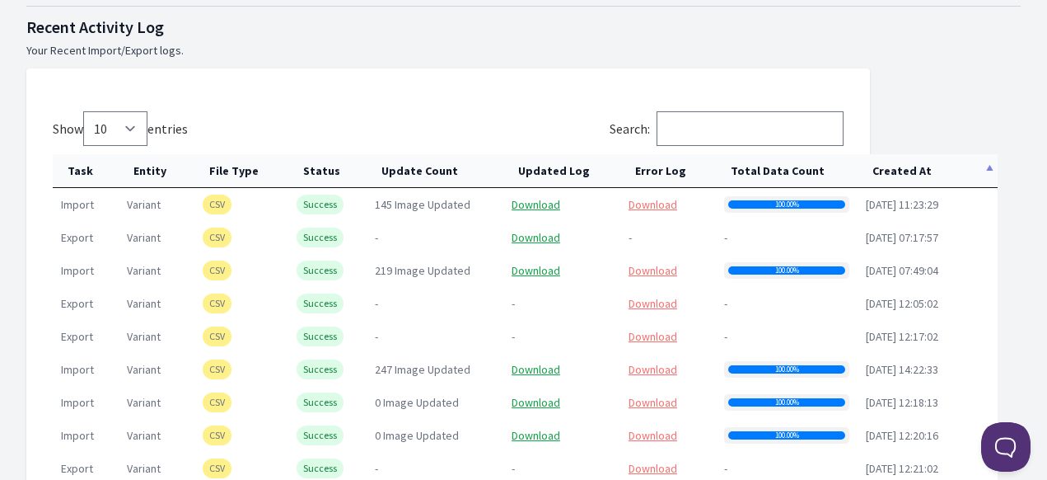
click at [899, 180] on th "Created At" at bounding box center [928, 171] width 140 height 34
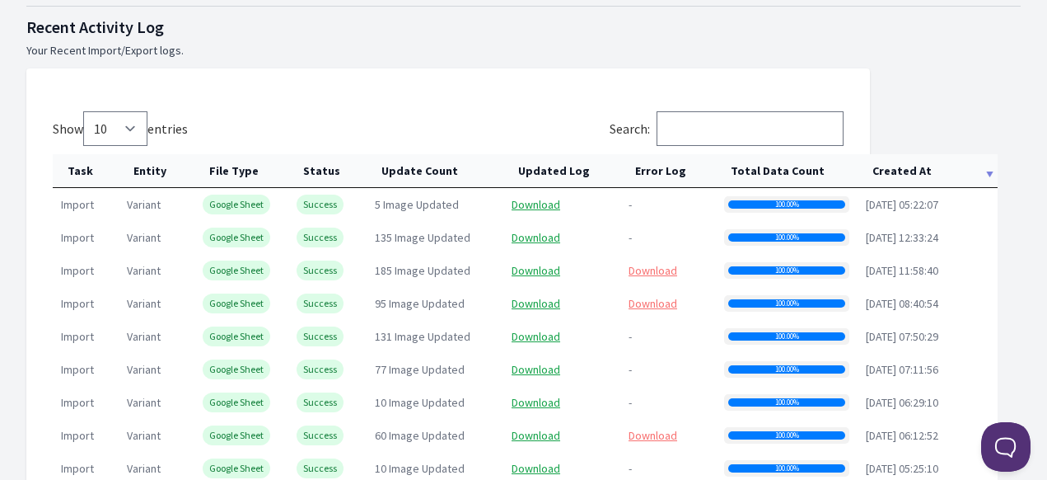
click at [758, 54] on p "Your Recent Import/Export logs." at bounding box center [523, 50] width 994 height 16
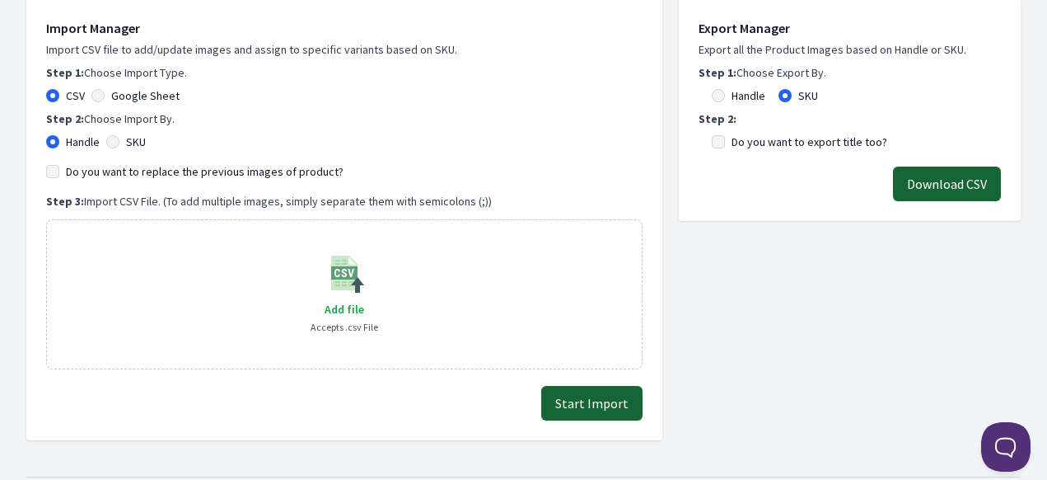
click at [101, 101] on div "Google Sheet" at bounding box center [135, 95] width 88 height 16
click at [98, 96] on input "Google Sheet" at bounding box center [97, 95] width 13 height 13
radio input "true"
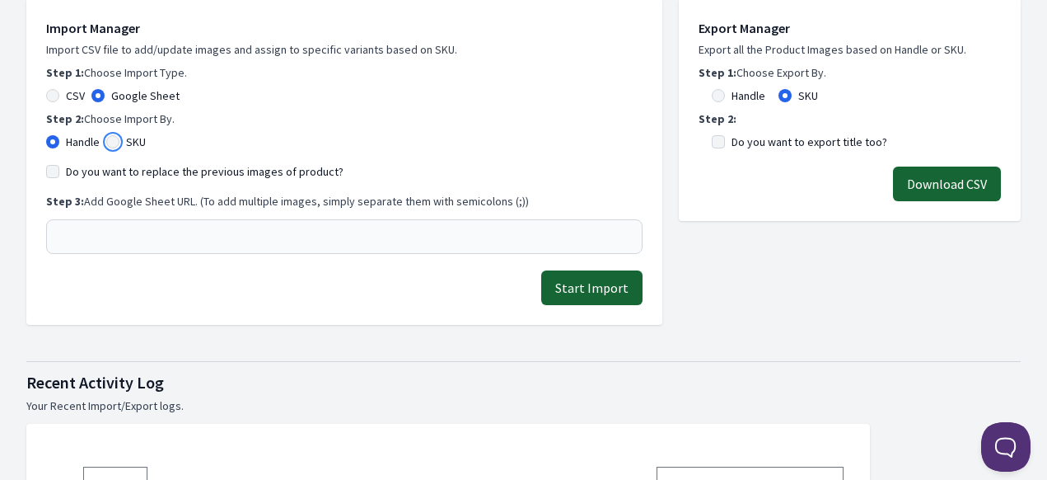
click at [115, 141] on input "SKU" at bounding box center [112, 141] width 13 height 13
radio input "true"
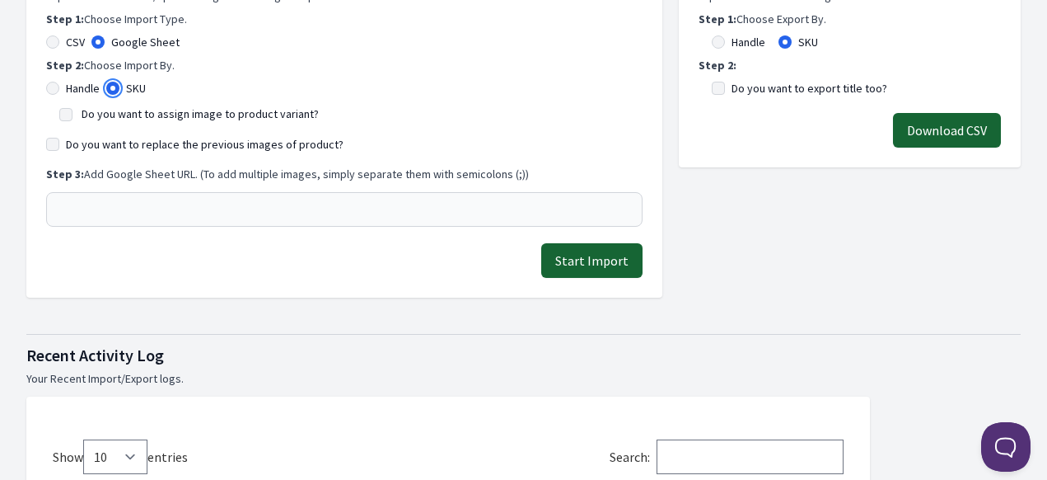
scroll to position [412, 0]
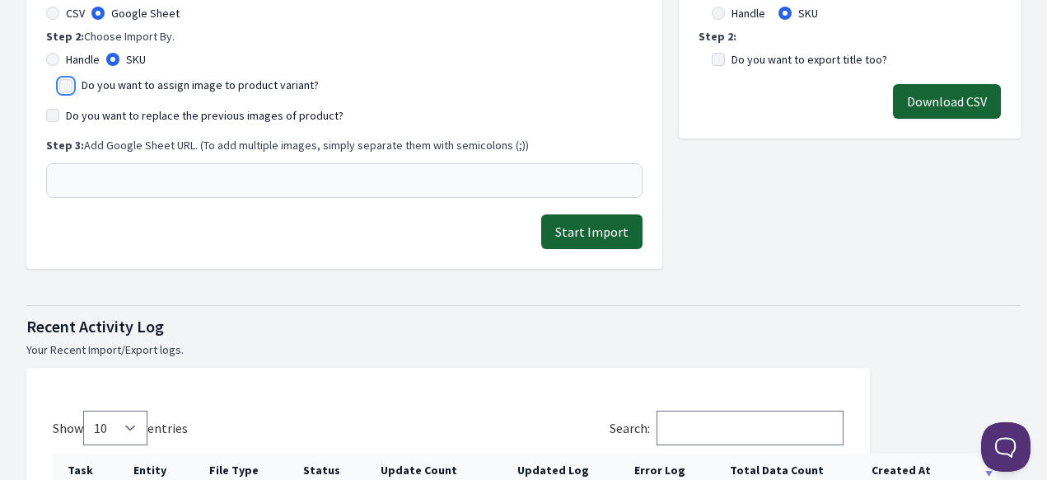
click at [60, 86] on input "Do you want to assign image to product variant?" at bounding box center [65, 85] width 13 height 13
checkbox input "true"
click at [51, 115] on input "Do you want to replace the previous images of product?" at bounding box center [52, 115] width 13 height 13
checkbox input "true"
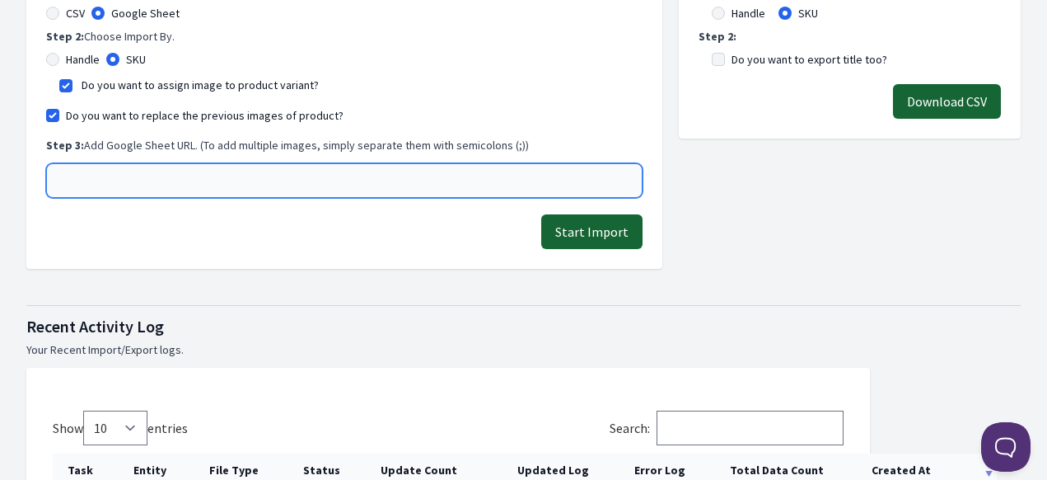
click at [105, 181] on input "text" at bounding box center [344, 180] width 596 height 35
paste input "https://docs.google.com/spreadsheets/d/1_lIUasF1nLNaQlM5B_RAP53ro3sPXCR3lK0vELk…"
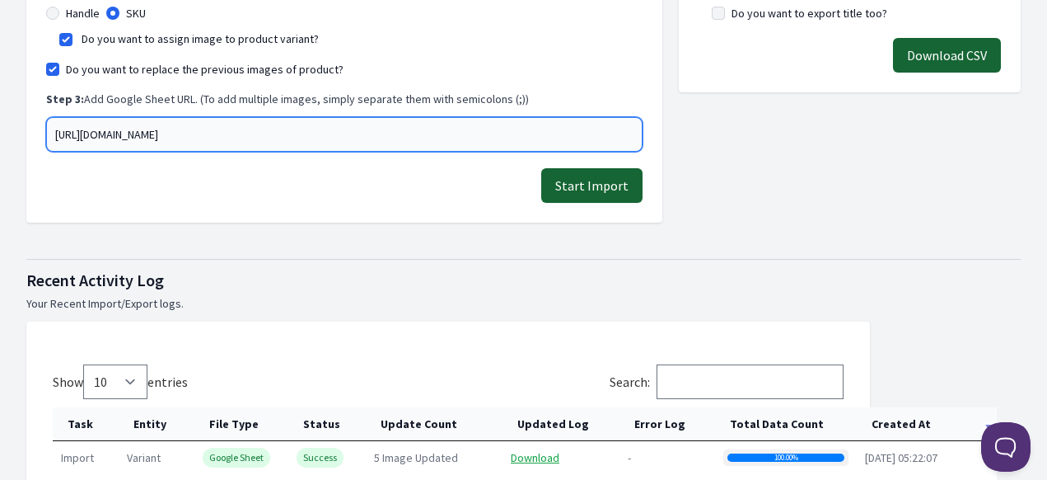
scroll to position [494, 0]
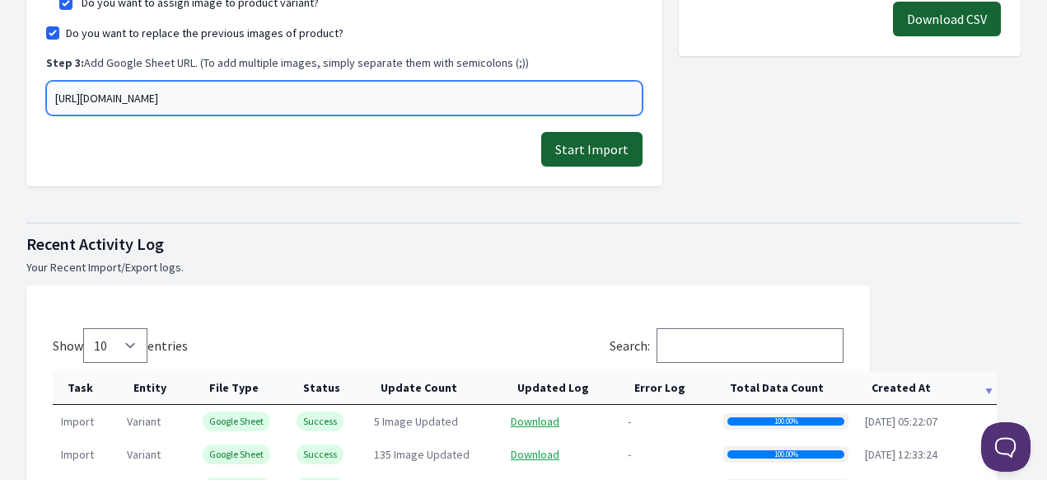
type input "https://docs.google.com/spreadsheets/d/1_lIUasF1nLNaQlM5B_RAP53ro3sPXCR3lK0vELk…"
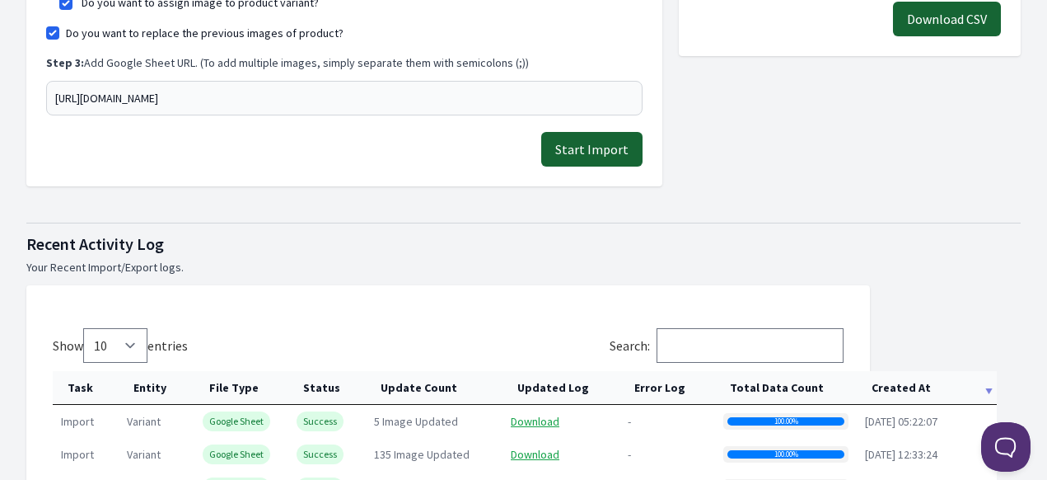
click at [594, 156] on button "Start Import" at bounding box center [591, 149] width 101 height 35
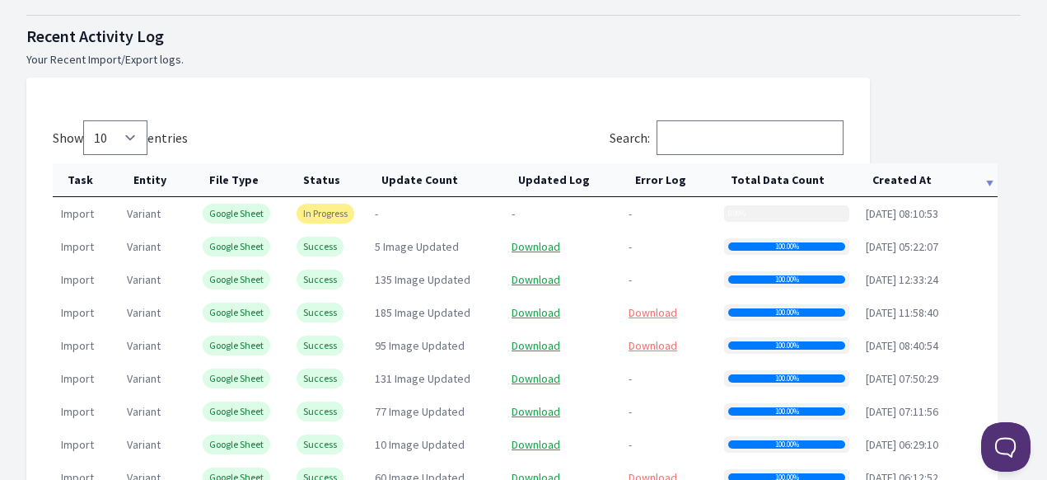
scroll to position [824, 0]
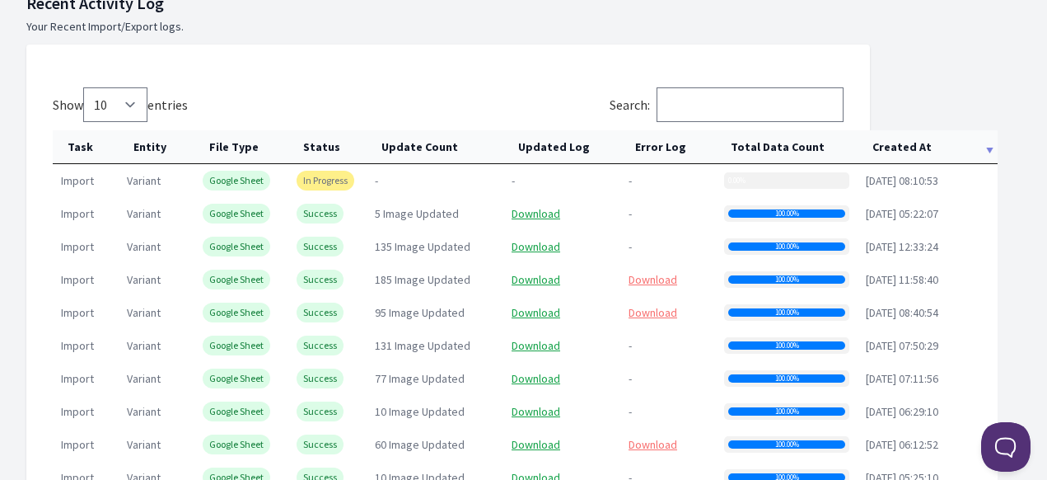
click at [902, 150] on th "Created At" at bounding box center [928, 147] width 140 height 34
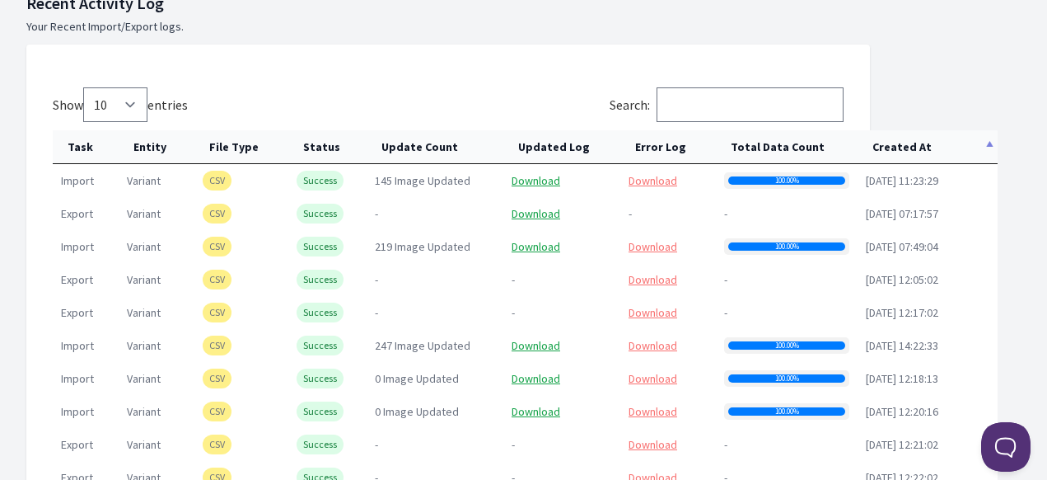
click at [902, 150] on th "Created At" at bounding box center [928, 147] width 140 height 34
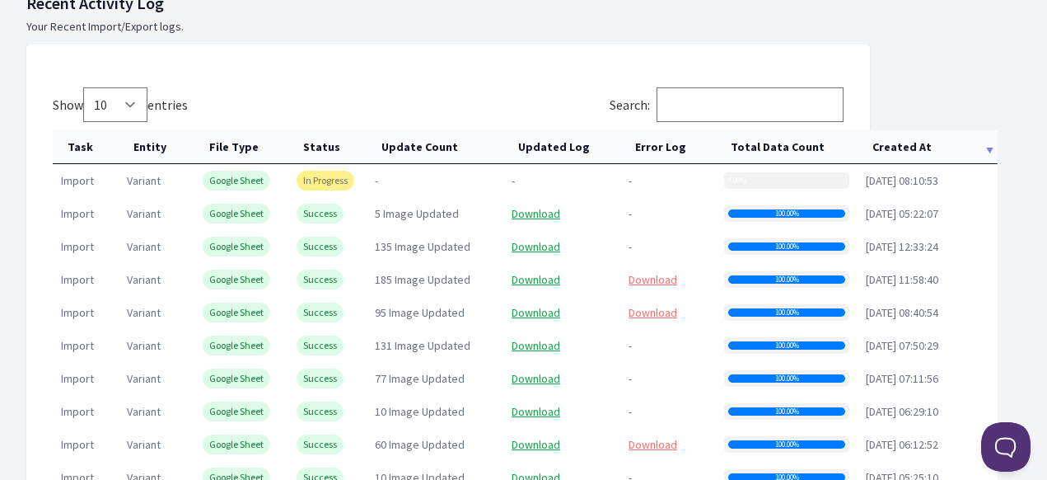
click at [922, 153] on th "Created At" at bounding box center [928, 147] width 140 height 34
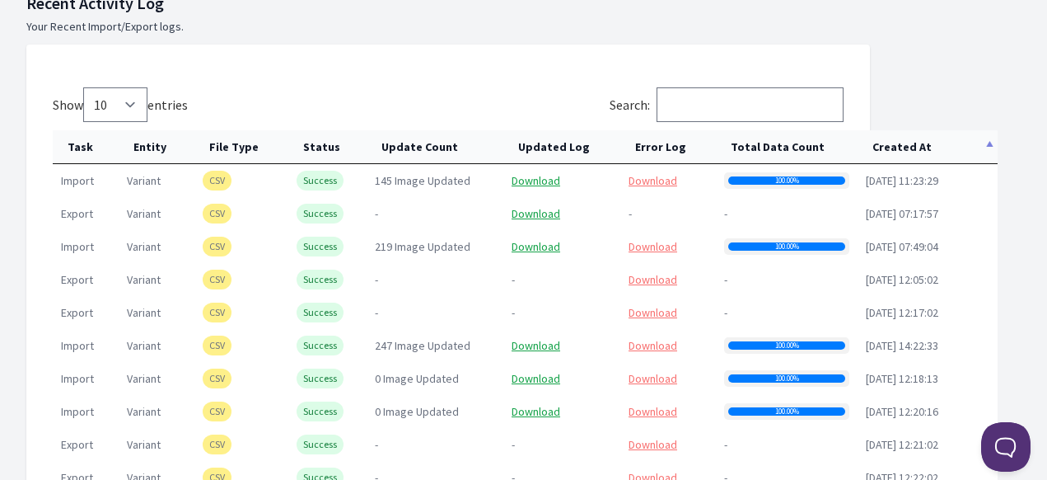
click at [922, 153] on th "Created At" at bounding box center [928, 147] width 140 height 34
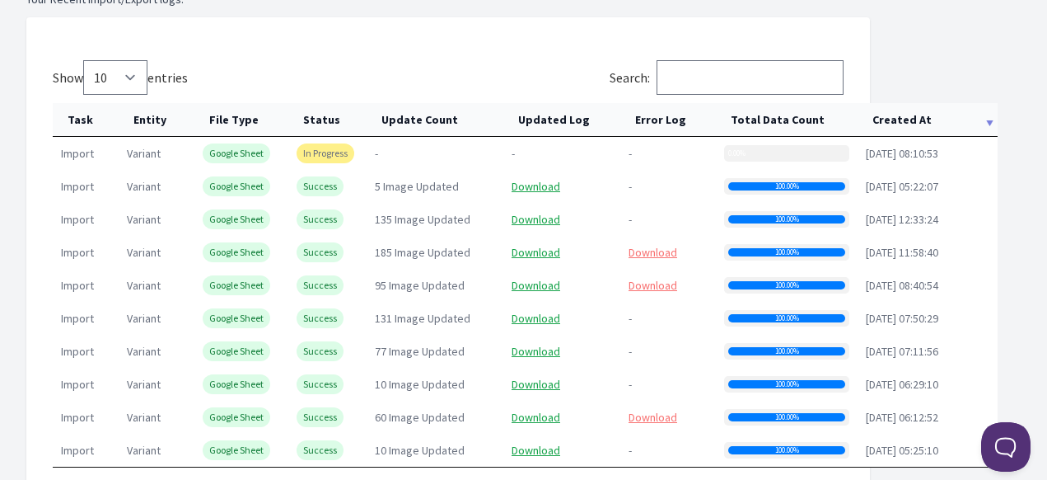
scroll to position [824, 0]
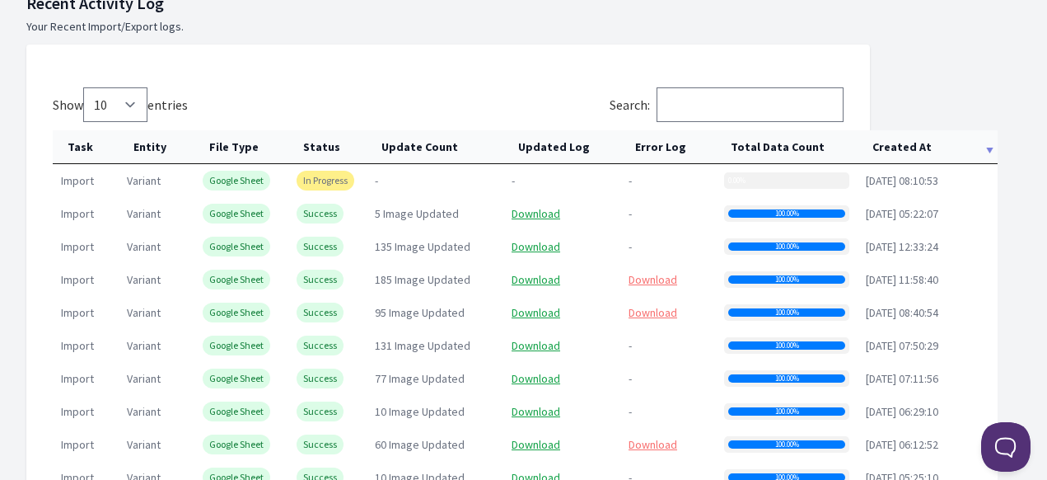
click at [903, 134] on th "Created At" at bounding box center [928, 147] width 140 height 34
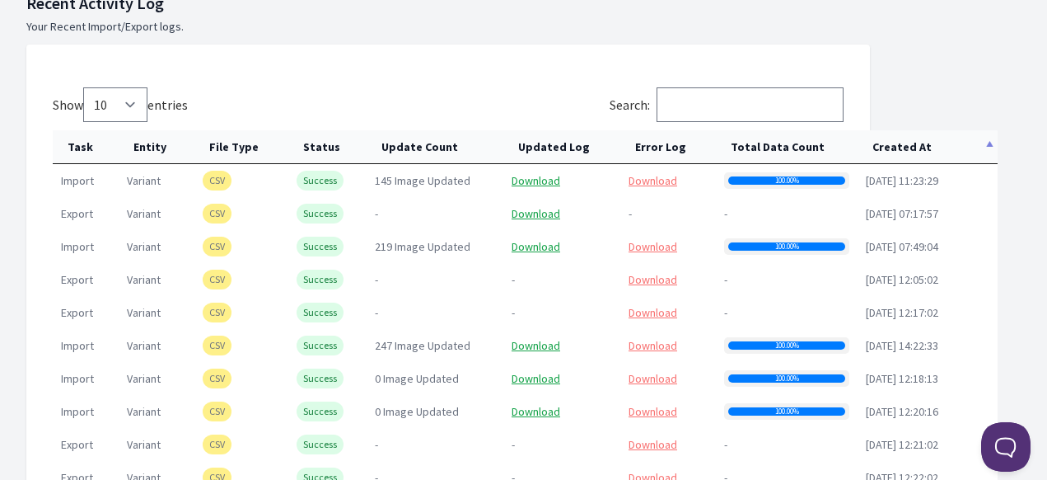
click at [903, 146] on th "Created At" at bounding box center [928, 147] width 140 height 34
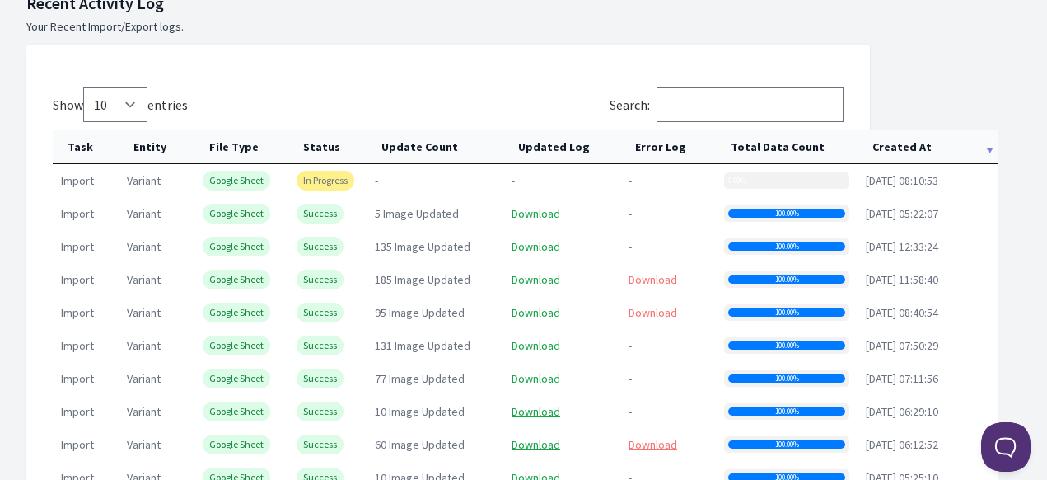
click at [890, 150] on th "Created At" at bounding box center [928, 147] width 140 height 34
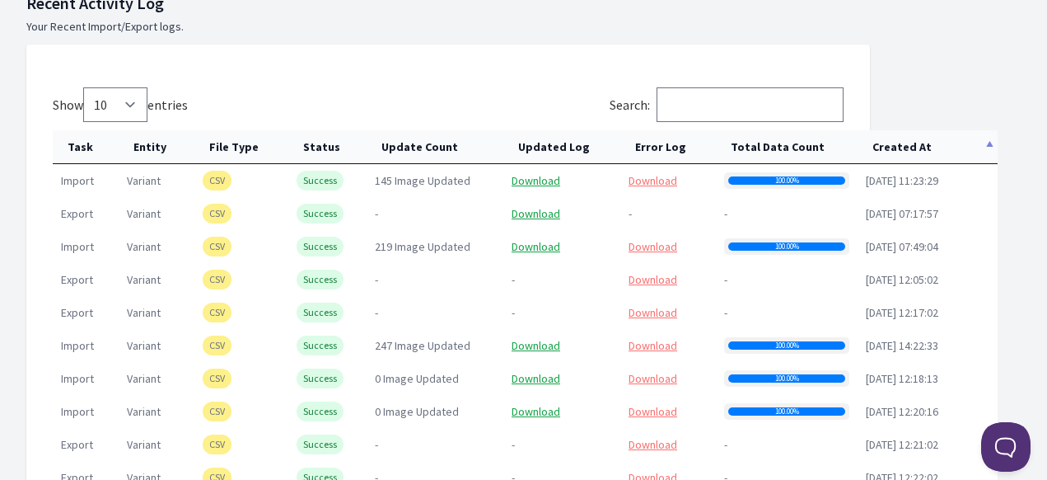
click at [891, 152] on th "Created At" at bounding box center [928, 147] width 140 height 34
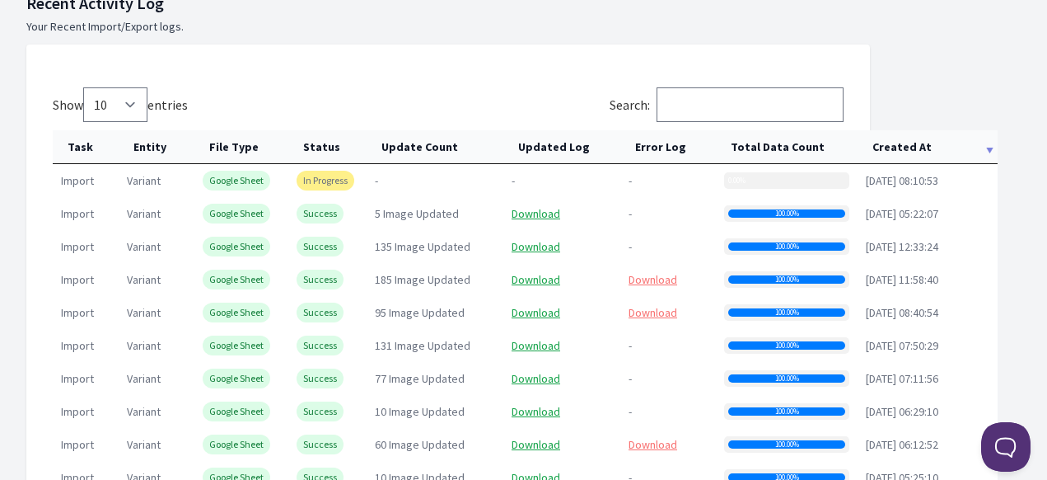
click at [911, 153] on th "Created At" at bounding box center [928, 147] width 140 height 34
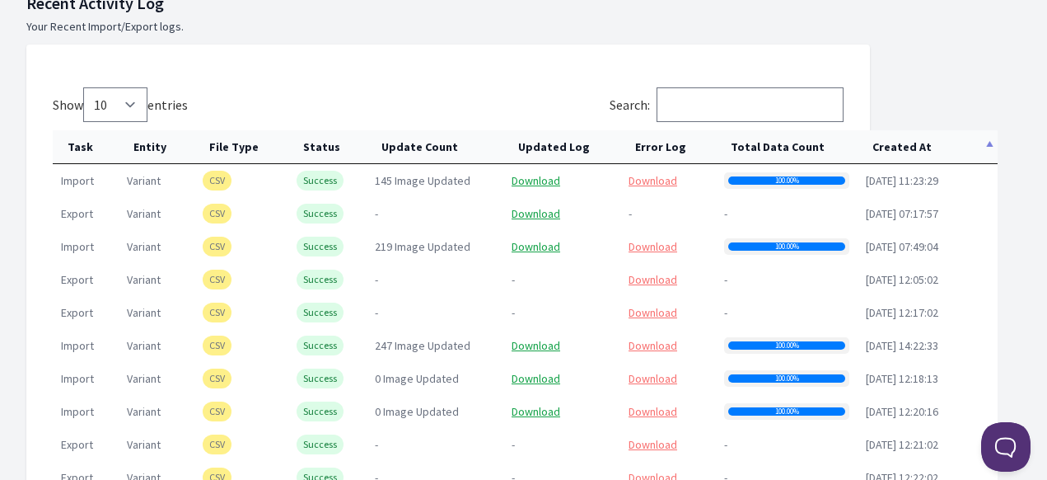
click at [911, 153] on th "Created At" at bounding box center [928, 147] width 140 height 34
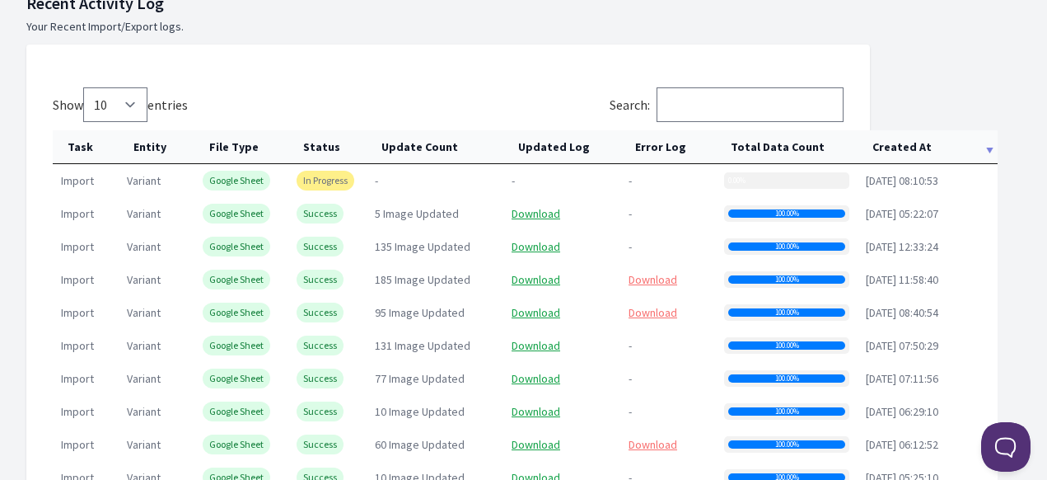
click at [891, 150] on th "Created At" at bounding box center [928, 147] width 140 height 34
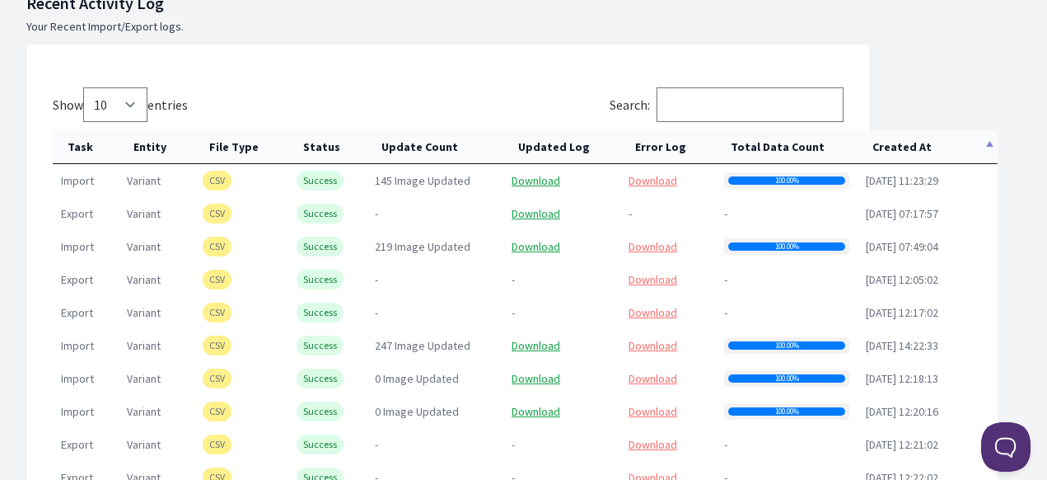
click at [891, 150] on th "Created At" at bounding box center [928, 147] width 140 height 34
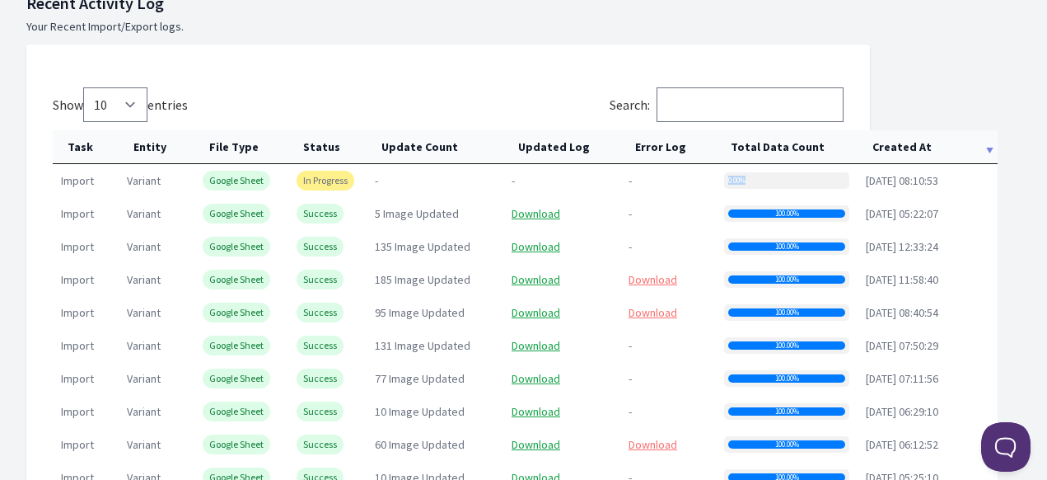
drag, startPoint x: 725, startPoint y: 177, endPoint x: 830, endPoint y: 180, distance: 105.5
click at [830, 180] on div "0.00%" at bounding box center [786, 180] width 125 height 16
click at [760, 180] on div "0.00%" at bounding box center [786, 180] width 125 height 16
click at [728, 180] on div "0.00%" at bounding box center [728, 180] width 0 height 8
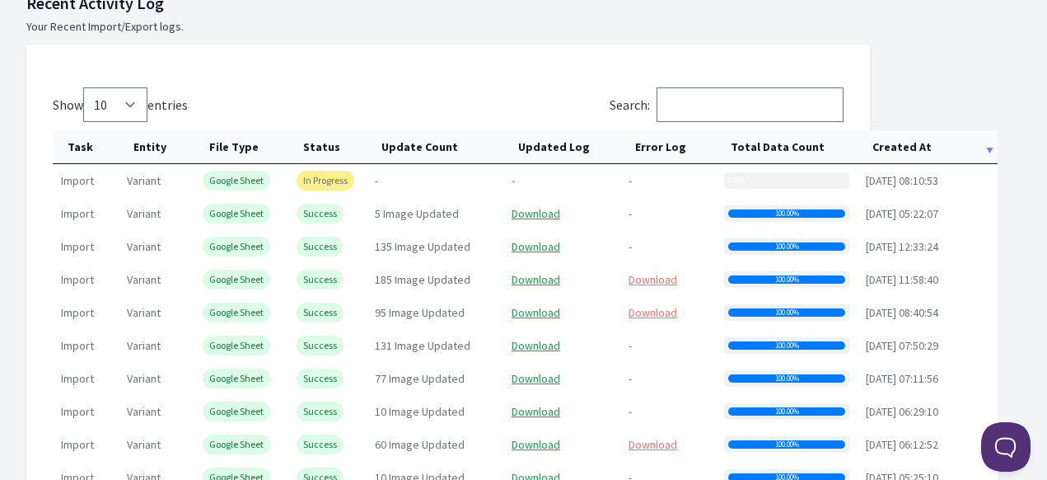
click at [728, 180] on div "0.00%" at bounding box center [728, 180] width 0 height 8
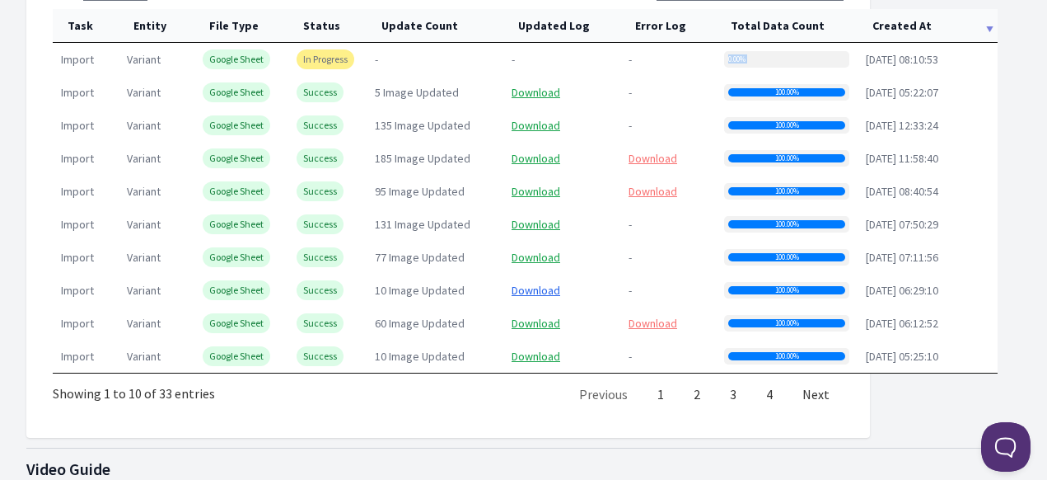
scroll to position [906, 0]
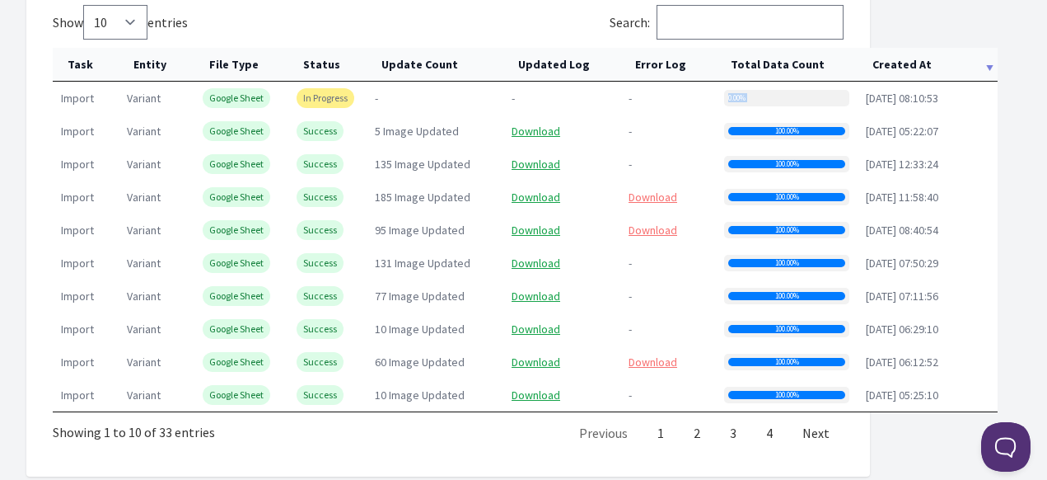
click at [761, 93] on div "0.00%" at bounding box center [786, 98] width 125 height 16
click at [913, 68] on th "Created At" at bounding box center [928, 65] width 140 height 34
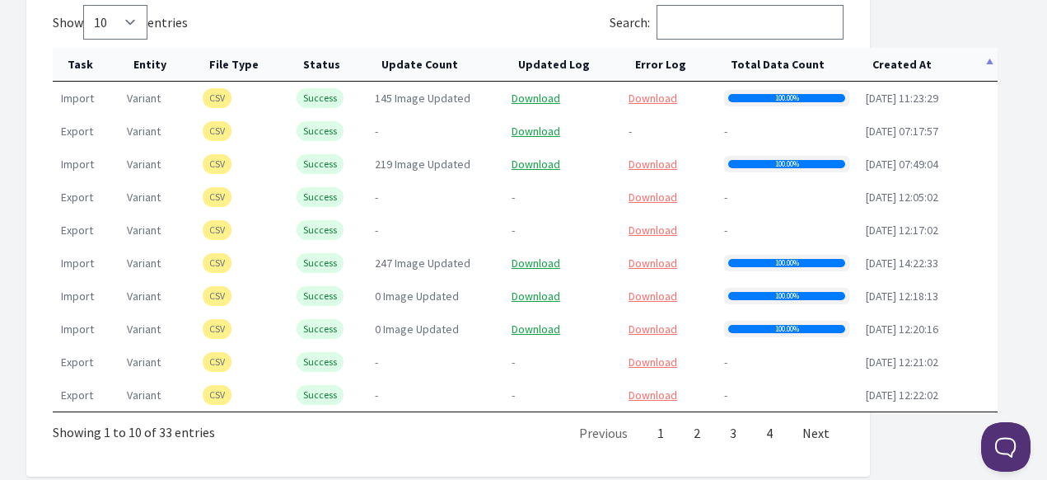
click at [913, 68] on th "Created At" at bounding box center [928, 65] width 140 height 34
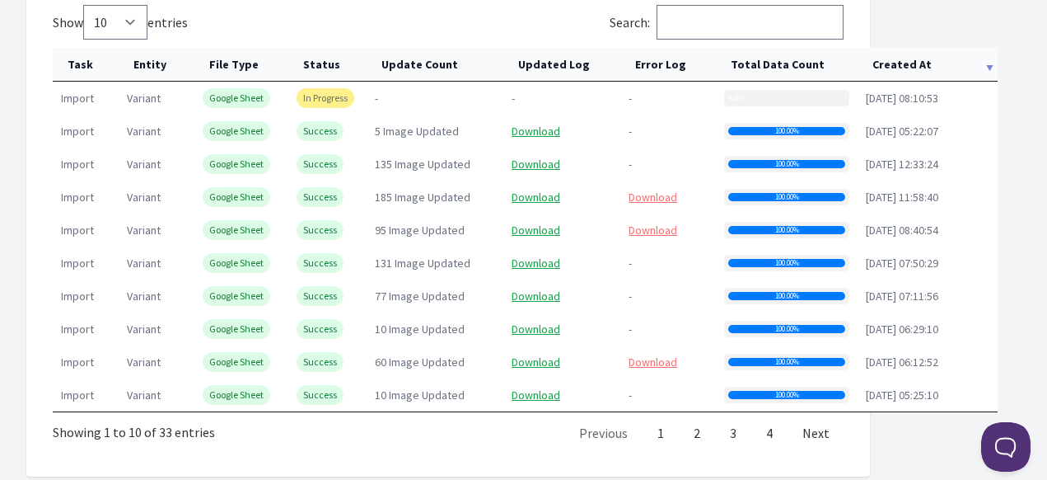
click at [766, 92] on div "0.00%" at bounding box center [786, 98] width 125 height 16
click at [767, 110] on td "0.00%" at bounding box center [787, 98] width 142 height 33
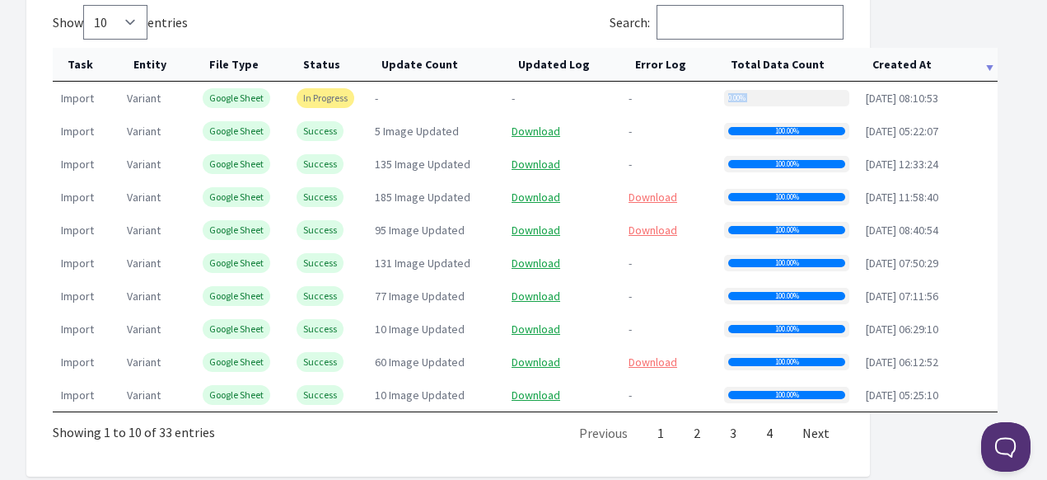
click at [767, 105] on td "0.00%" at bounding box center [787, 98] width 142 height 33
click at [775, 101] on div "0.00%" at bounding box center [786, 98] width 125 height 16
click at [905, 75] on th "Created At" at bounding box center [928, 65] width 140 height 34
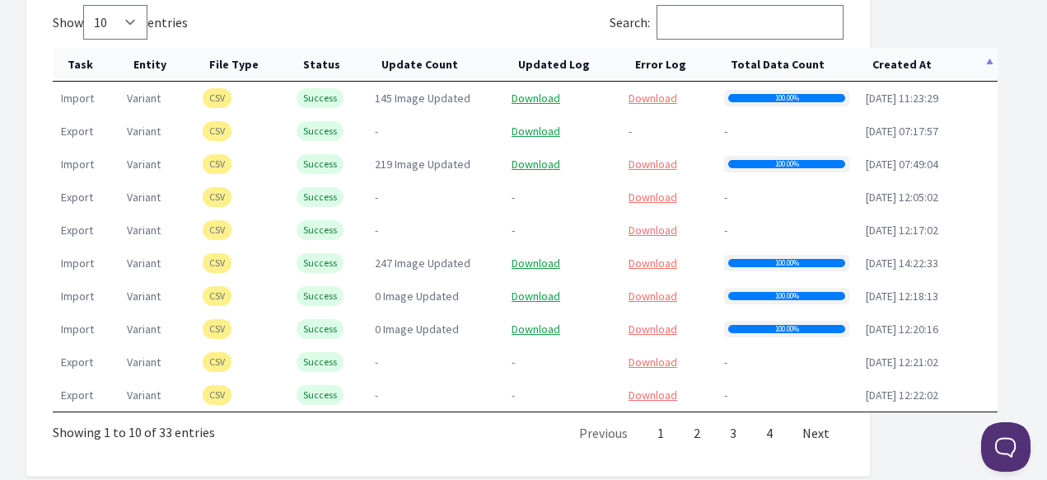
click at [909, 74] on th "Created At" at bounding box center [928, 65] width 140 height 34
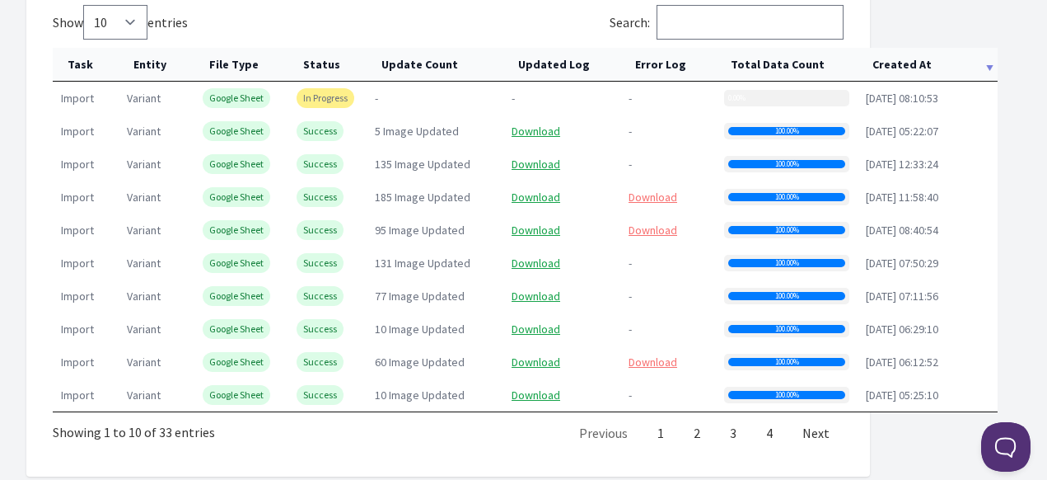
click at [761, 98] on div "0.00%" at bounding box center [786, 98] width 125 height 16
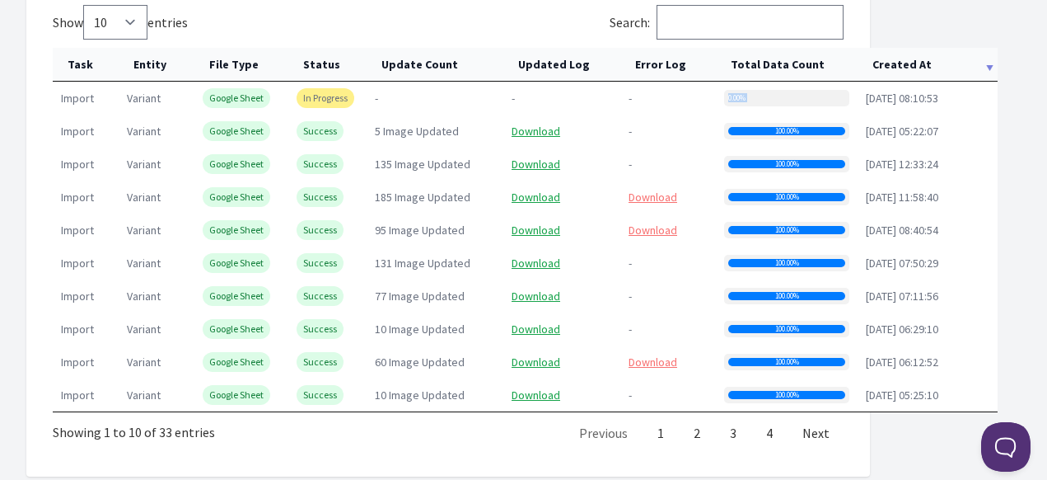
click at [761, 98] on div "0.00%" at bounding box center [786, 98] width 125 height 16
click at [771, 107] on td "0.00%" at bounding box center [787, 98] width 142 height 33
click at [904, 71] on th "Created At" at bounding box center [928, 65] width 140 height 34
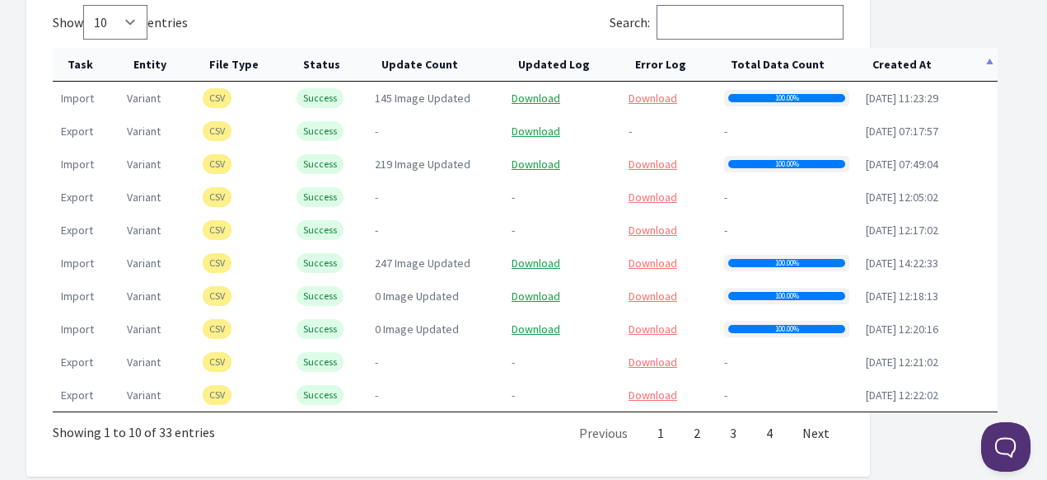
click at [904, 71] on th "Created At" at bounding box center [928, 65] width 140 height 34
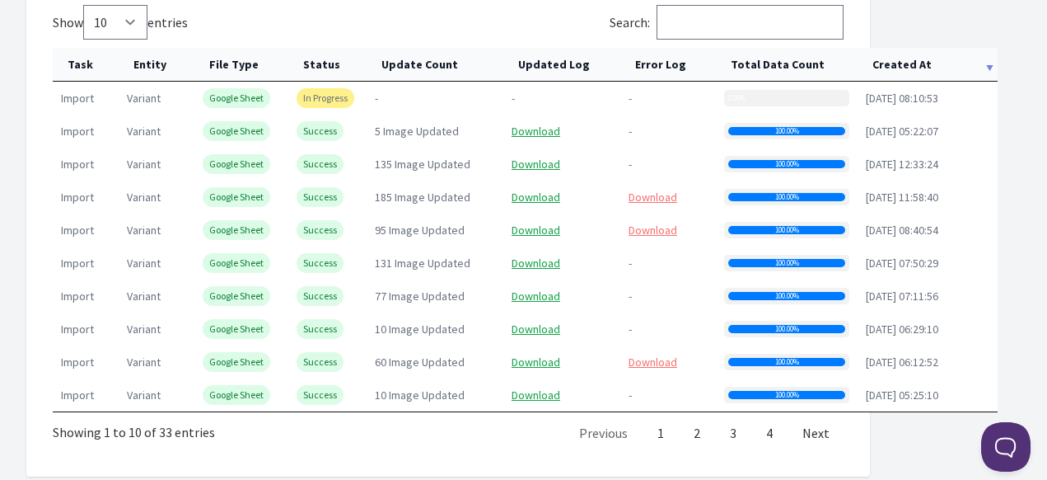
click at [904, 71] on th "Created At" at bounding box center [928, 65] width 140 height 34
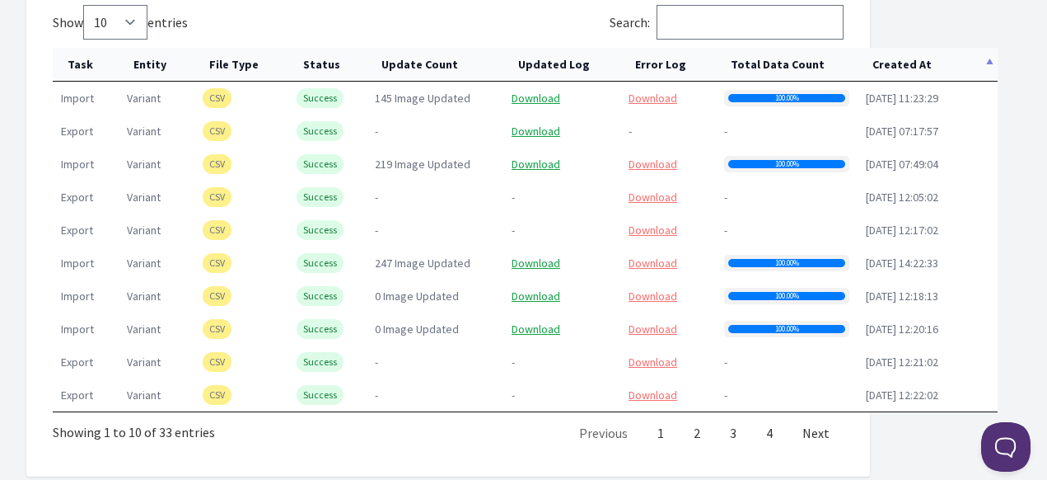
click at [904, 71] on th "Created At" at bounding box center [928, 65] width 140 height 34
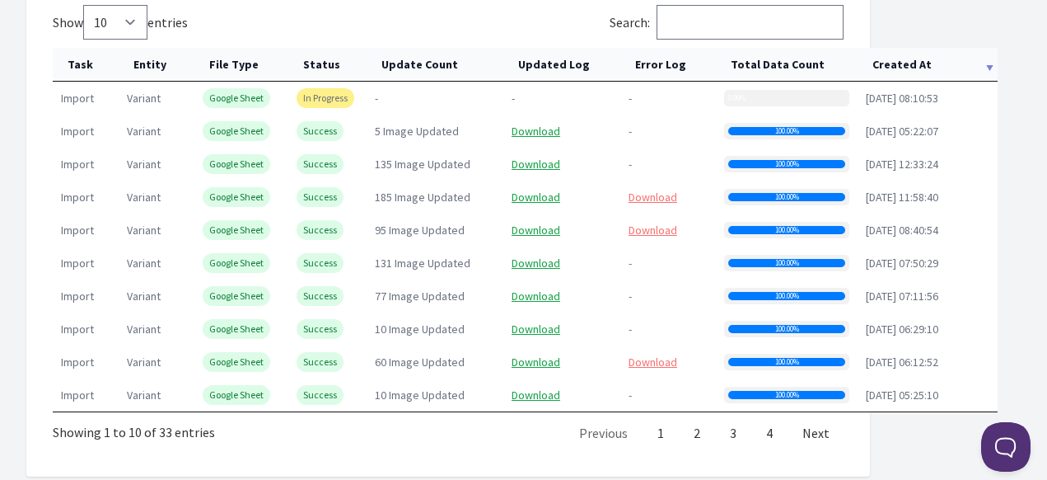
click at [907, 65] on th "Created At" at bounding box center [928, 65] width 140 height 34
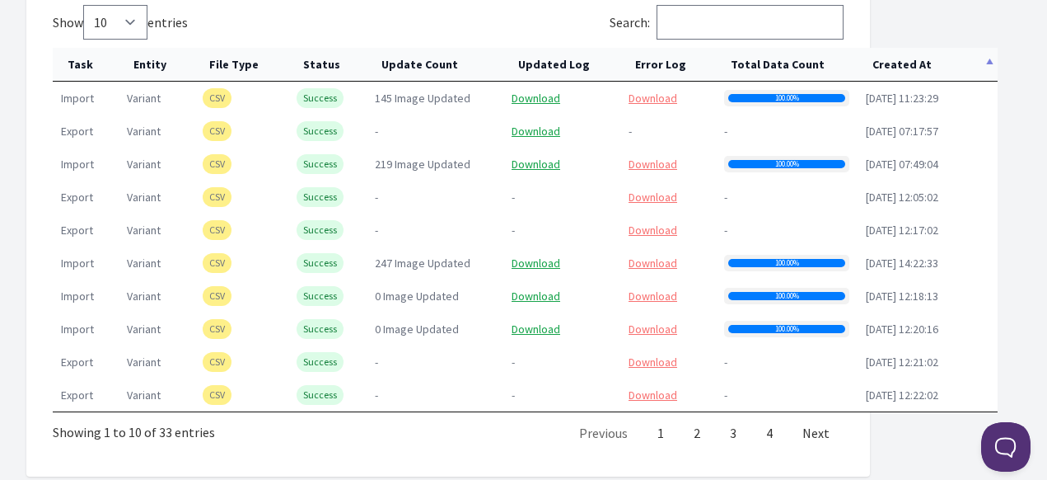
click at [907, 65] on th "Created At" at bounding box center [928, 65] width 140 height 34
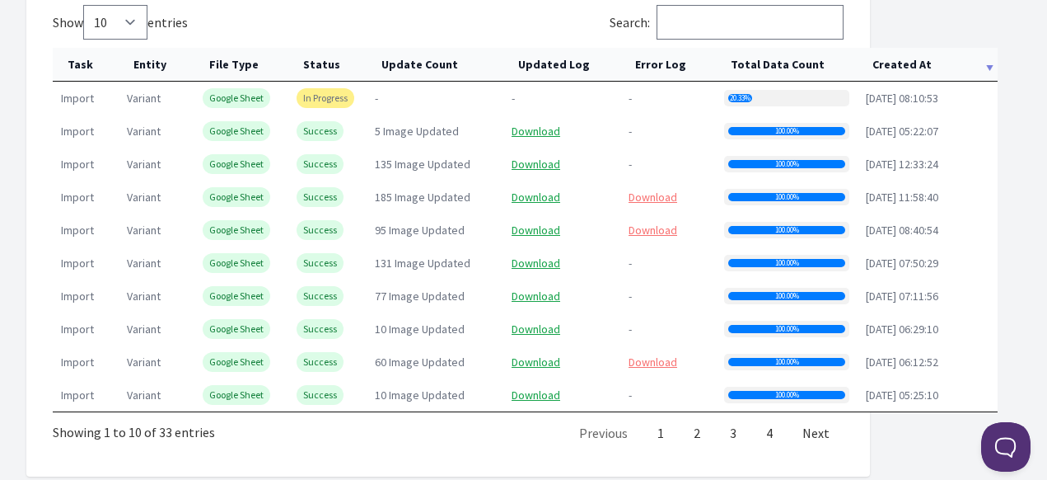
click at [787, 95] on div "20.33%" at bounding box center [786, 98] width 125 height 16
click at [943, 65] on th "Created At" at bounding box center [928, 65] width 140 height 34
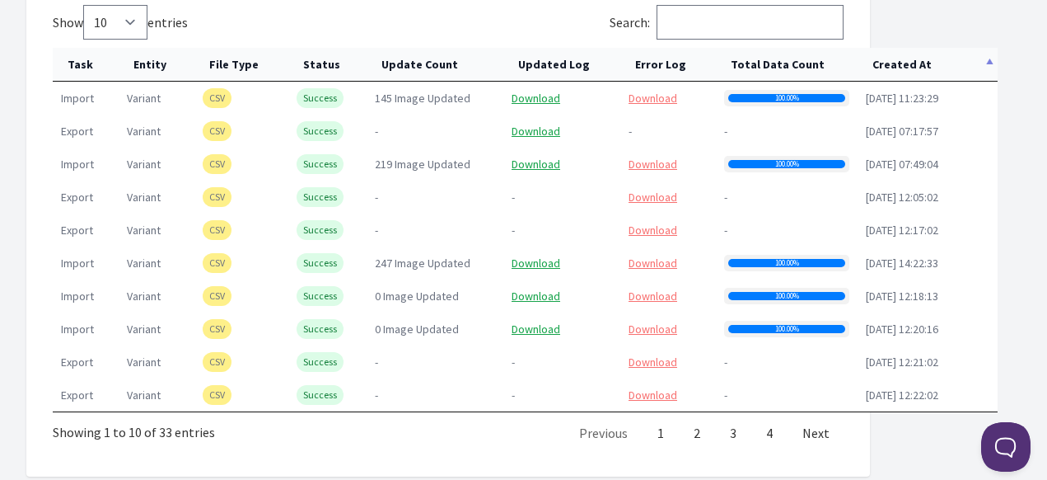
click at [910, 70] on th "Created At" at bounding box center [928, 65] width 140 height 34
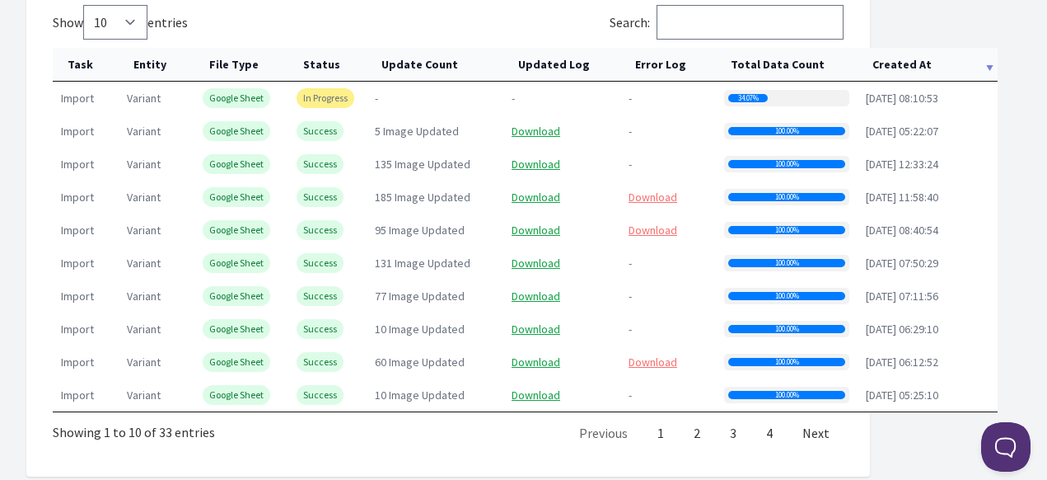
click at [884, 65] on th "Created At" at bounding box center [928, 65] width 140 height 34
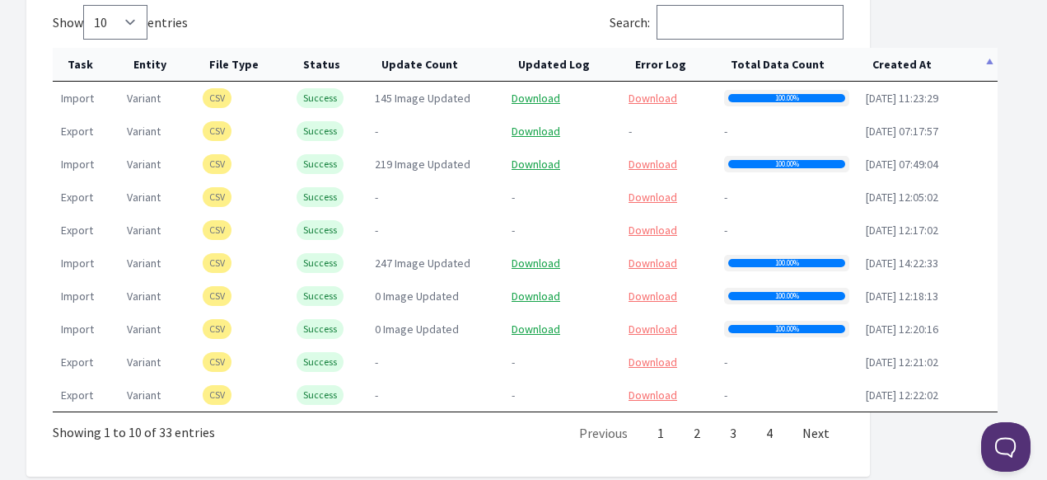
click at [884, 65] on th "Created At" at bounding box center [928, 65] width 140 height 34
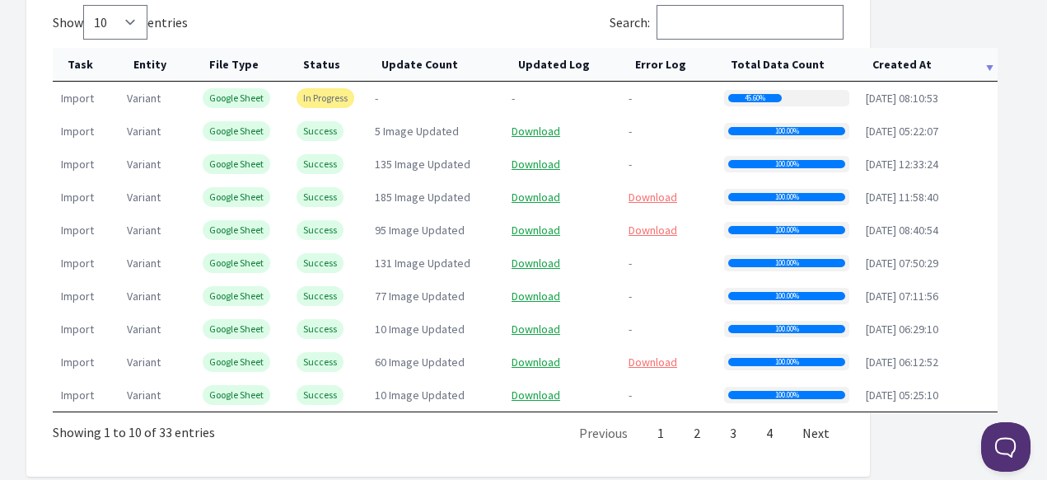
click at [889, 71] on th "Created At" at bounding box center [928, 65] width 140 height 34
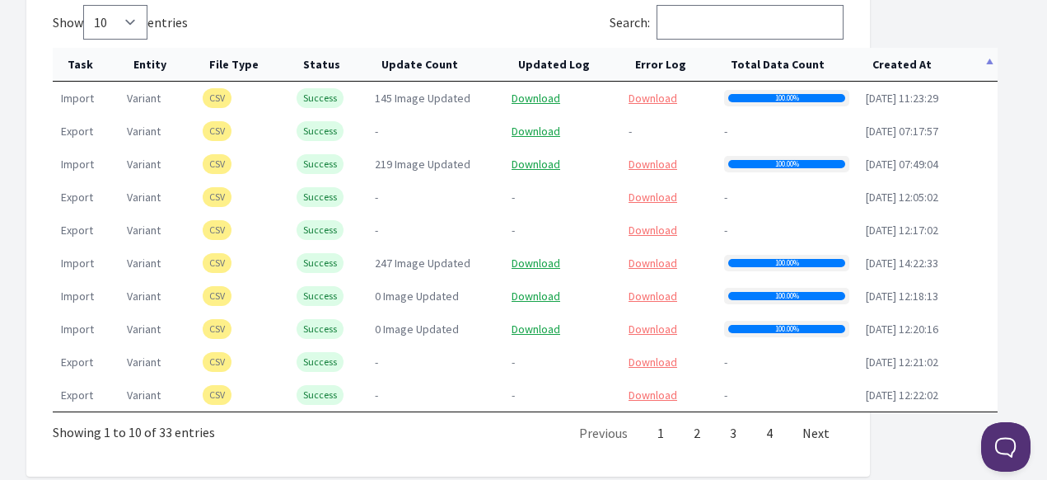
click at [899, 77] on th "Created At" at bounding box center [928, 65] width 140 height 34
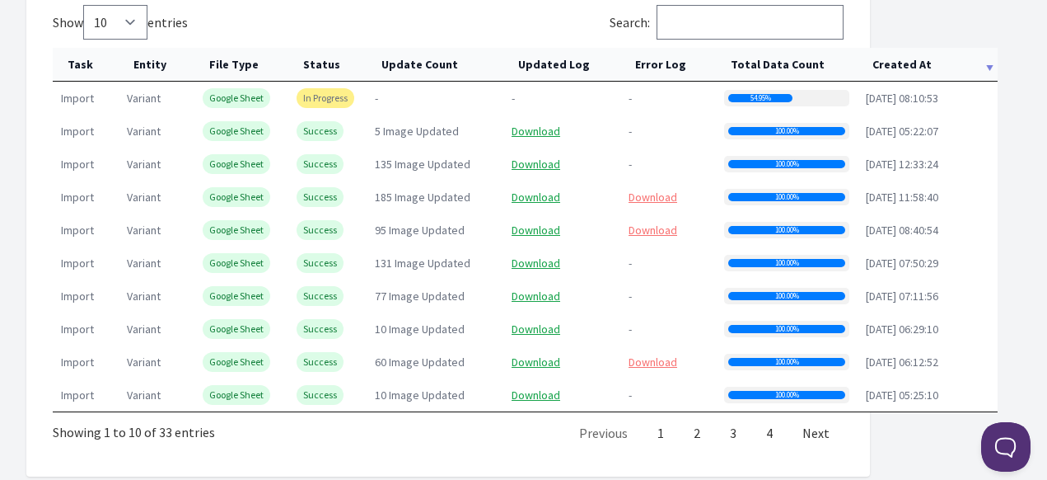
click at [899, 77] on th "Created At" at bounding box center [928, 65] width 140 height 34
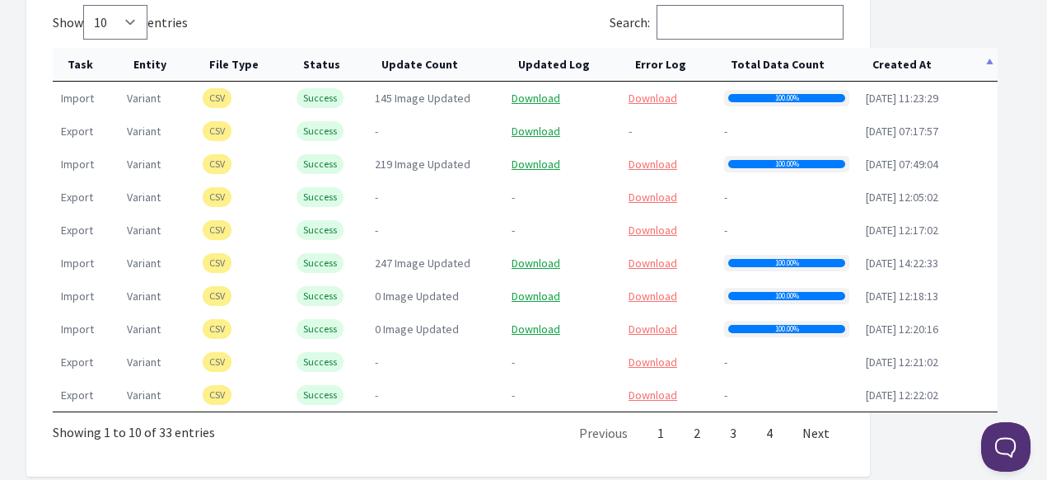
click at [903, 72] on th "Created At" at bounding box center [928, 65] width 140 height 34
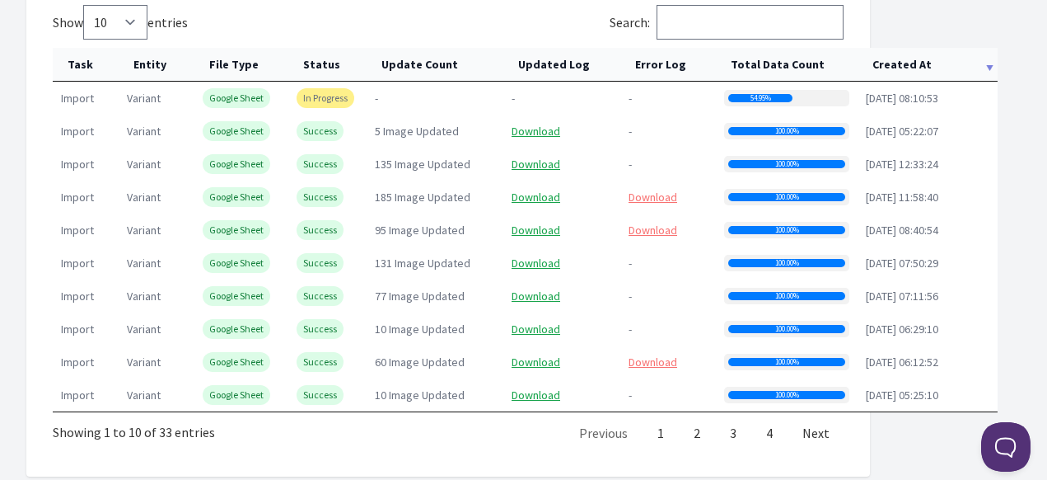
click at [916, 71] on th "Created At" at bounding box center [928, 65] width 140 height 34
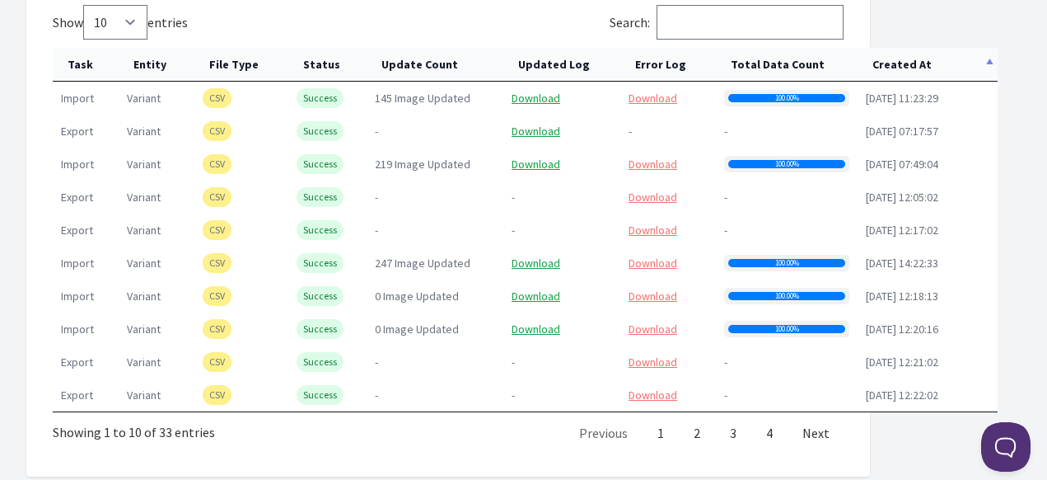
click at [916, 71] on th "Created At" at bounding box center [928, 65] width 140 height 34
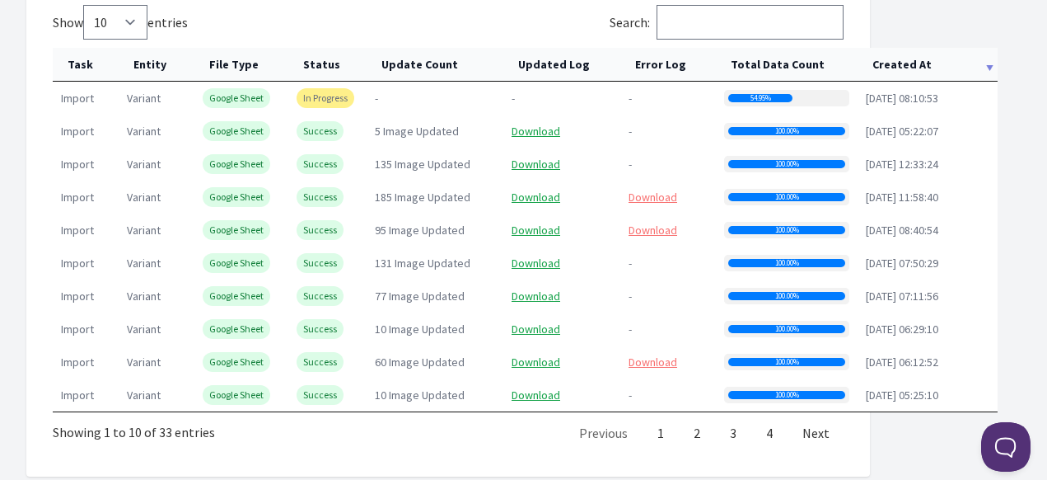
click at [888, 68] on th "Created At" at bounding box center [928, 65] width 140 height 34
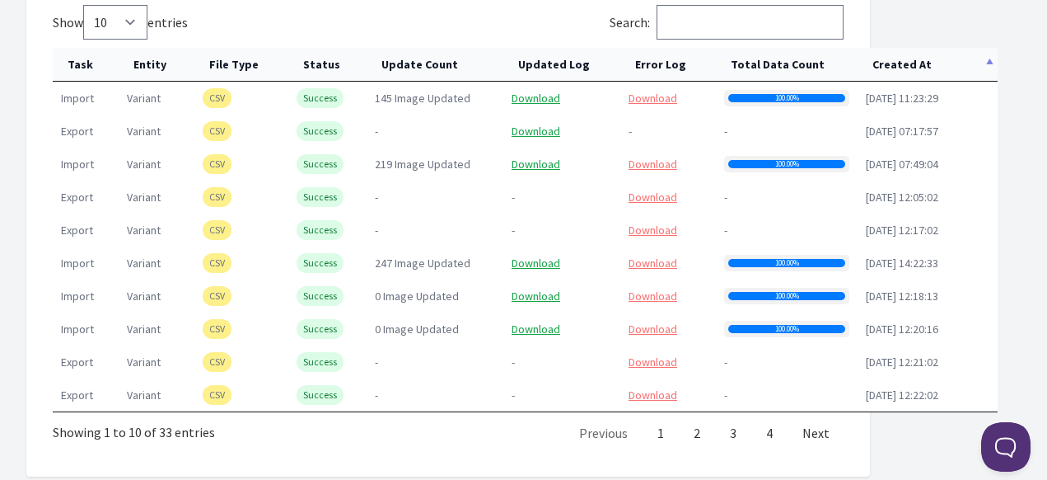
click at [888, 68] on th "Created At" at bounding box center [928, 65] width 140 height 34
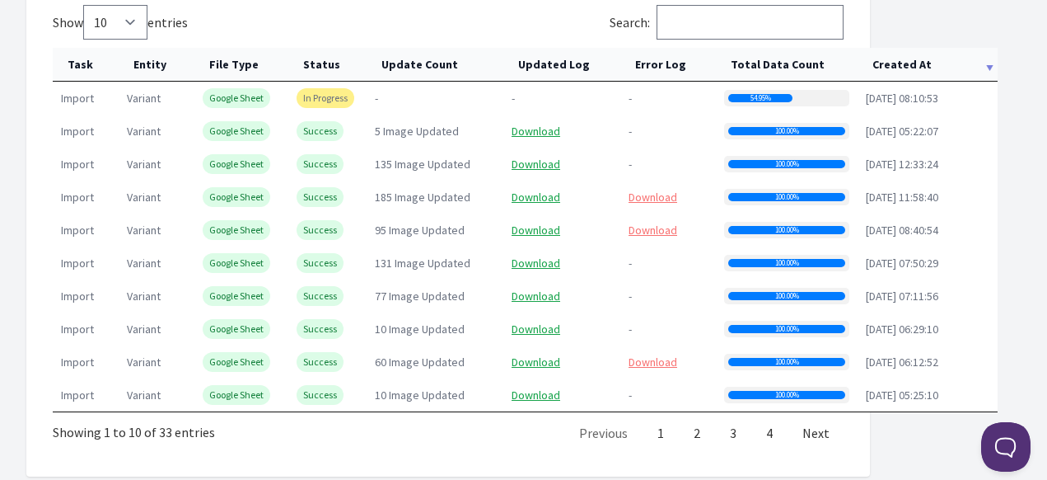
click at [910, 61] on th "Created At" at bounding box center [928, 65] width 140 height 34
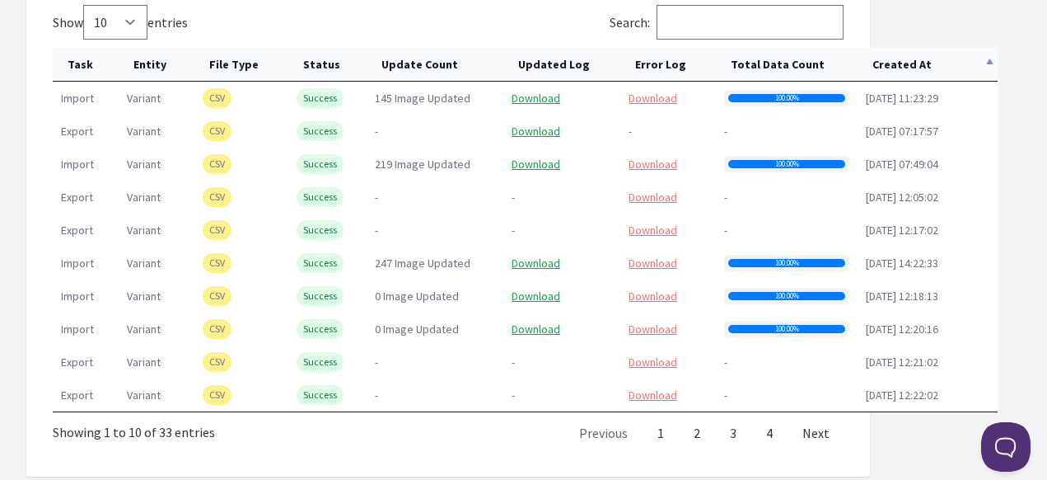
click at [910, 61] on th "Created At" at bounding box center [928, 65] width 140 height 34
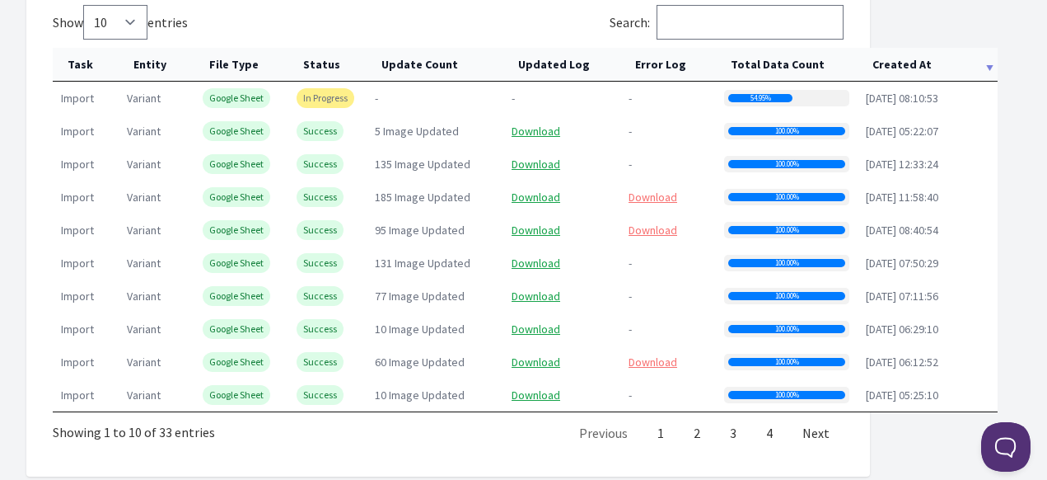
click at [910, 61] on th "Created At" at bounding box center [928, 65] width 140 height 34
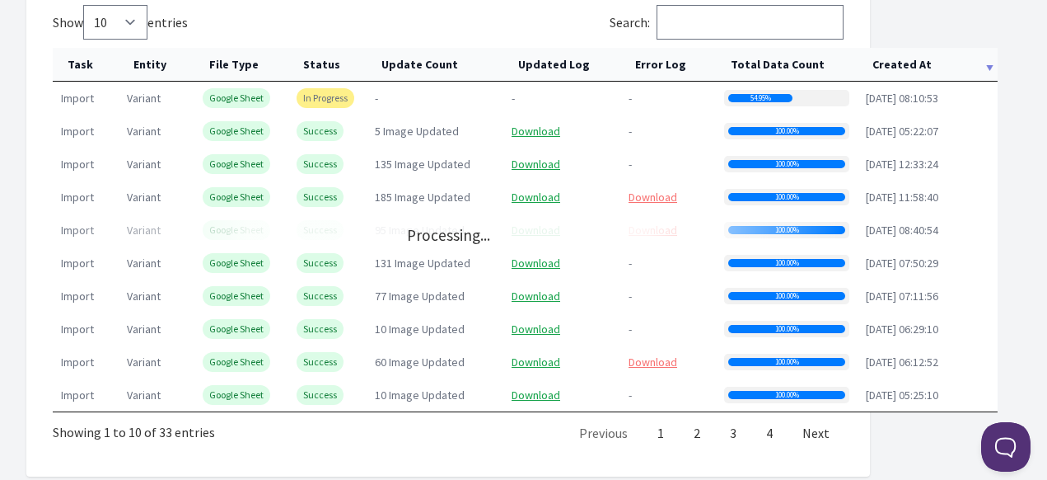
click at [910, 61] on th "Created At" at bounding box center [928, 65] width 140 height 34
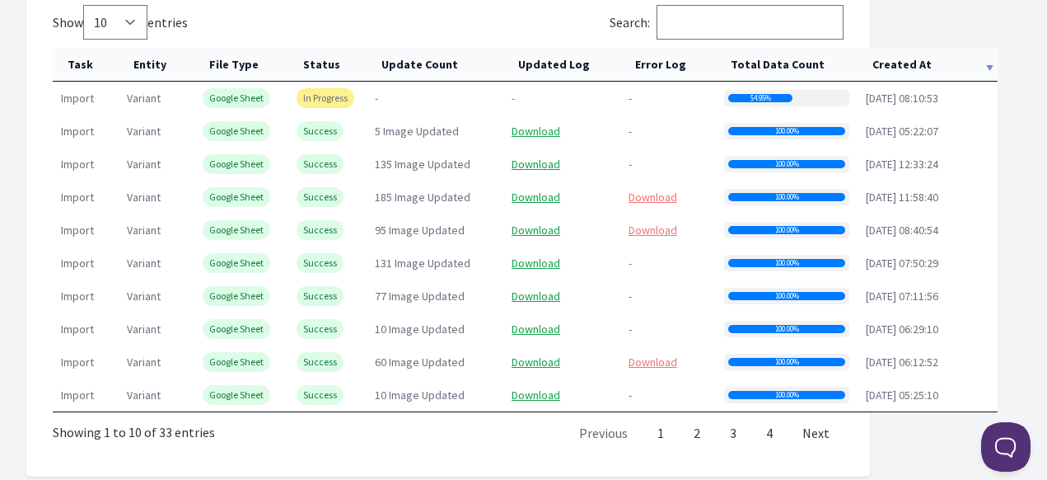
click at [909, 61] on th "Created At" at bounding box center [928, 65] width 140 height 34
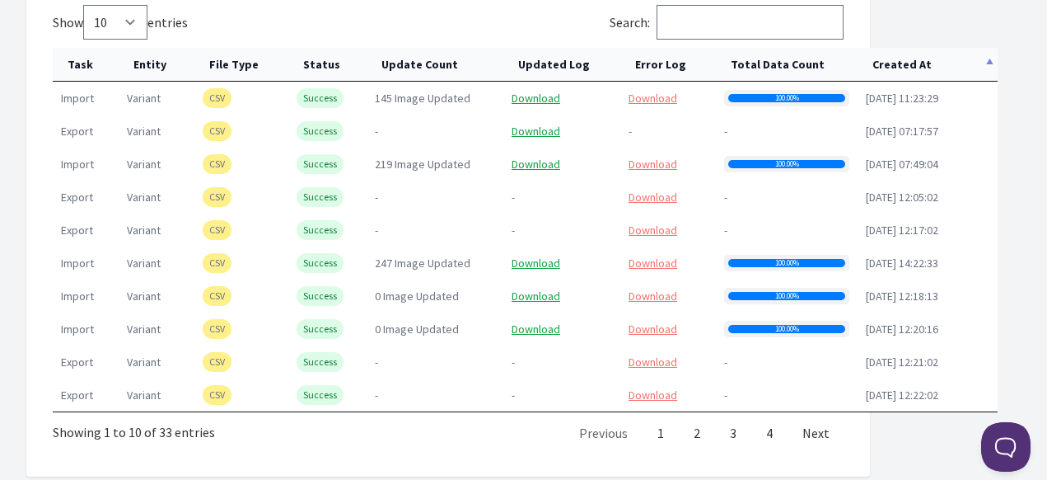
click at [909, 61] on th "Created At" at bounding box center [928, 65] width 140 height 34
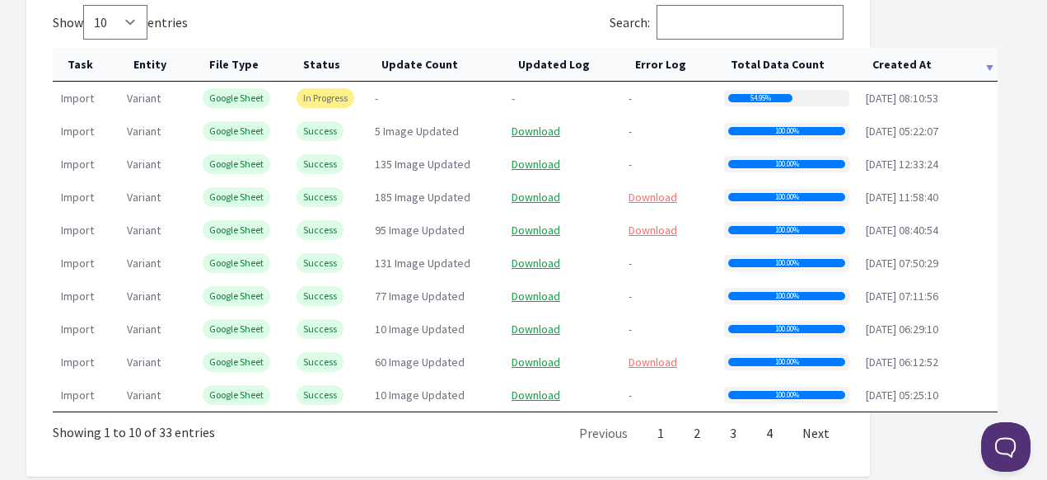
click at [909, 61] on th "Created At" at bounding box center [928, 65] width 140 height 34
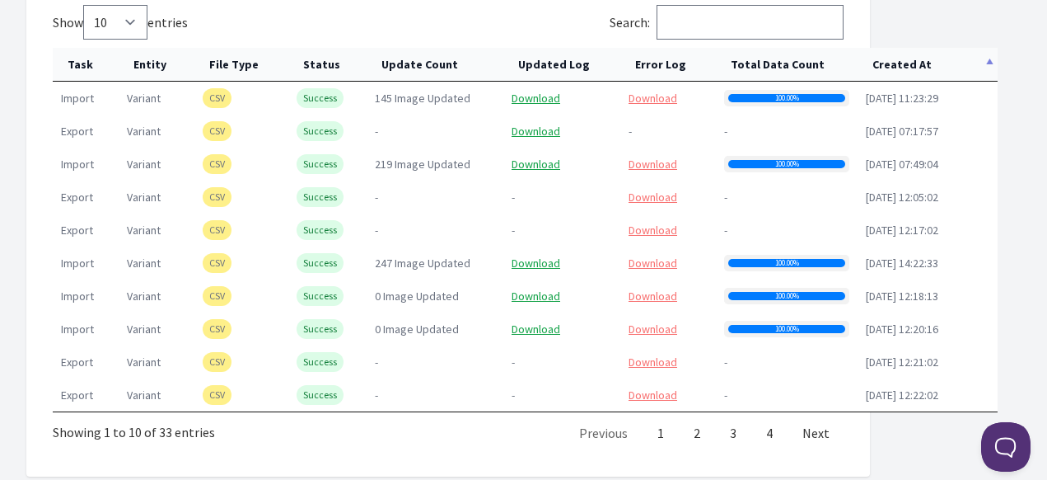
click at [909, 61] on th "Created At" at bounding box center [928, 65] width 140 height 34
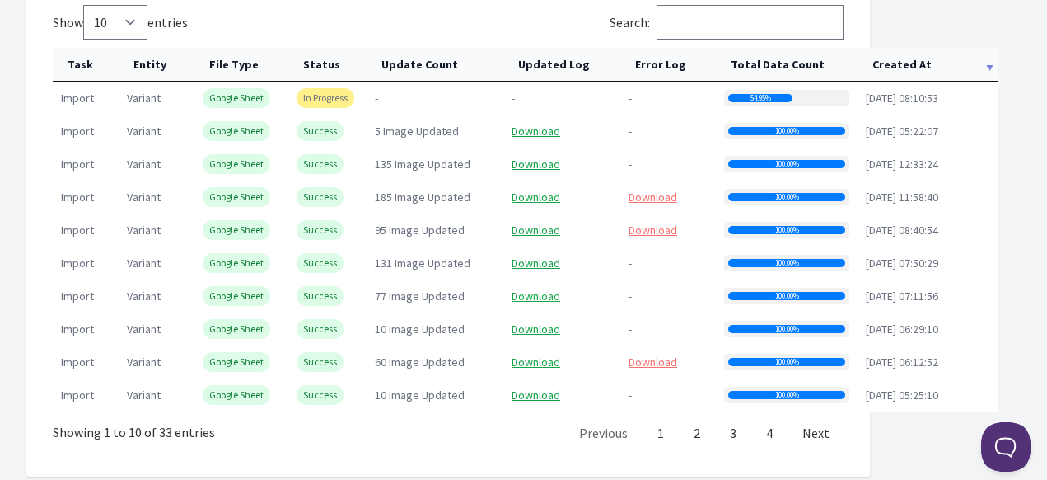
click at [909, 61] on th "Created At" at bounding box center [928, 65] width 140 height 34
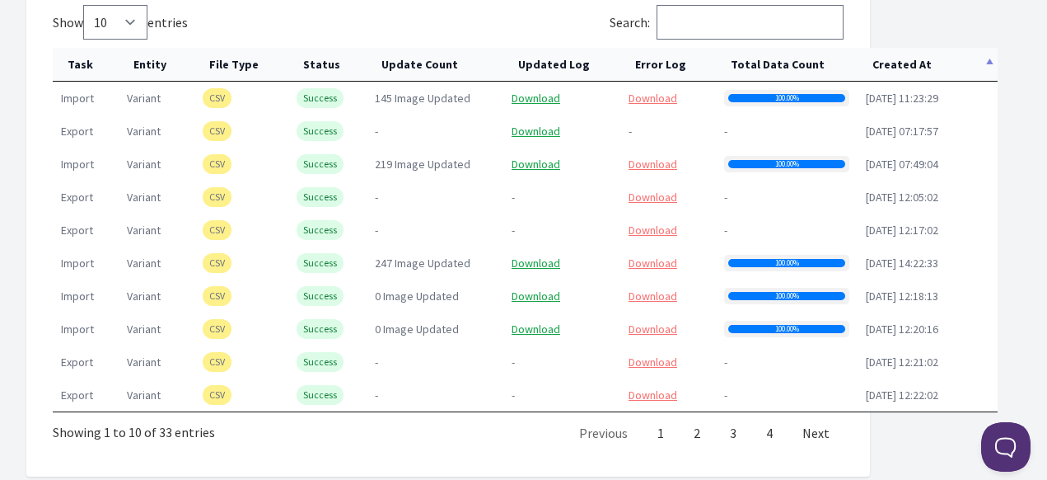
click at [881, 63] on th "Created At" at bounding box center [928, 65] width 140 height 34
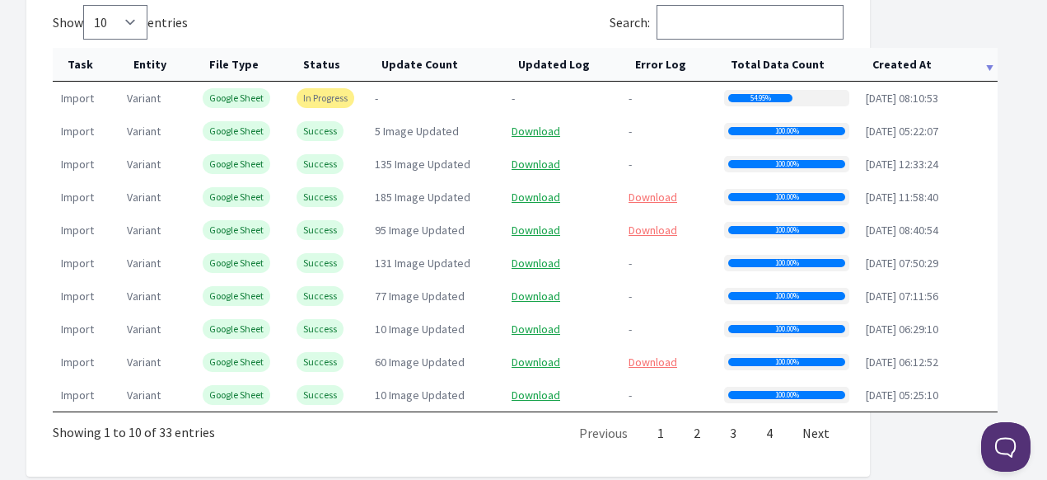
click at [893, 69] on th "Created At" at bounding box center [928, 65] width 140 height 34
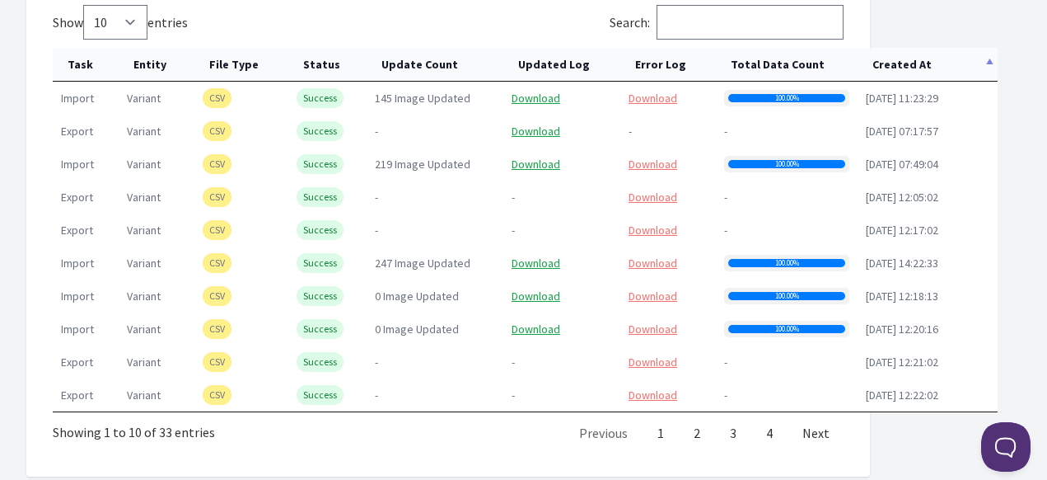
click at [893, 69] on th "Created At" at bounding box center [928, 65] width 140 height 34
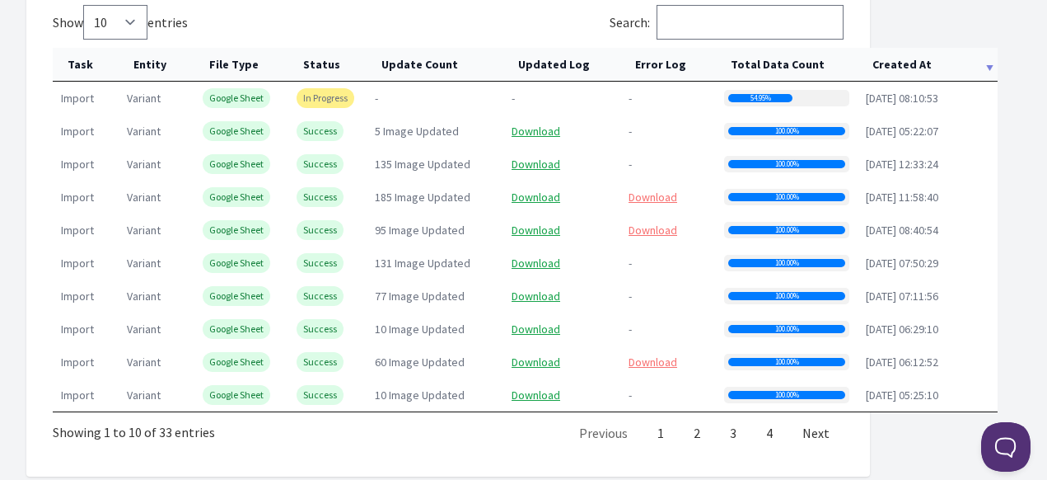
scroll to position [824, 0]
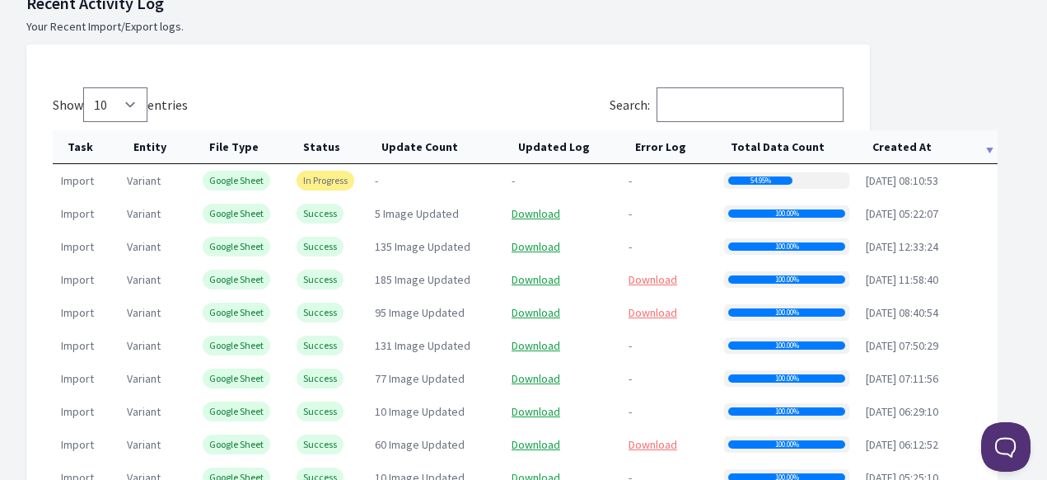
click at [910, 141] on th "Created At" at bounding box center [928, 147] width 140 height 34
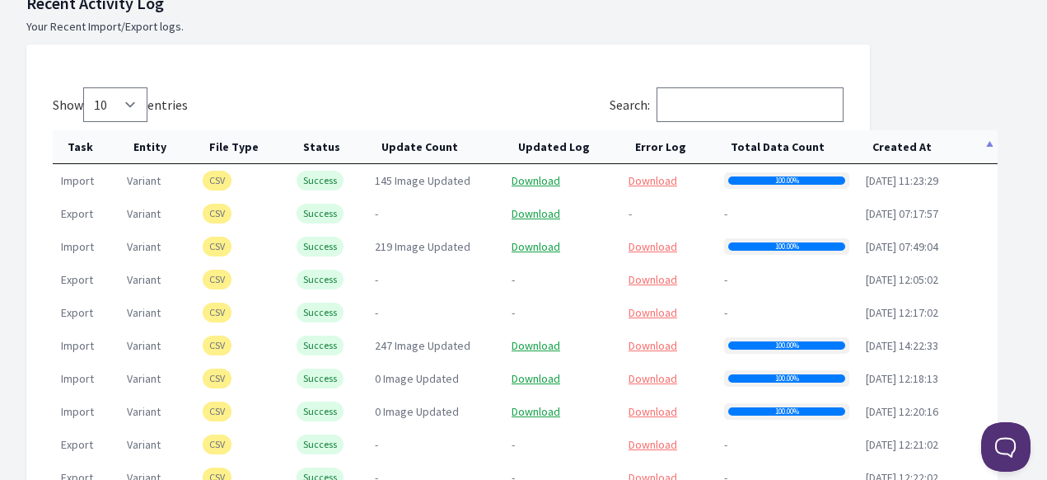
click at [910, 140] on th "Created At" at bounding box center [928, 147] width 140 height 34
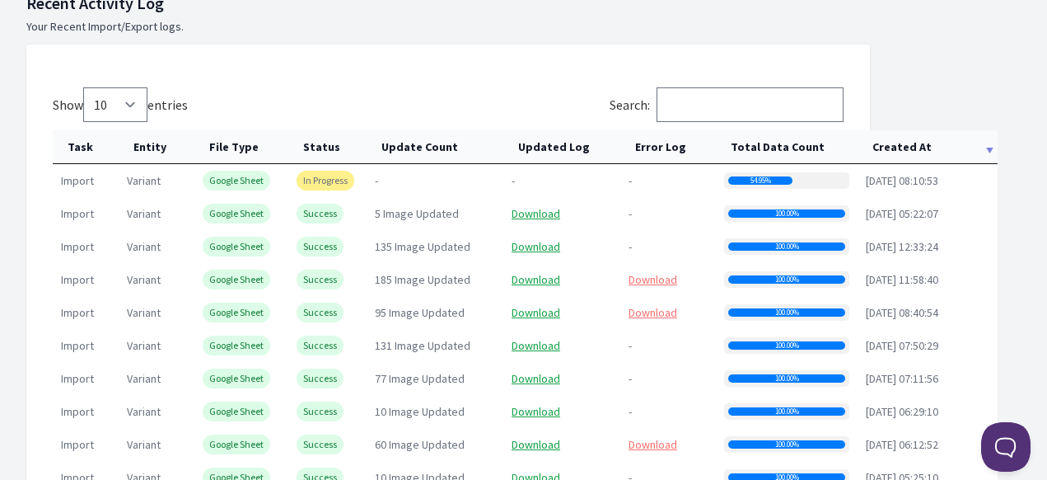
click at [933, 223] on td "[DATE] 05:22:07" at bounding box center [928, 213] width 140 height 33
drag, startPoint x: 371, startPoint y: 214, endPoint x: 470, endPoint y: 210, distance: 99.0
click at [470, 210] on td "5 Image Updated" at bounding box center [435, 213] width 137 height 33
click at [402, 213] on span "5 Image Updated" at bounding box center [417, 213] width 84 height 15
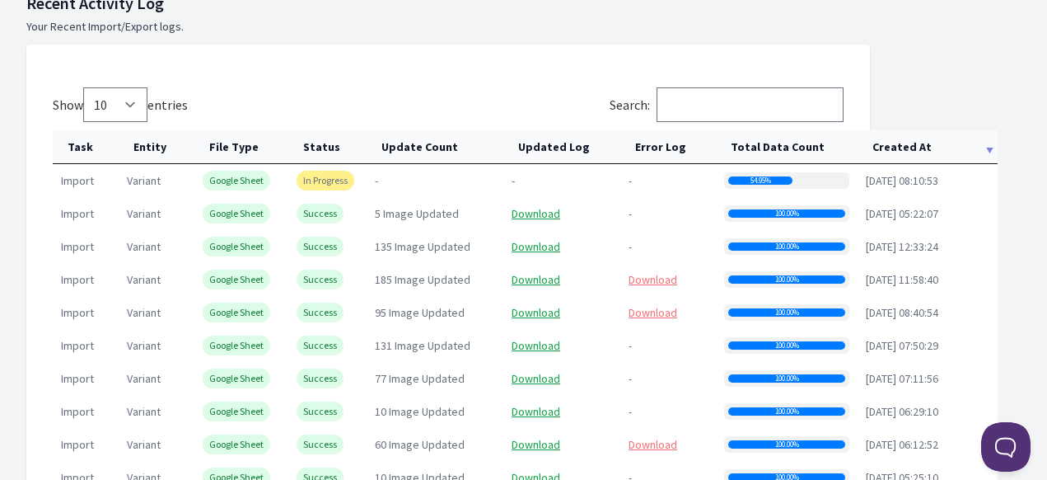
click at [435, 217] on span "5 Image Updated" at bounding box center [417, 213] width 84 height 15
drag, startPoint x: 379, startPoint y: 214, endPoint x: 471, endPoint y: 214, distance: 92.3
click at [471, 214] on td "5 Image Updated" at bounding box center [435, 213] width 137 height 33
drag, startPoint x: 208, startPoint y: 213, endPoint x: 276, endPoint y: 211, distance: 68.4
click at [276, 211] on td "Google Sheet" at bounding box center [241, 213] width 94 height 33
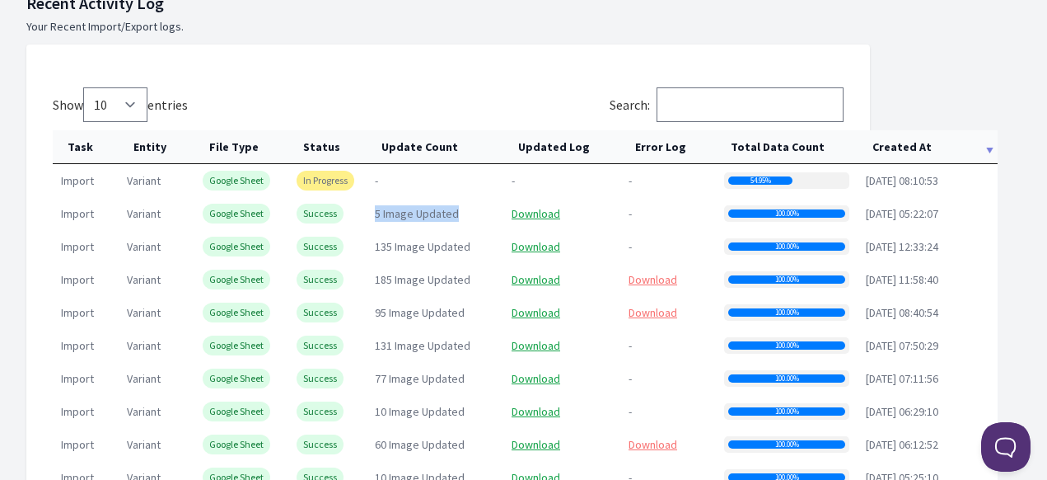
click at [468, 208] on td "5 Image Updated" at bounding box center [435, 213] width 137 height 33
click at [531, 210] on link "Download" at bounding box center [536, 213] width 49 height 15
click at [520, 72] on div "Show 10 25 50 100 entries Search: Task Entity File Type Status Update Count Upd…" at bounding box center [448, 301] width 844 height 514
click at [897, 151] on th "Created At" at bounding box center [928, 147] width 140 height 34
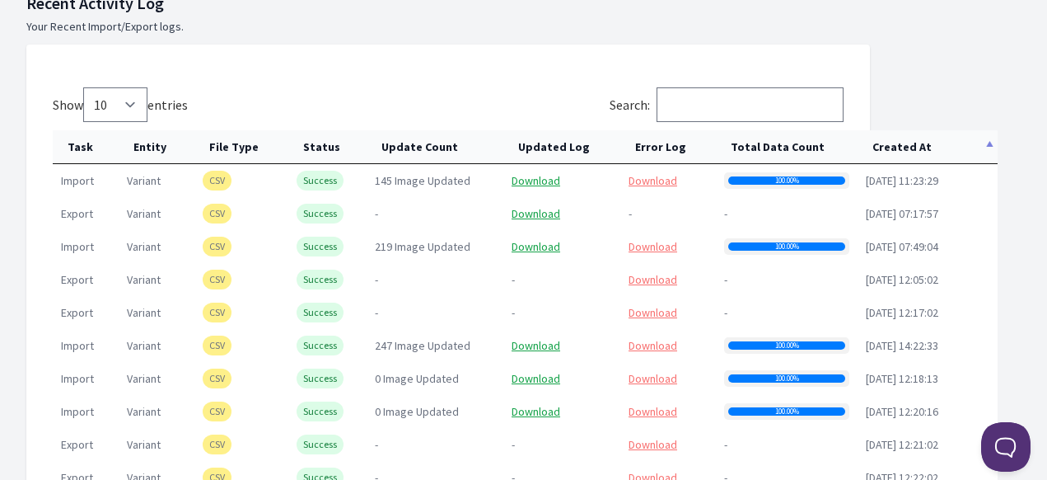
click at [898, 154] on th "Created At" at bounding box center [928, 147] width 140 height 34
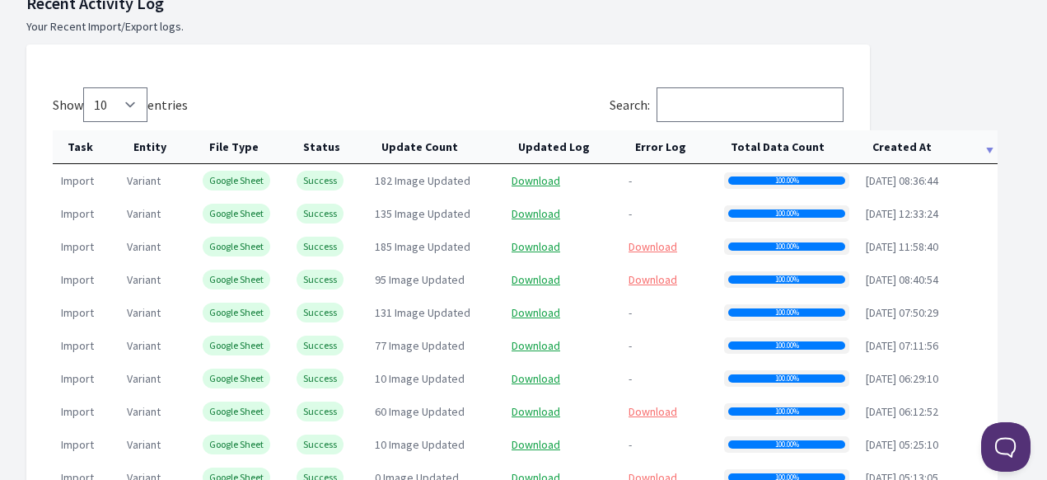
click at [898, 157] on th "Created At" at bounding box center [928, 147] width 140 height 34
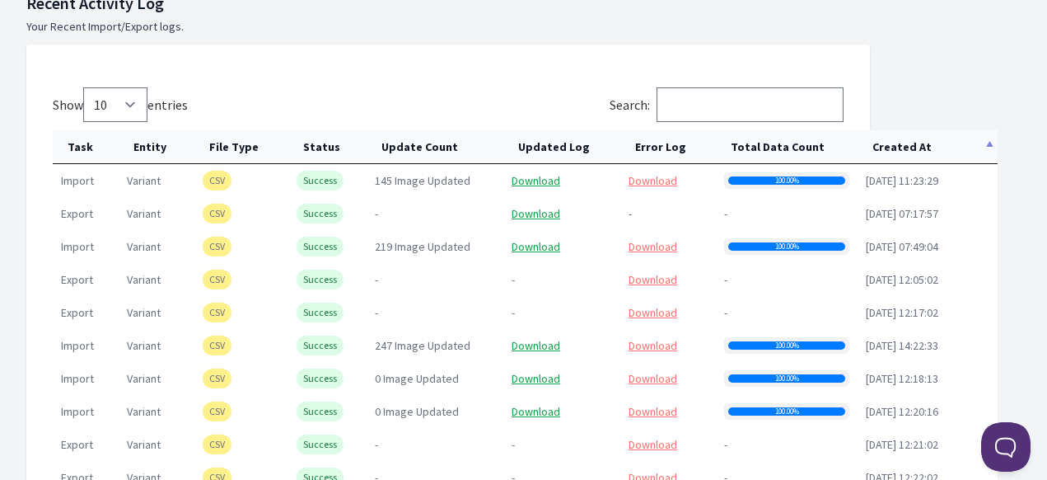
click at [898, 157] on th "Created At" at bounding box center [928, 147] width 140 height 34
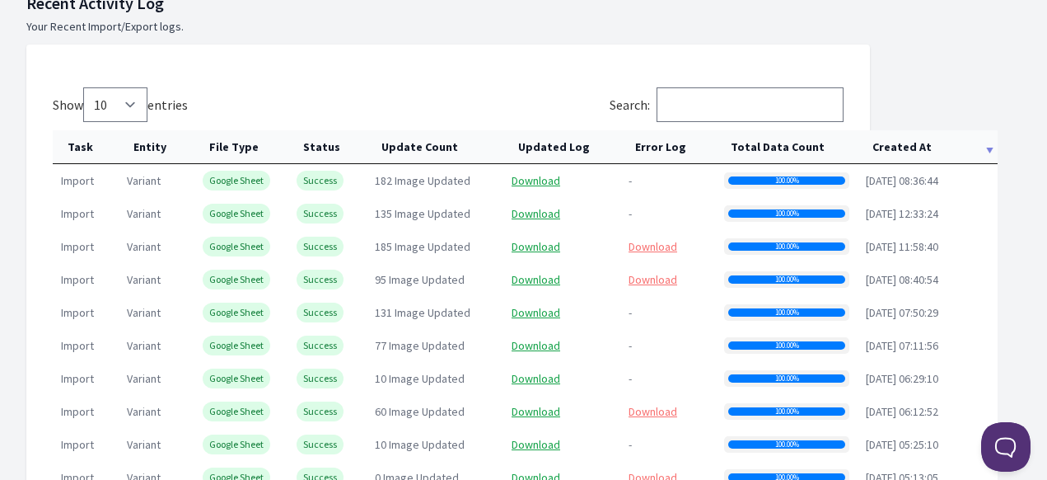
click at [898, 157] on th "Created At" at bounding box center [928, 147] width 140 height 34
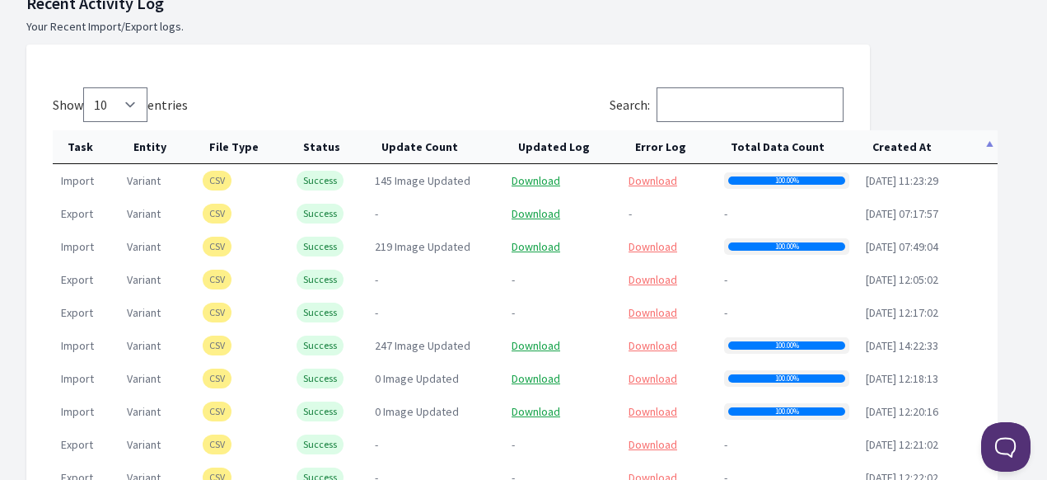
click at [899, 159] on th "Created At" at bounding box center [928, 147] width 140 height 34
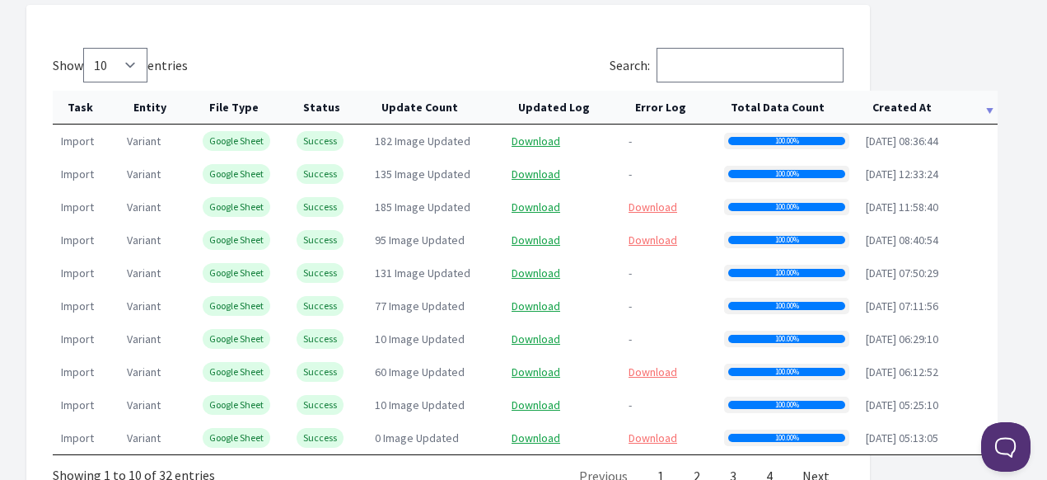
scroll to position [742, 0]
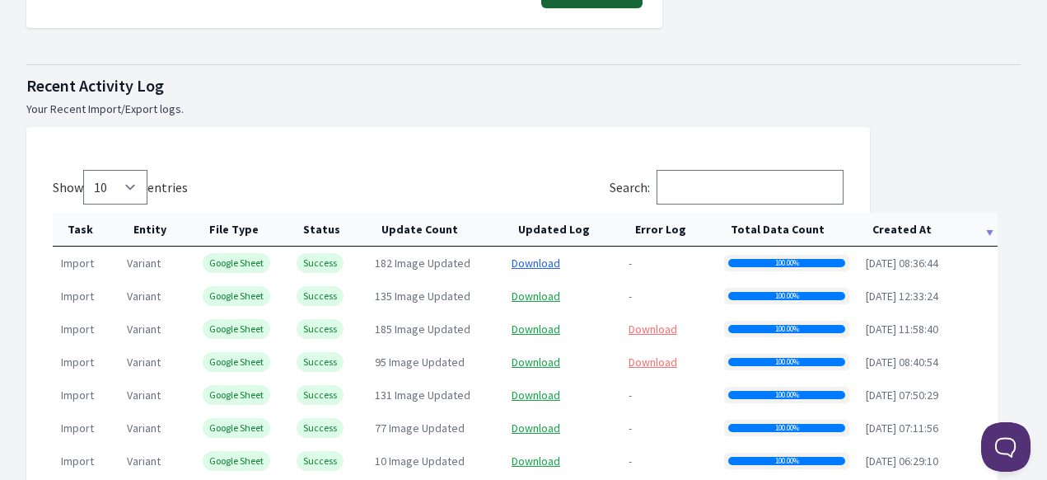
click at [539, 266] on link "Download" at bounding box center [536, 262] width 49 height 15
